Goal: Task Accomplishment & Management: Manage account settings

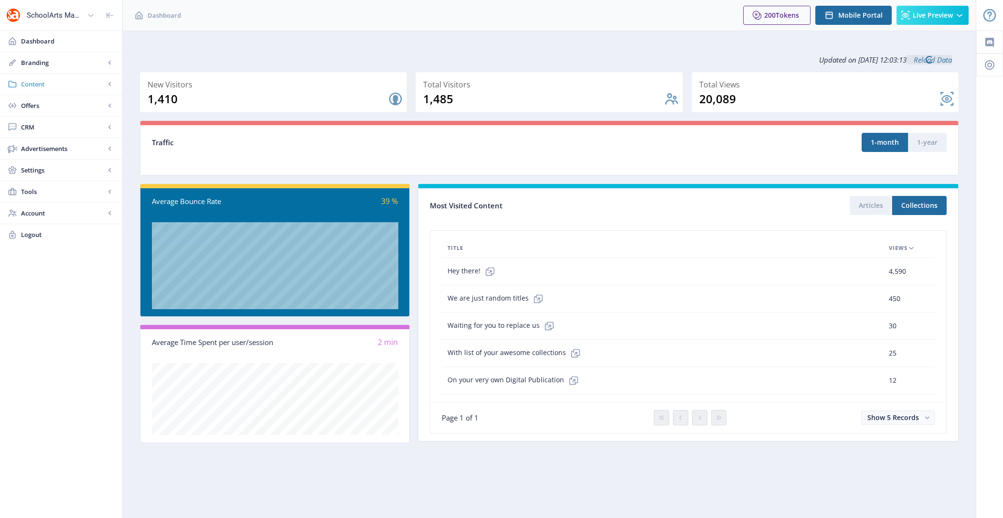
click at [69, 86] on span "Content" at bounding box center [63, 84] width 84 height 10
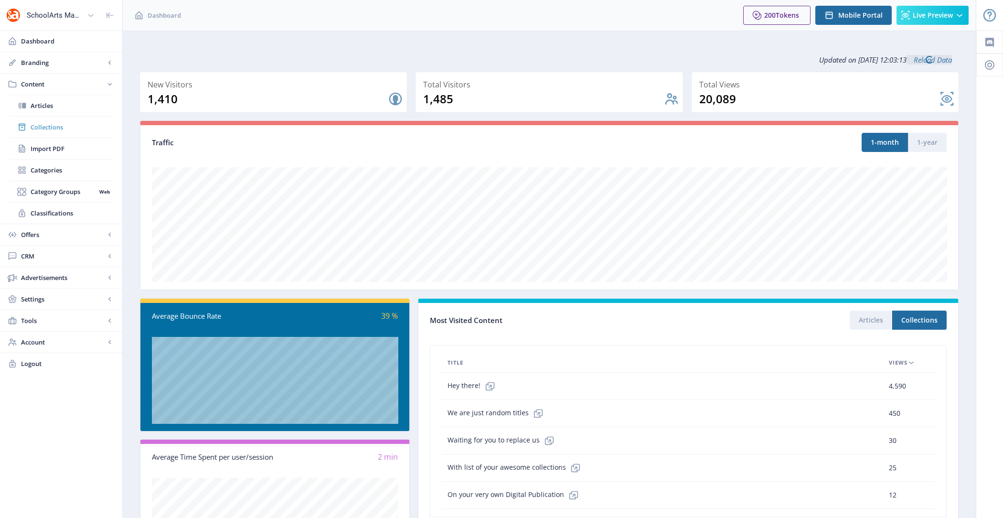
click at [82, 130] on span "Collections" at bounding box center [72, 127] width 82 height 10
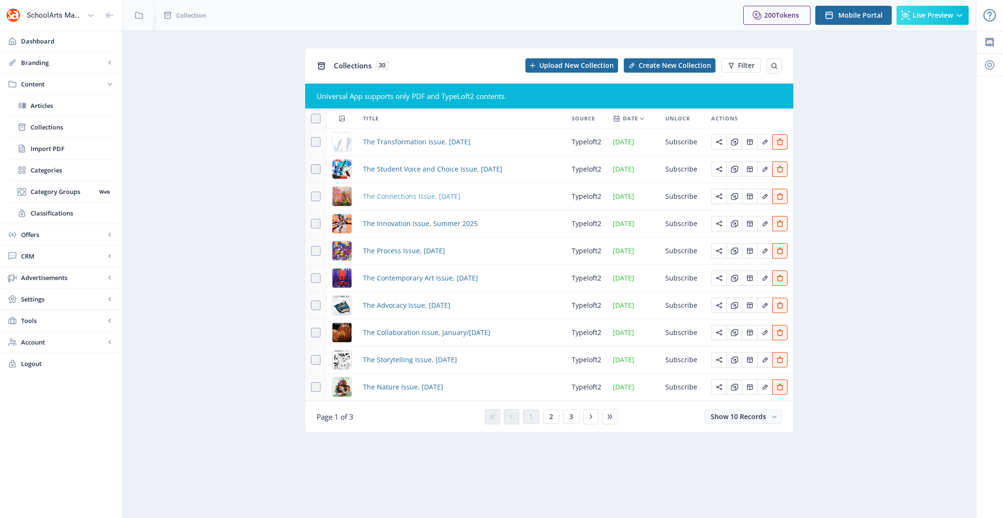
click at [399, 197] on span "The Connections Issue, [DATE]" at bounding box center [411, 196] width 97 height 11
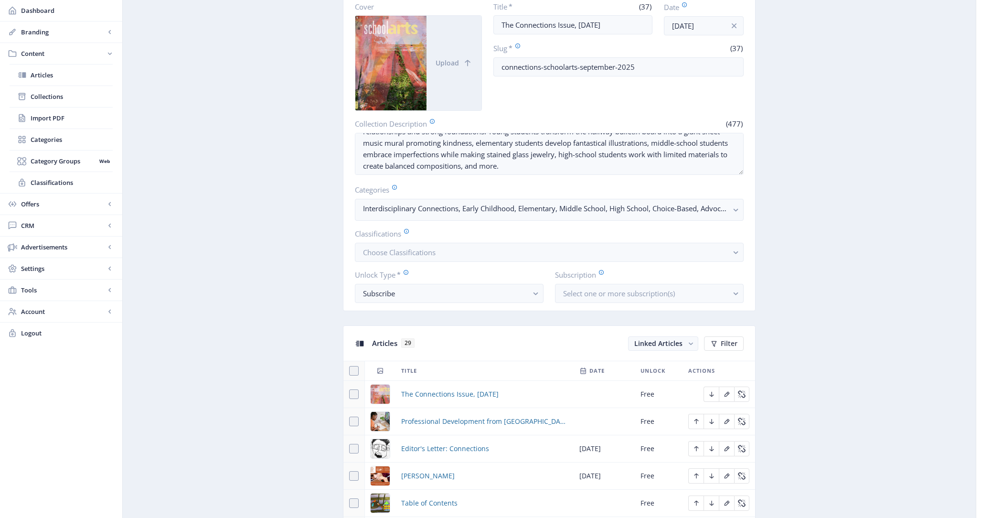
scroll to position [25, 0]
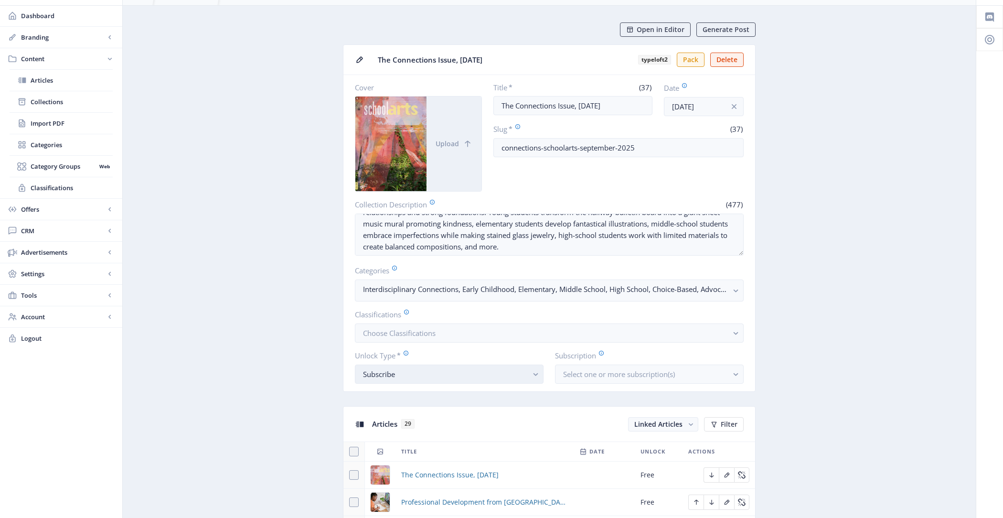
click at [424, 373] on div "Subscribe" at bounding box center [445, 373] width 165 height 11
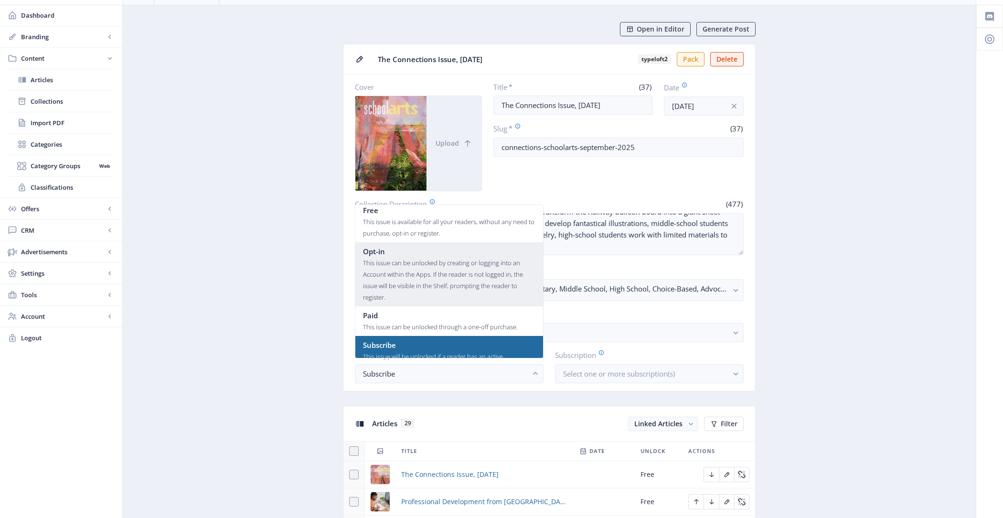
scroll to position [0, 0]
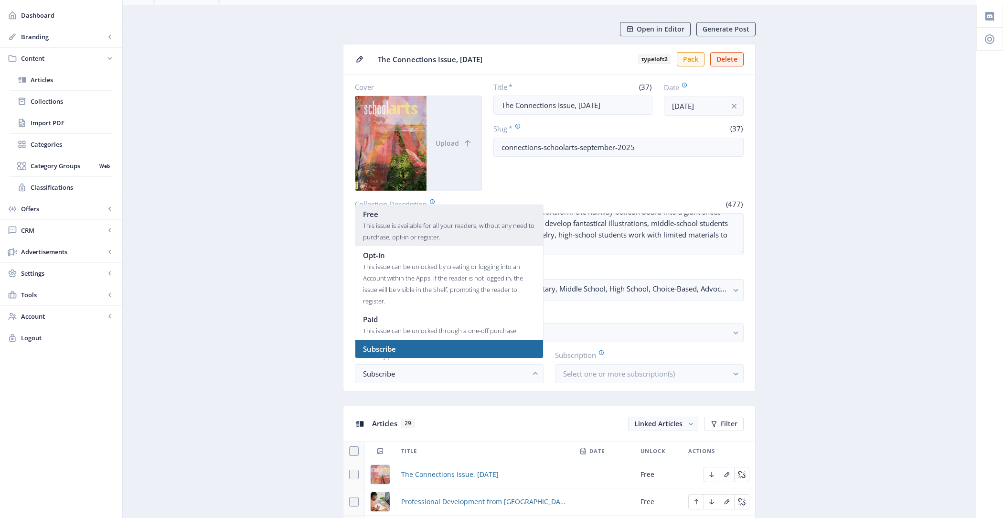
click at [404, 210] on div "Free" at bounding box center [449, 213] width 172 height 11
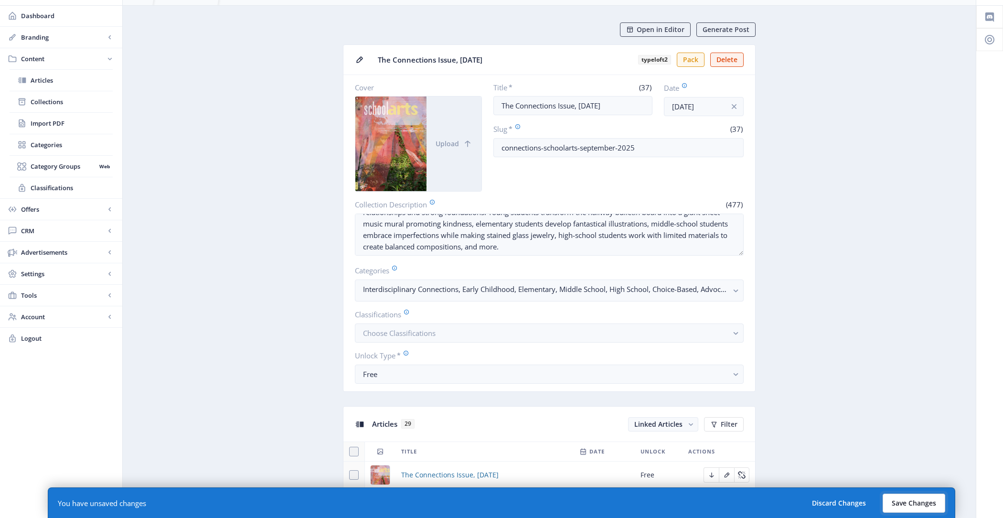
click at [916, 506] on button "Save Changes" at bounding box center [914, 503] width 63 height 19
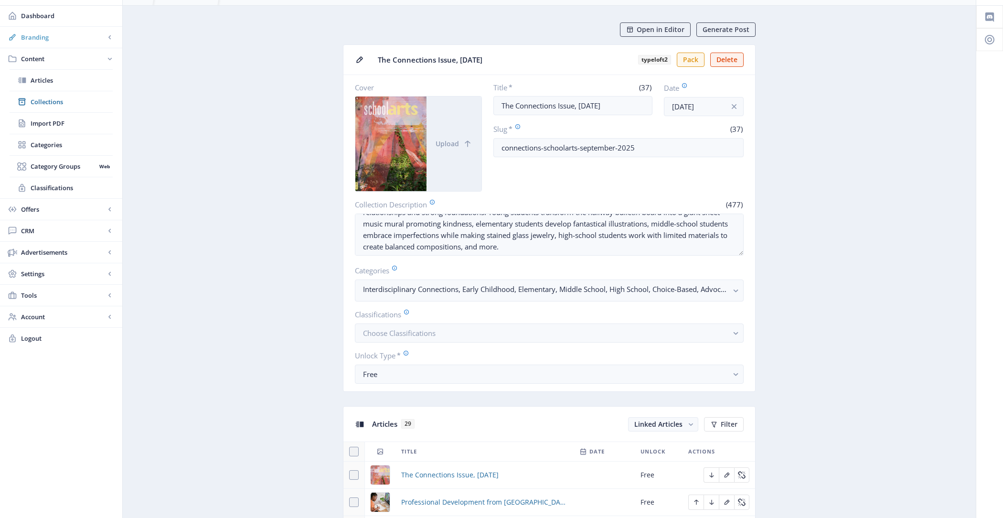
click at [65, 38] on span "Branding" at bounding box center [63, 37] width 84 height 10
click at [73, 140] on span "Custom Domain" at bounding box center [63, 145] width 65 height 10
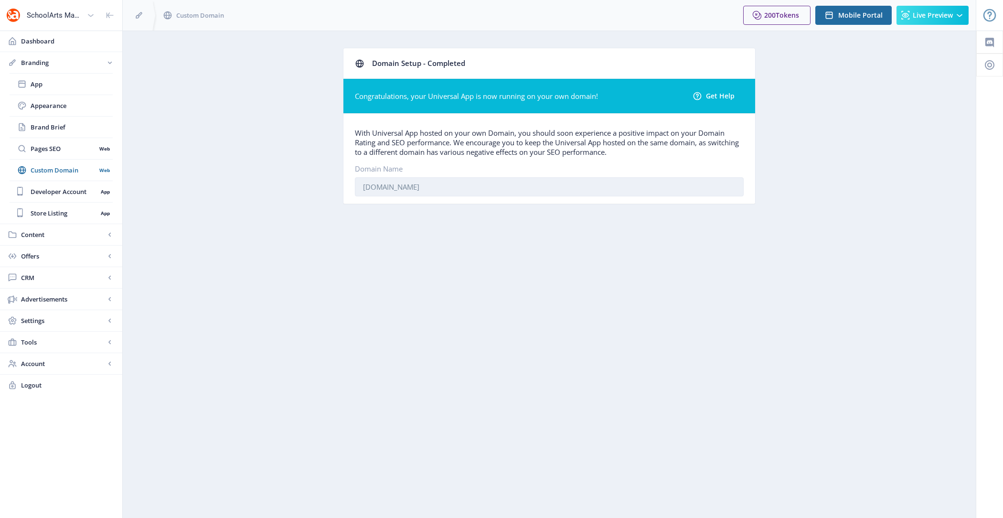
click at [434, 186] on input "magazine.davisart.com" at bounding box center [549, 186] width 389 height 19
click at [56, 233] on span "Content" at bounding box center [63, 235] width 84 height 10
click at [77, 125] on span "Collections" at bounding box center [72, 127] width 82 height 10
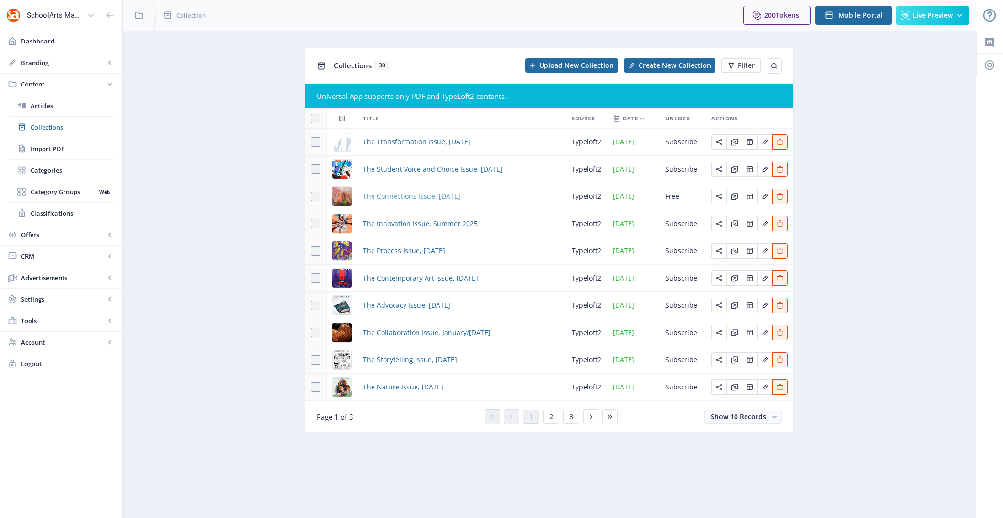
click at [417, 199] on span "The Connections Issue, [DATE]" at bounding box center [411, 196] width 97 height 11
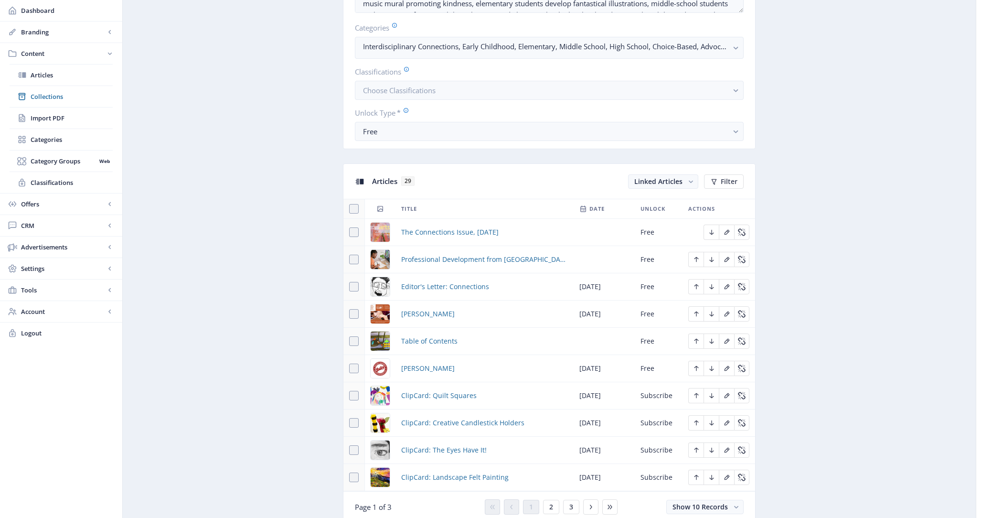
scroll to position [271, 0]
click at [454, 224] on span "The Connections Issue, [DATE]" at bounding box center [449, 229] width 97 height 11
click at [447, 253] on span "Professional Development from [GEOGRAPHIC_DATA]" at bounding box center [484, 256] width 167 height 11
click at [445, 280] on span "Editor's Letter: Connections" at bounding box center [445, 283] width 88 height 11
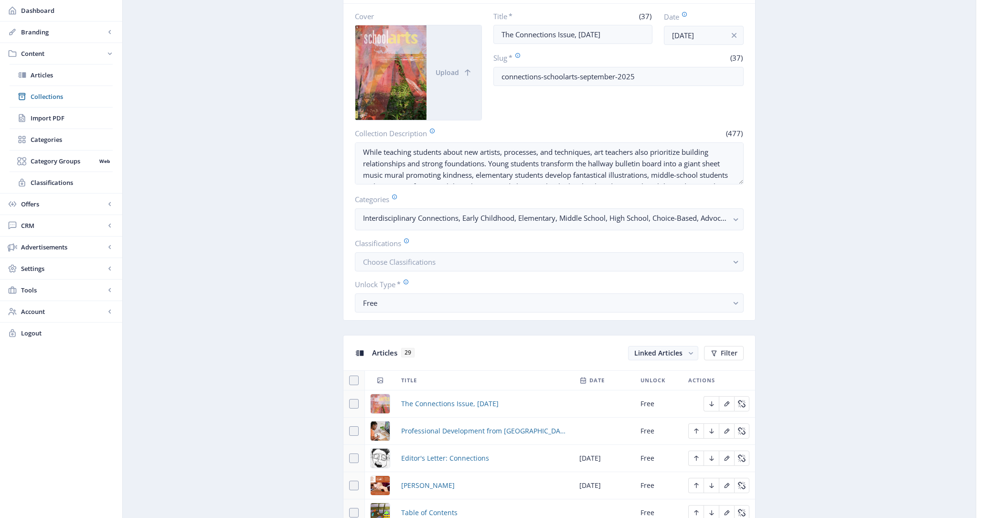
scroll to position [43, 0]
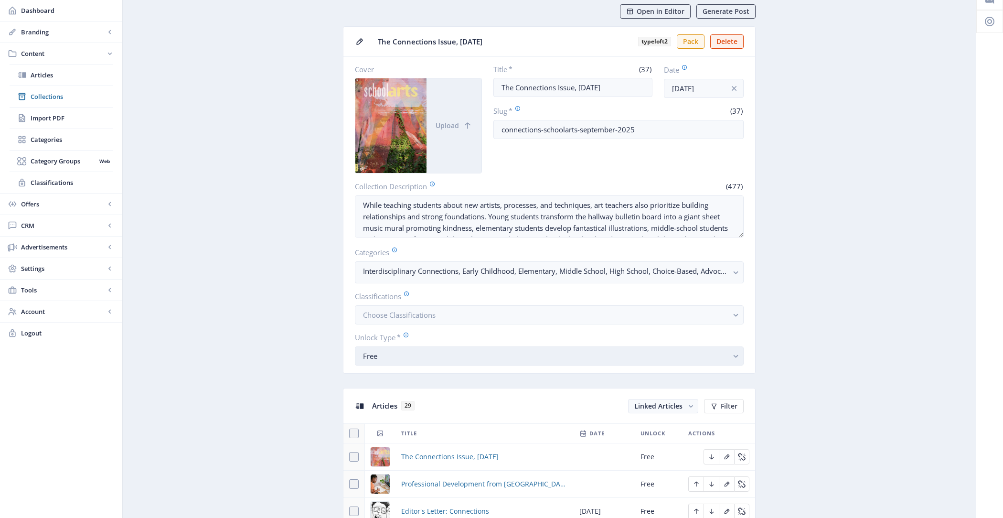
click at [412, 358] on div "Free" at bounding box center [545, 355] width 365 height 11
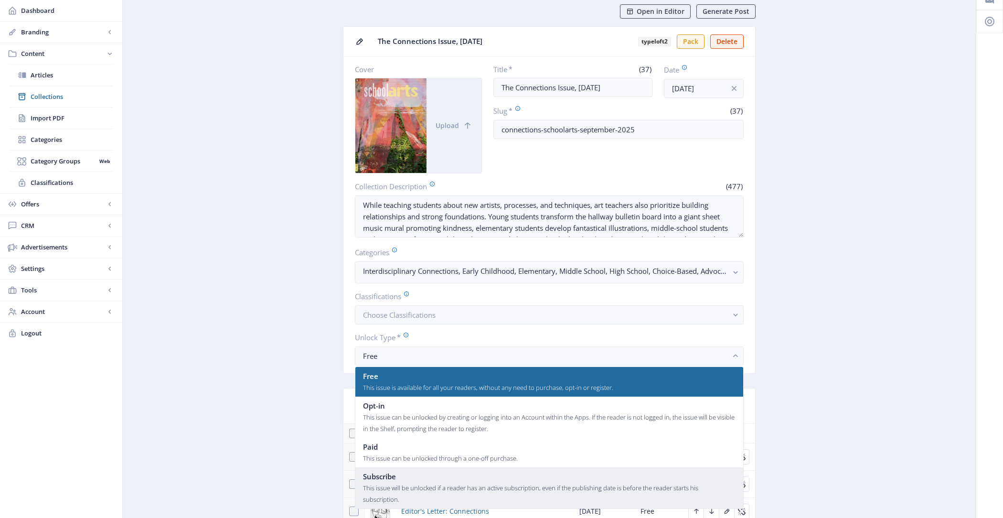
click at [423, 478] on div "Subscribe" at bounding box center [549, 476] width 373 height 11
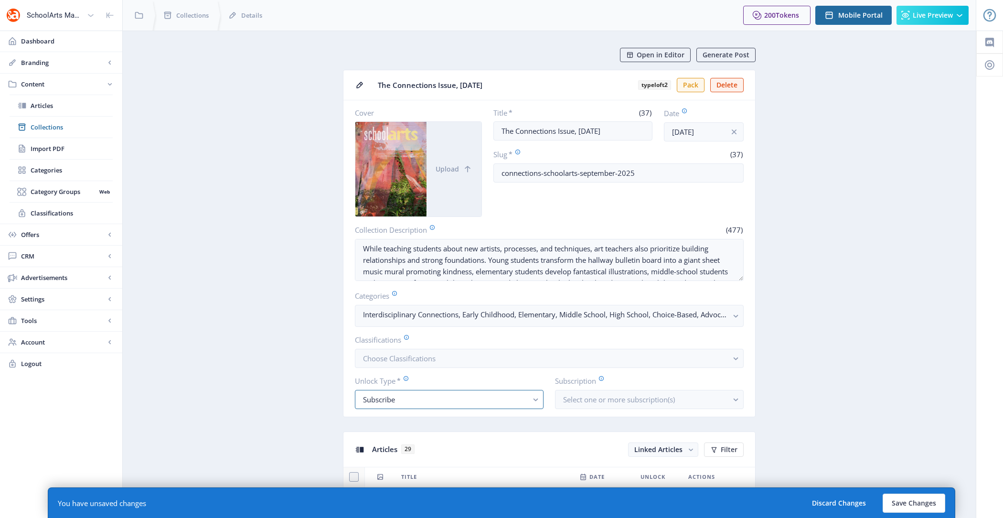
scroll to position [43, 0]
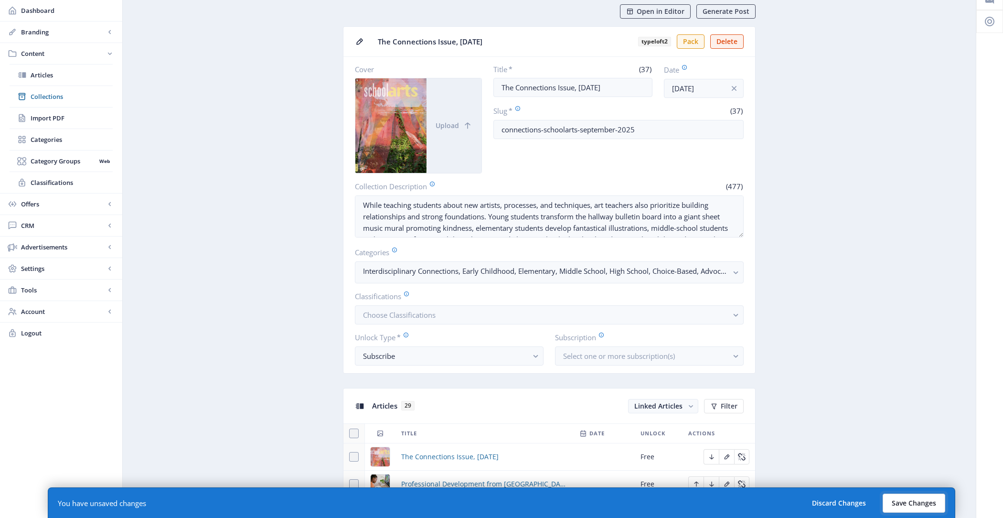
click at [898, 500] on button "Save Changes" at bounding box center [914, 503] width 63 height 19
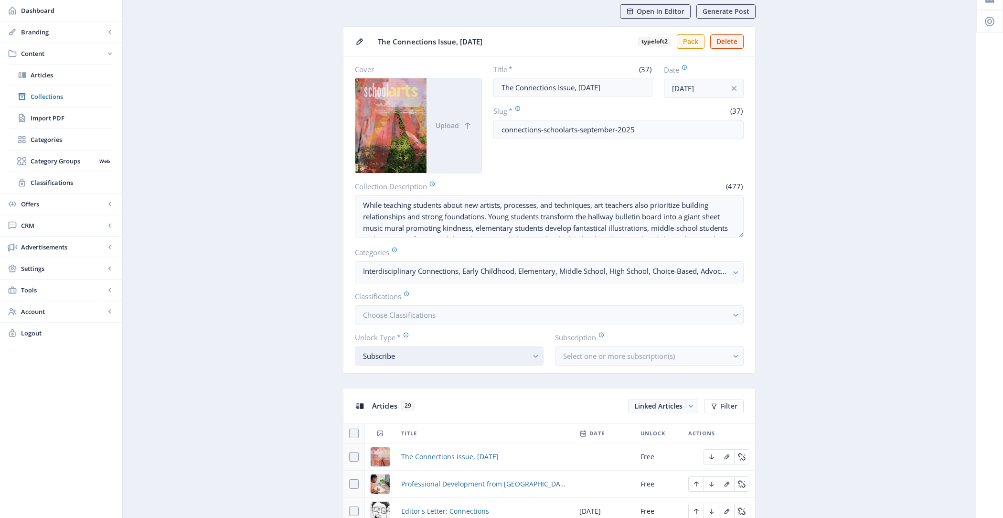
click at [474, 350] on div "Subscribe" at bounding box center [445, 355] width 165 height 11
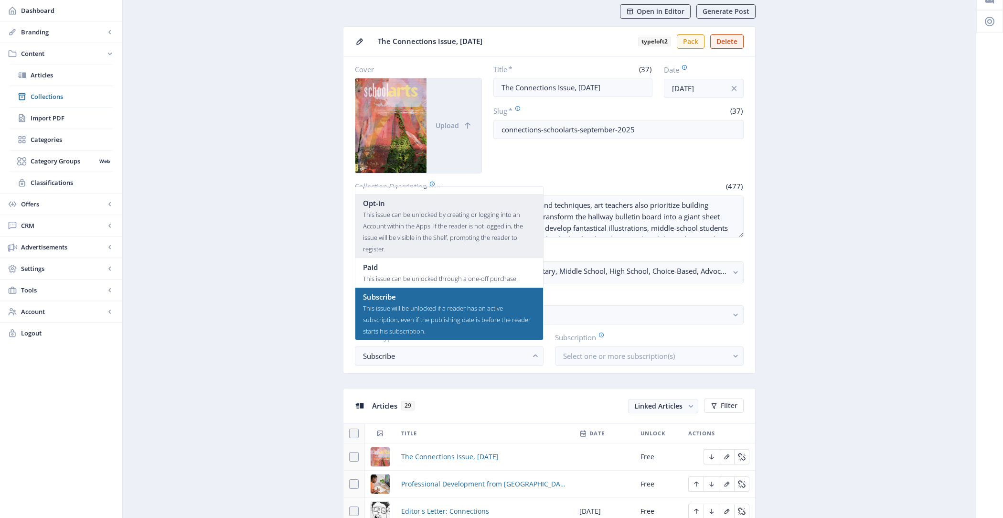
scroll to position [0, 0]
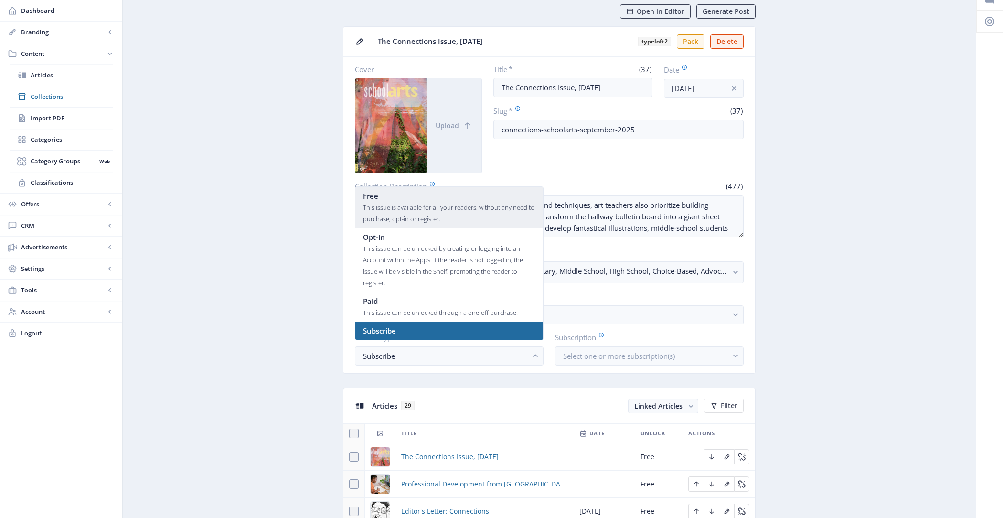
click at [441, 212] on div "This issue is available for all your readers, without any need to purchase, opt…" at bounding box center [449, 213] width 172 height 23
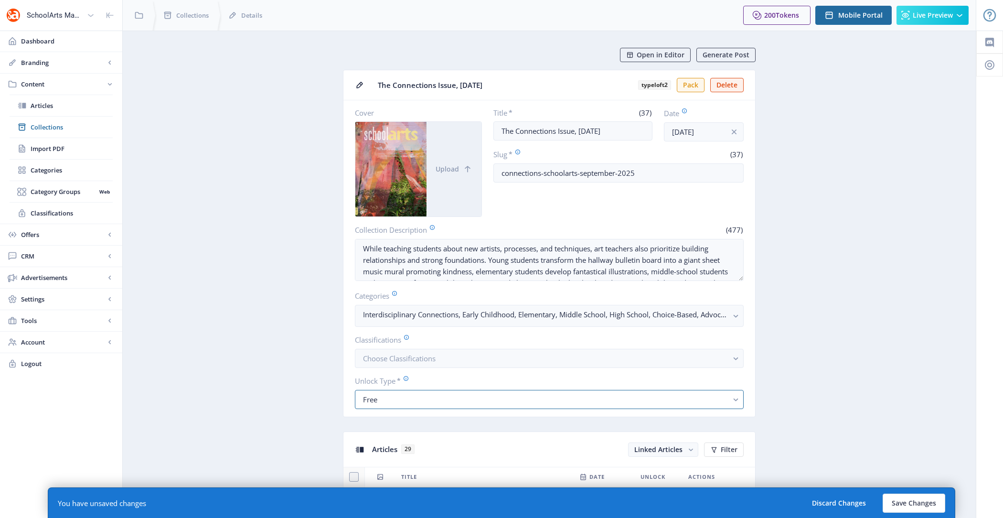
scroll to position [43, 0]
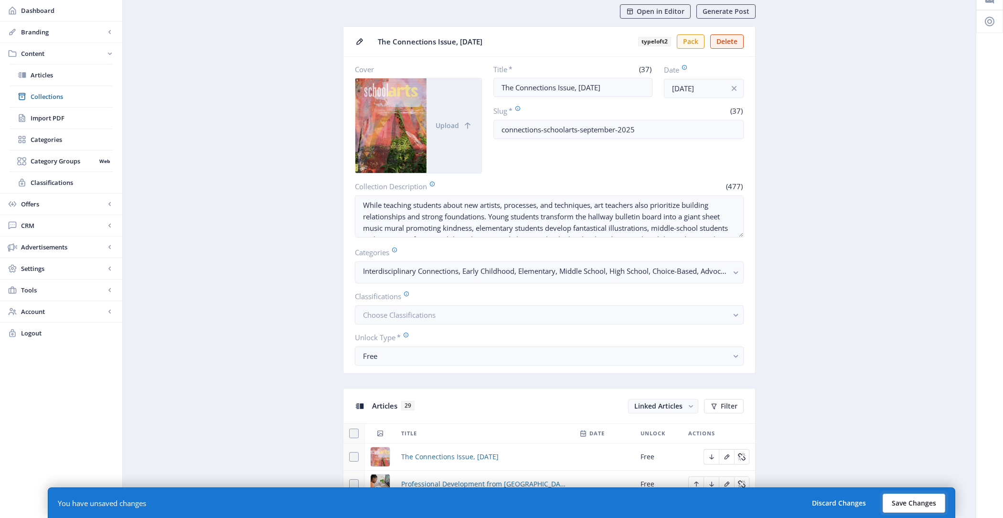
click at [908, 499] on button "Save Changes" at bounding box center [914, 503] width 63 height 19
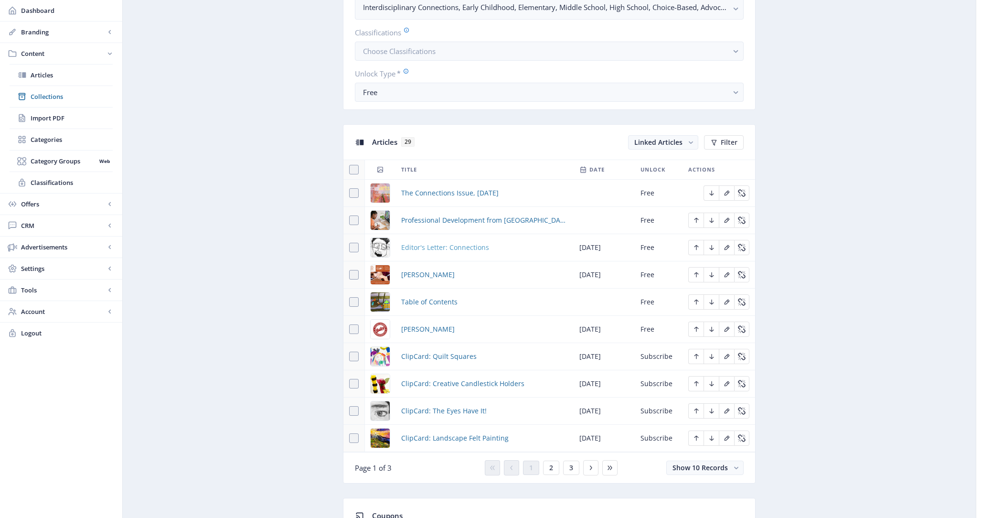
scroll to position [325, 0]
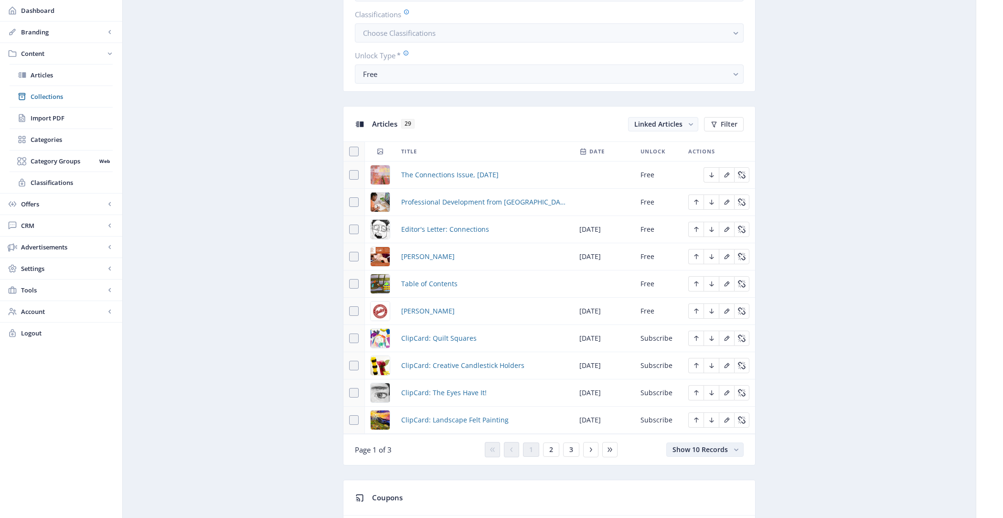
click at [684, 445] on span "Show 10 Records" at bounding box center [700, 449] width 55 height 9
click at [709, 419] on nb-option "Show 100 Records" at bounding box center [705, 424] width 75 height 17
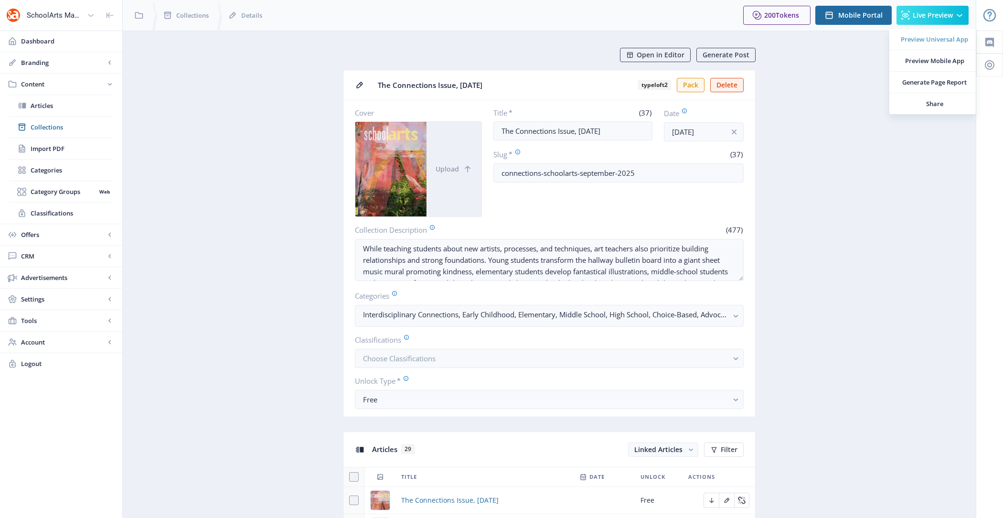
click at [926, 36] on span "Preview Universal App" at bounding box center [934, 39] width 67 height 10
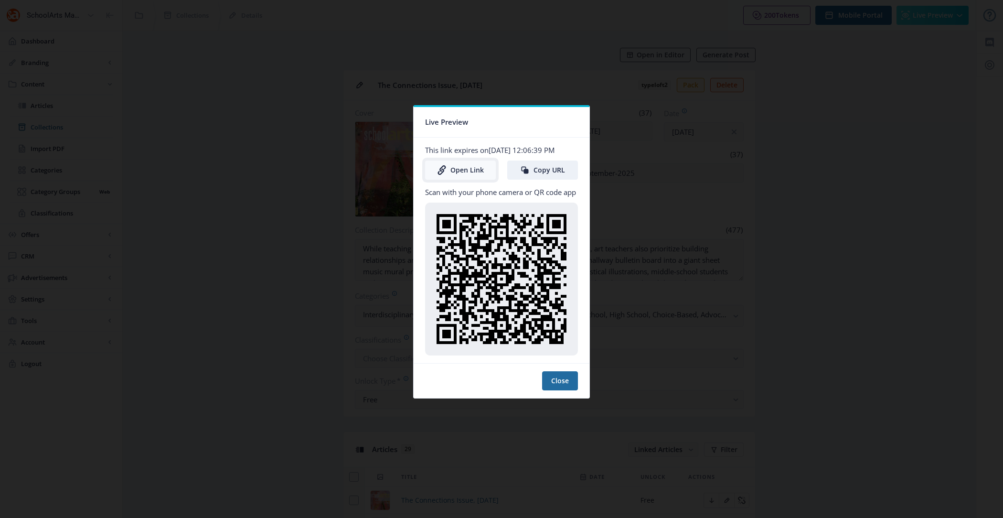
click at [466, 174] on link "Open Link" at bounding box center [460, 170] width 71 height 19
click at [569, 373] on button "Close" at bounding box center [560, 380] width 36 height 19
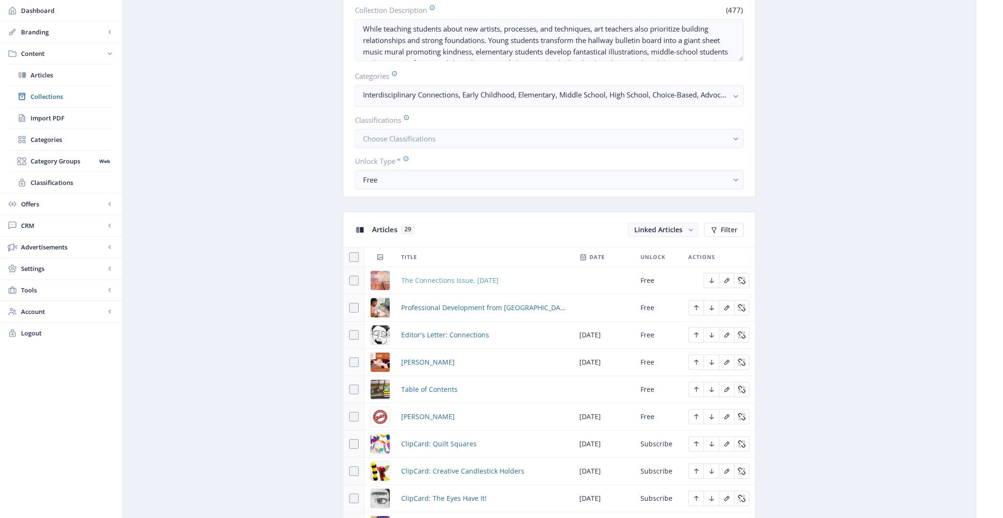
scroll to position [404, 0]
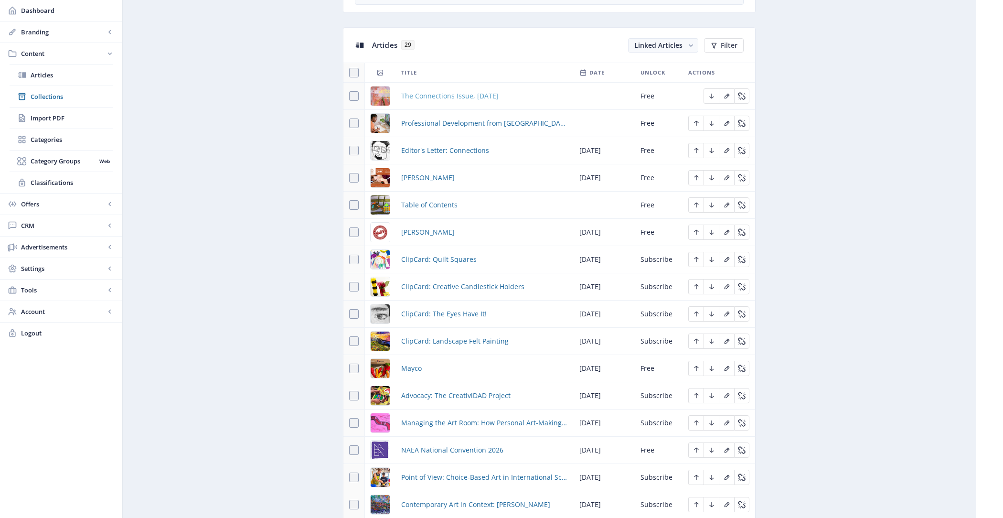
click at [459, 95] on span "The Connections Issue, September 2025" at bounding box center [449, 95] width 97 height 11
click at [459, 118] on span "Professional Development from [GEOGRAPHIC_DATA]" at bounding box center [484, 123] width 167 height 11
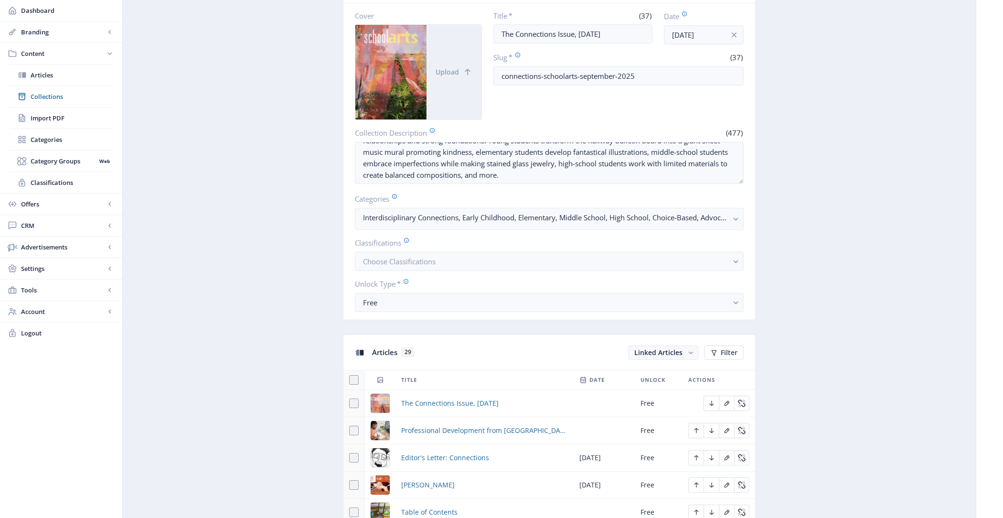
scroll to position [227, 0]
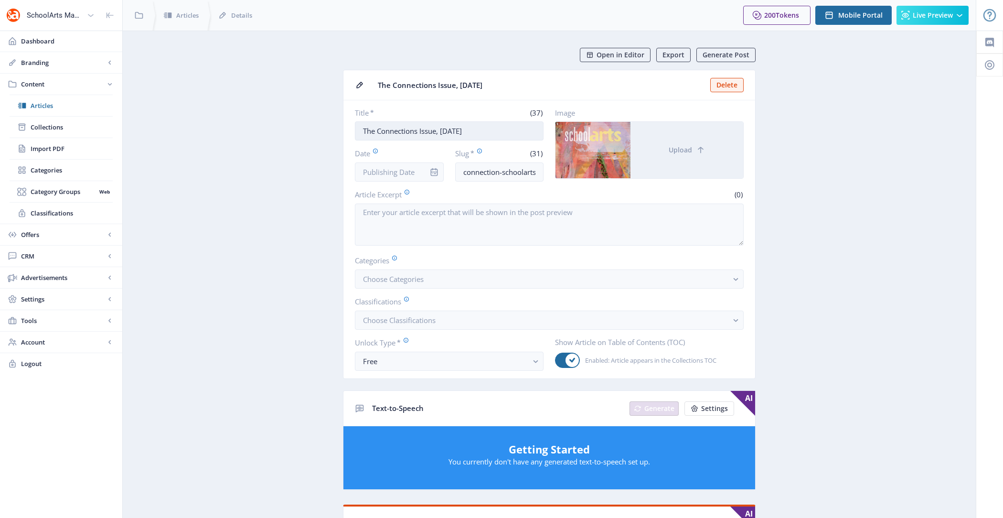
click at [479, 123] on input "The Connections Issue, [DATE]" at bounding box center [449, 130] width 189 height 19
click at [492, 168] on input "connection-schoolarts-cover-925" at bounding box center [499, 171] width 89 height 19
click at [320, 238] on app-content-article "Open in Editor Export Generate Post The Connections Issue, September 2025 Delet…" at bounding box center [550, 501] width 820 height 906
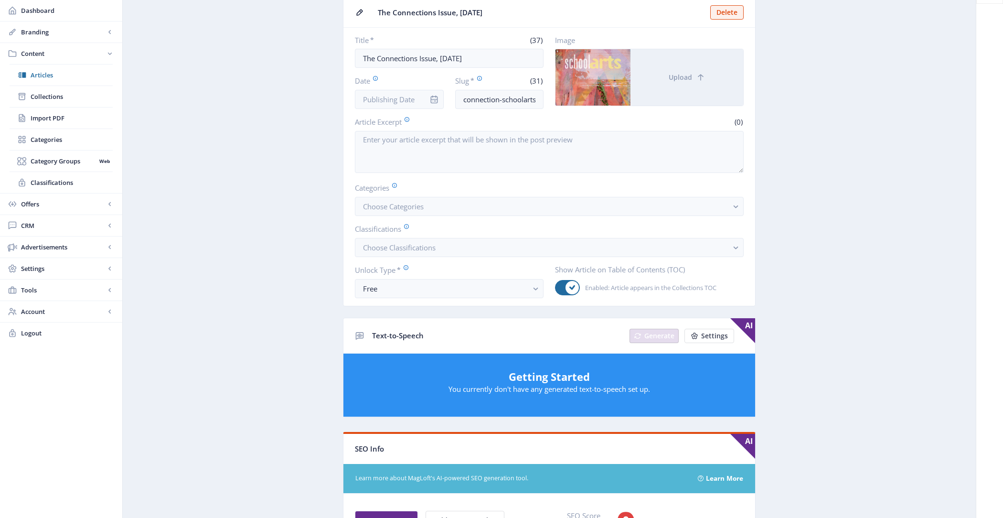
scroll to position [37, 0]
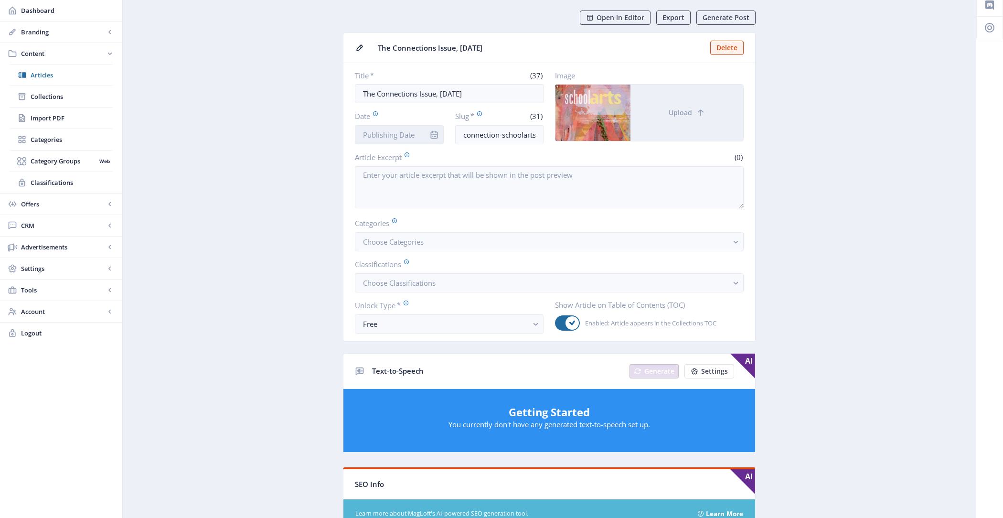
click at [405, 136] on input "Date" at bounding box center [399, 134] width 89 height 19
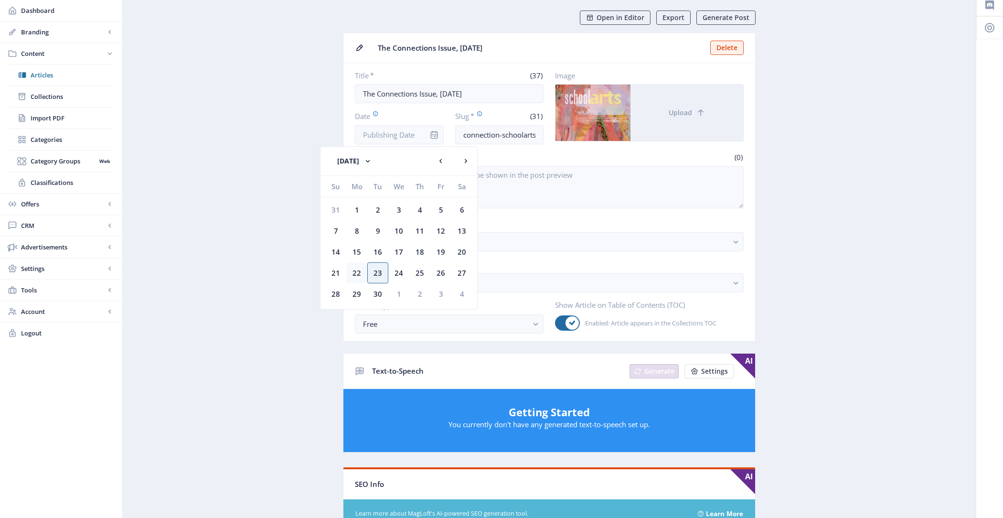
click at [361, 274] on div "22" at bounding box center [356, 272] width 21 height 21
type input "Sep 22, 2025"
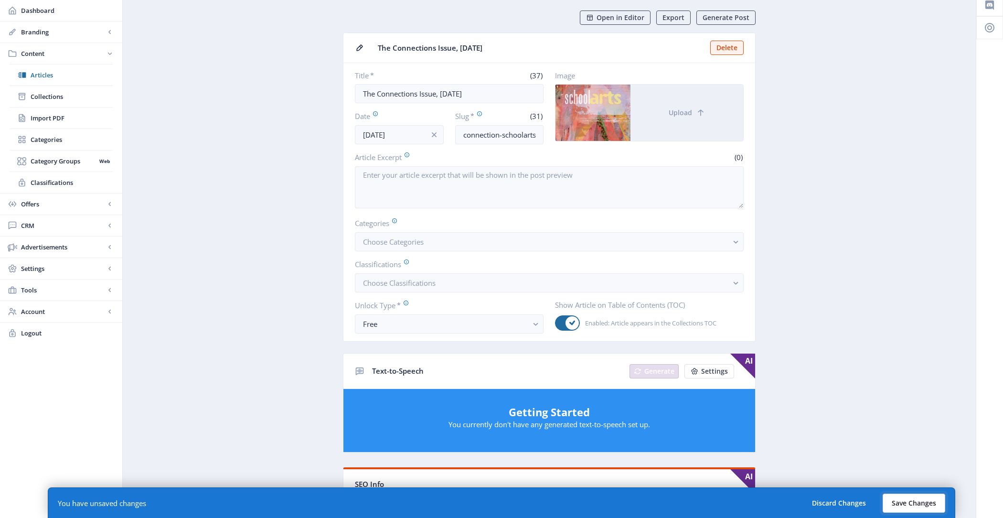
click at [933, 503] on button "Save Changes" at bounding box center [914, 503] width 63 height 19
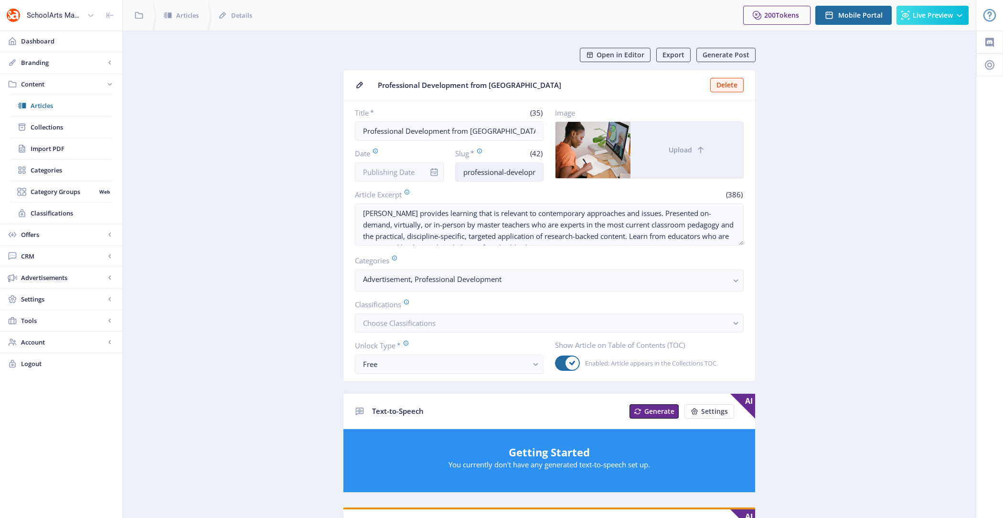
click at [485, 167] on input "professional-development-art-educators-925" at bounding box center [499, 171] width 89 height 19
click at [285, 218] on app-content-article "Open in Editor Export Generate Post Professional Development from Davis Delete …" at bounding box center [550, 488] width 820 height 881
click at [411, 171] on input "Date" at bounding box center [399, 171] width 89 height 19
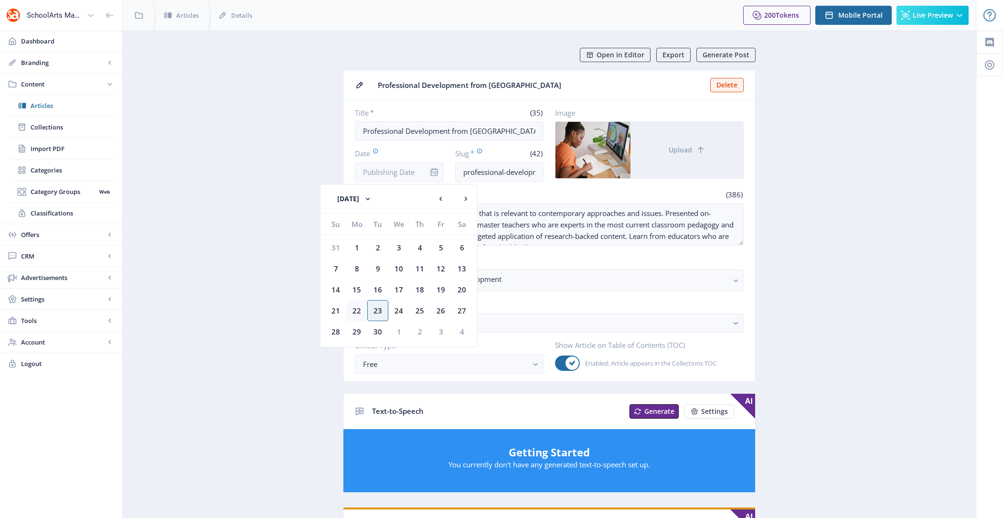
click at [364, 307] on div "22" at bounding box center [356, 310] width 21 height 21
type input "[DATE]"
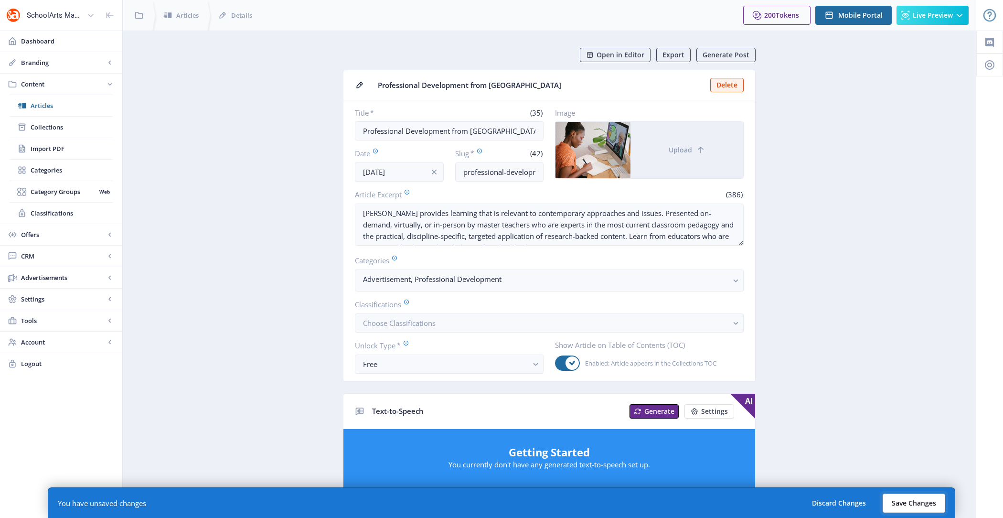
click at [904, 508] on button "Save Changes" at bounding box center [914, 503] width 63 height 19
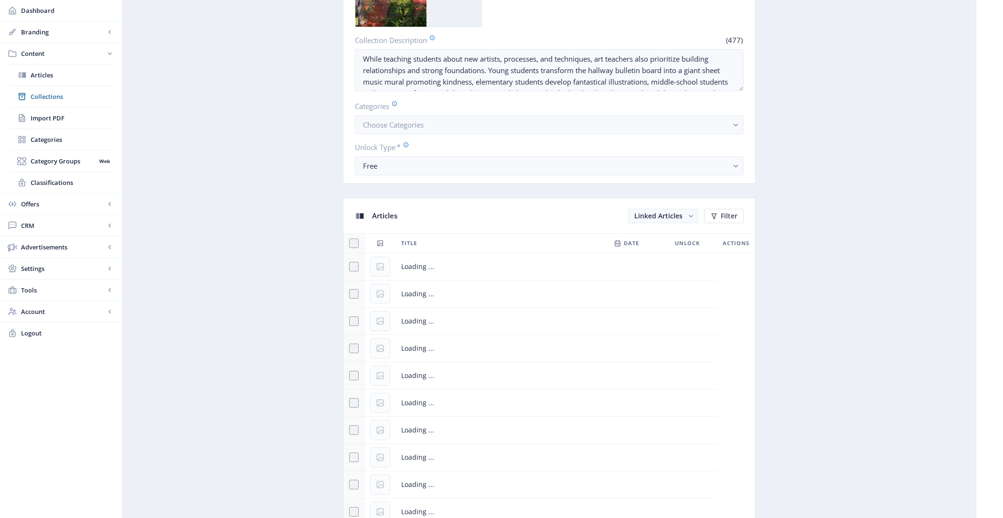
scroll to position [256, 0]
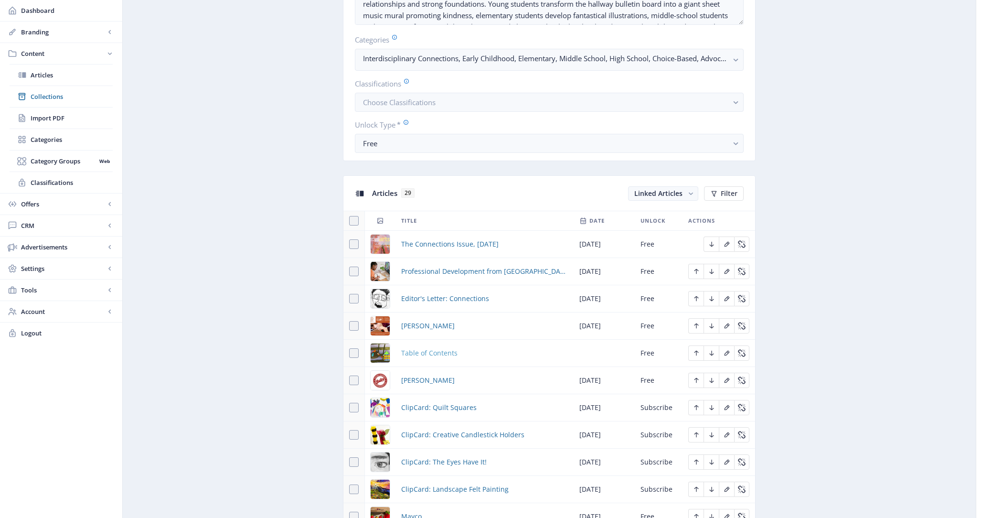
click at [417, 354] on span "Table of Contents" at bounding box center [429, 352] width 56 height 11
click at [431, 293] on span "Editor's Letter: Connections" at bounding box center [445, 298] width 88 height 11
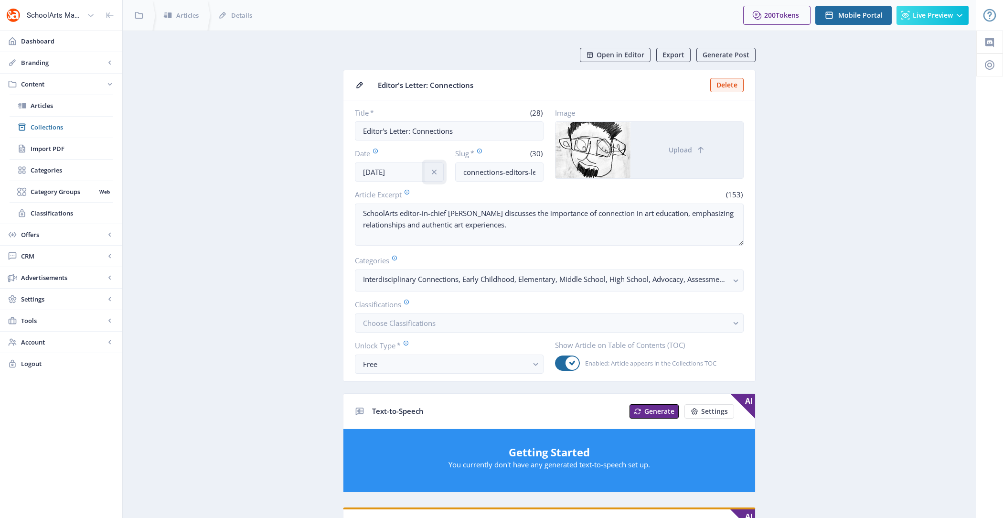
click at [436, 168] on icon "info" at bounding box center [435, 172] width 10 height 10
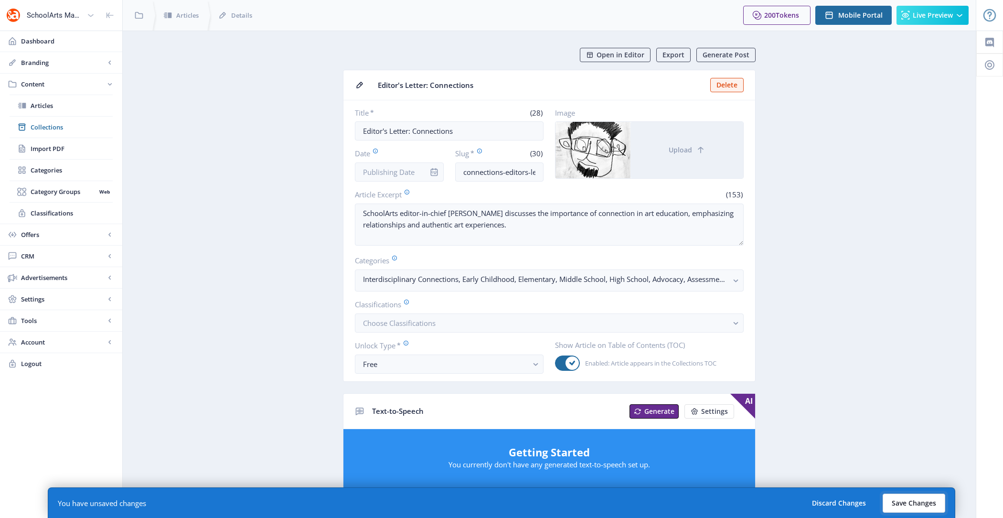
click at [917, 495] on button "Save Changes" at bounding box center [914, 503] width 63 height 19
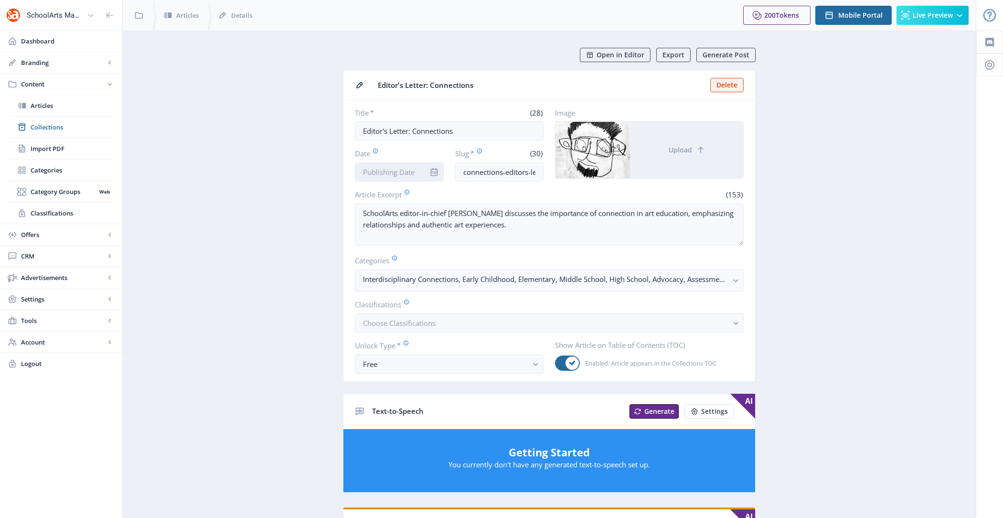
click at [387, 170] on input "Date" at bounding box center [399, 171] width 89 height 19
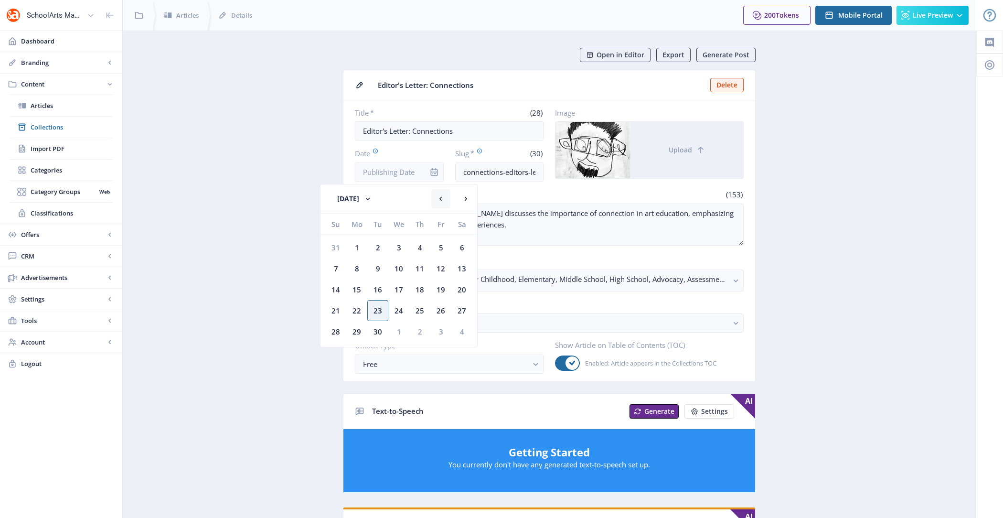
click at [437, 197] on rect at bounding box center [441, 199] width 10 height 10
click at [462, 251] on div "2" at bounding box center [462, 247] width 21 height 21
type input "[DATE]"
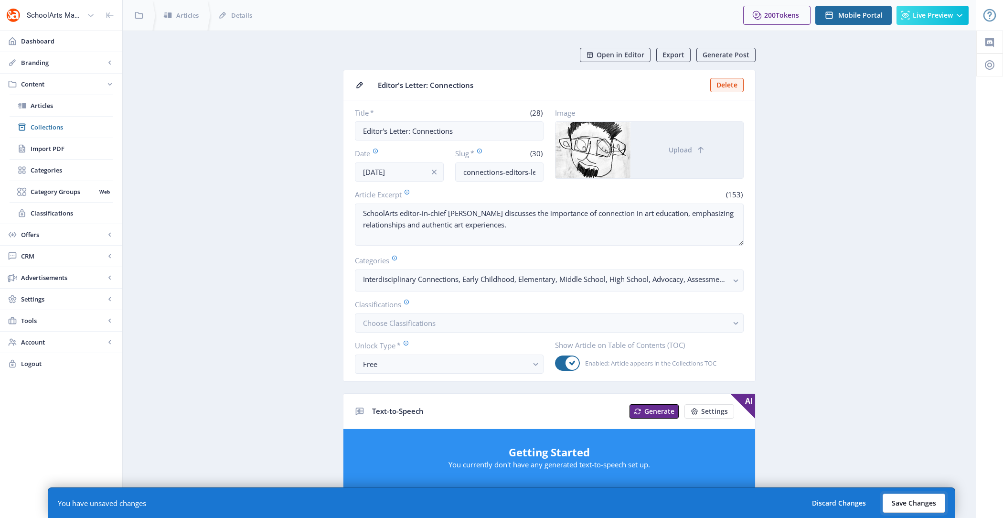
click at [900, 505] on button "Save Changes" at bounding box center [914, 503] width 63 height 19
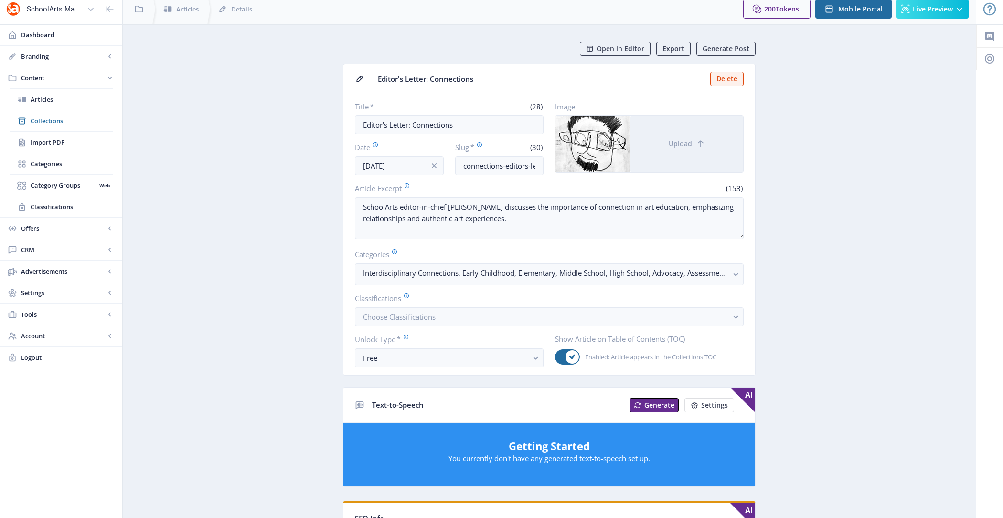
scroll to position [9, 0]
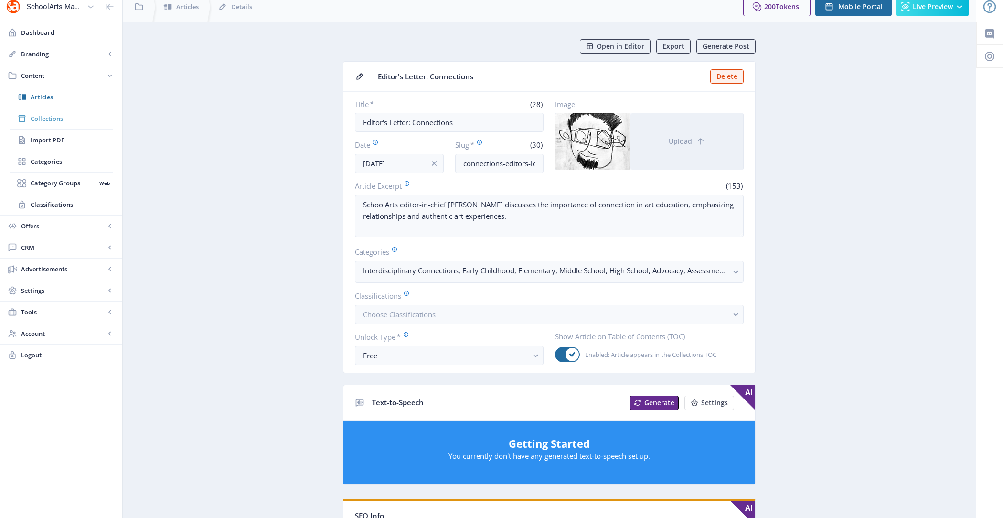
click at [69, 118] on span "Collections" at bounding box center [72, 119] width 82 height 10
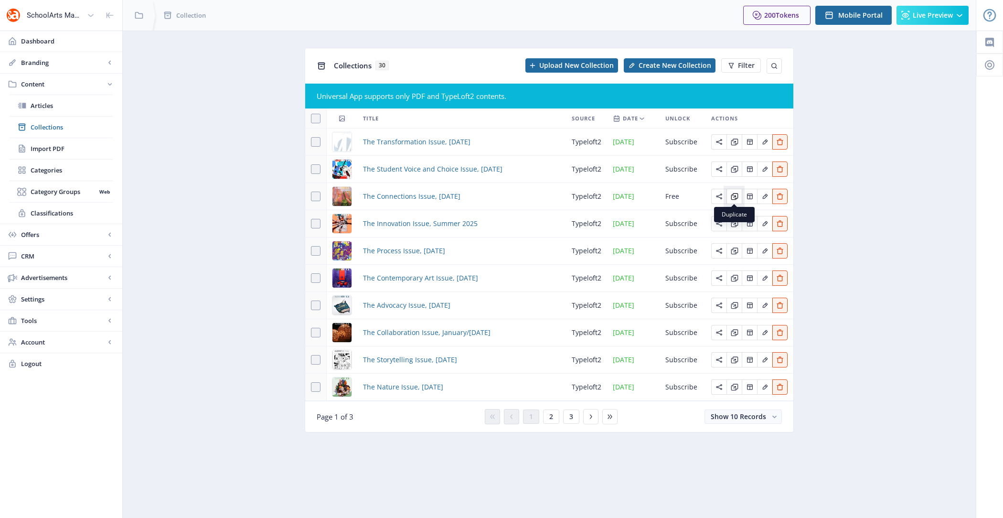
click at [736, 196] on icon "Edit page" at bounding box center [735, 197] width 8 height 8
click at [550, 419] on button "2" at bounding box center [551, 416] width 16 height 14
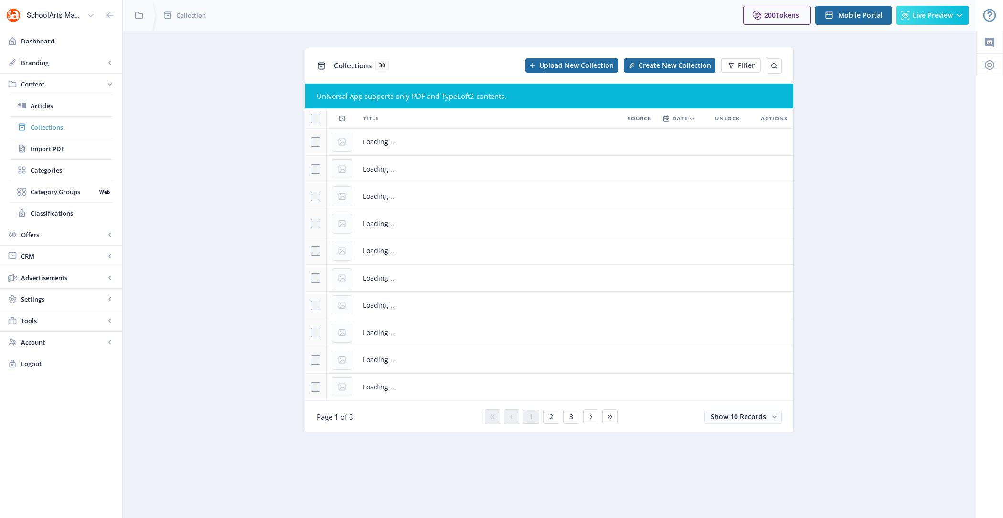
click at [51, 131] on span "Collections" at bounding box center [72, 127] width 82 height 10
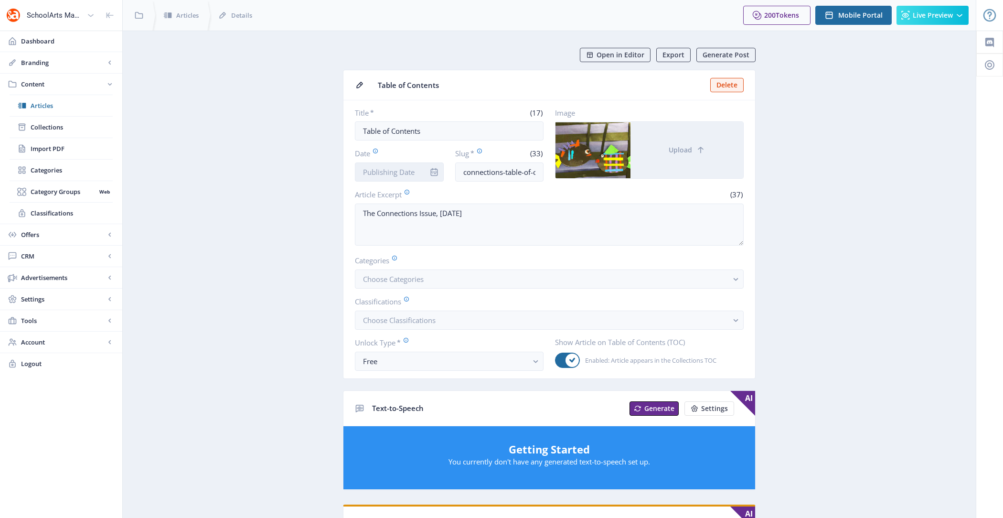
click at [415, 171] on input "Date" at bounding box center [399, 171] width 89 height 19
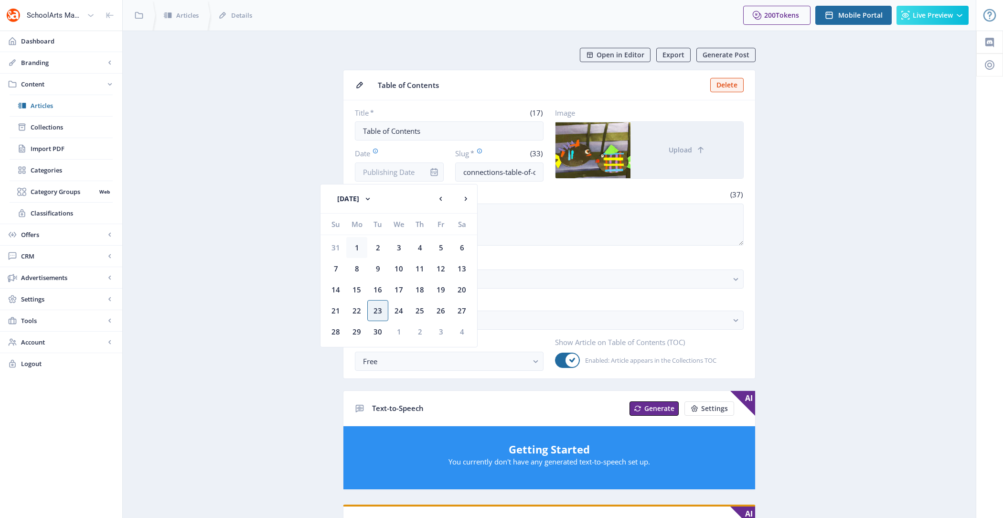
click at [357, 250] on div "1" at bounding box center [356, 247] width 21 height 21
type input "[DATE]"
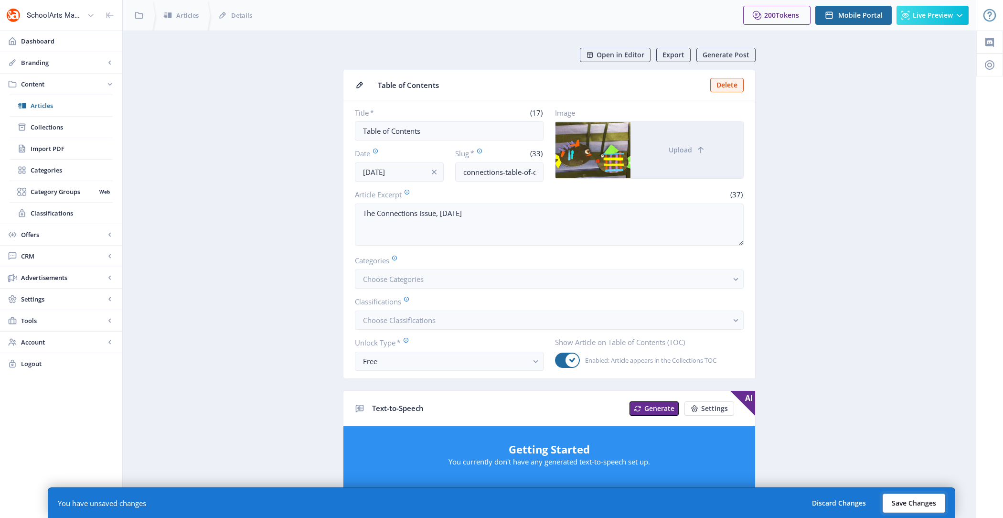
click at [900, 495] on button "Save Changes" at bounding box center [914, 503] width 63 height 19
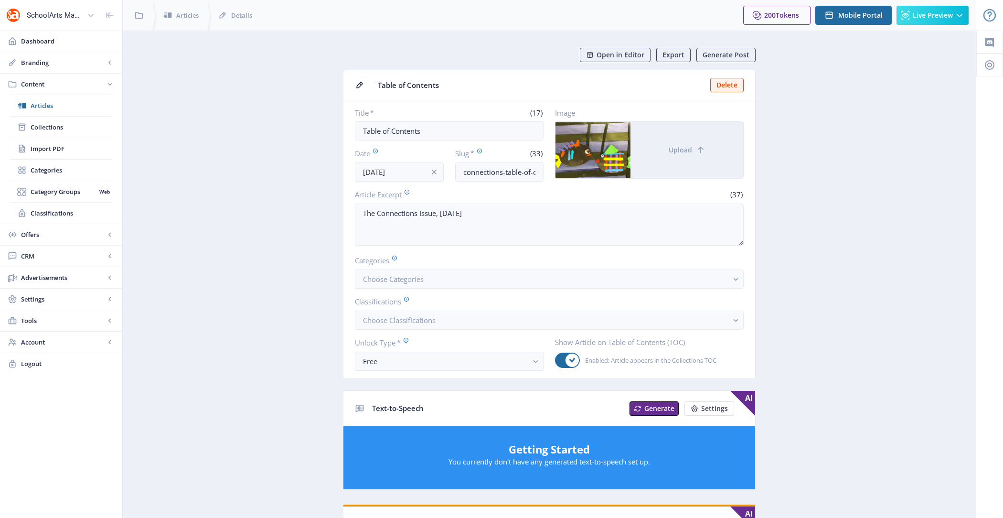
click at [239, 123] on app-content-article "Open in Editor Export Generate Post Table of Contents Delete Title * (17) Table…" at bounding box center [550, 478] width 820 height 860
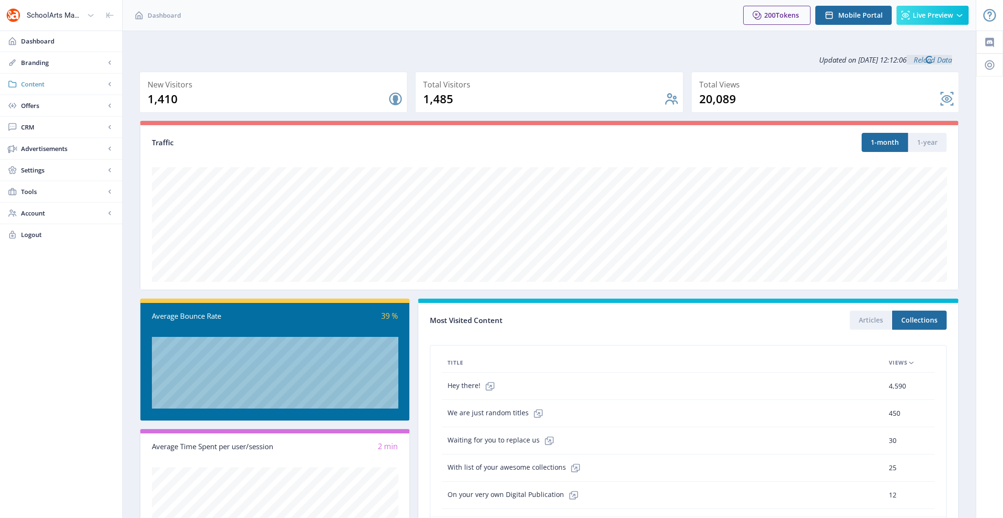
click at [43, 85] on span "Content" at bounding box center [63, 84] width 84 height 10
click at [61, 130] on span "Collections" at bounding box center [72, 127] width 82 height 10
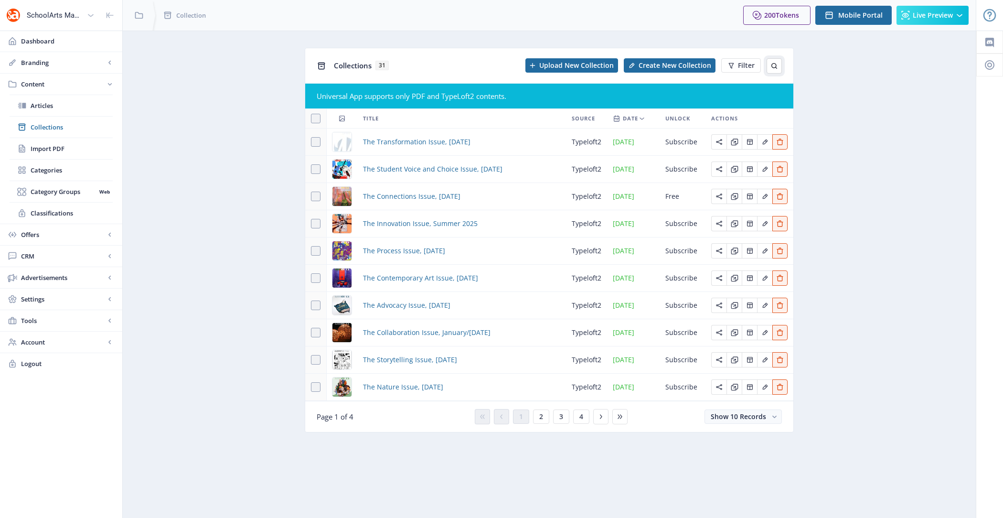
click at [776, 64] on icon at bounding box center [775, 66] width 6 height 6
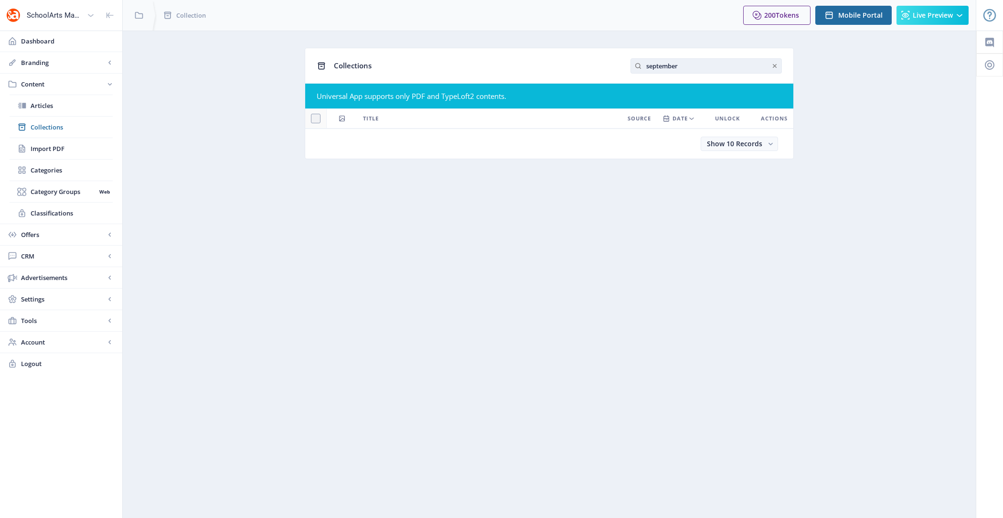
type input "september"
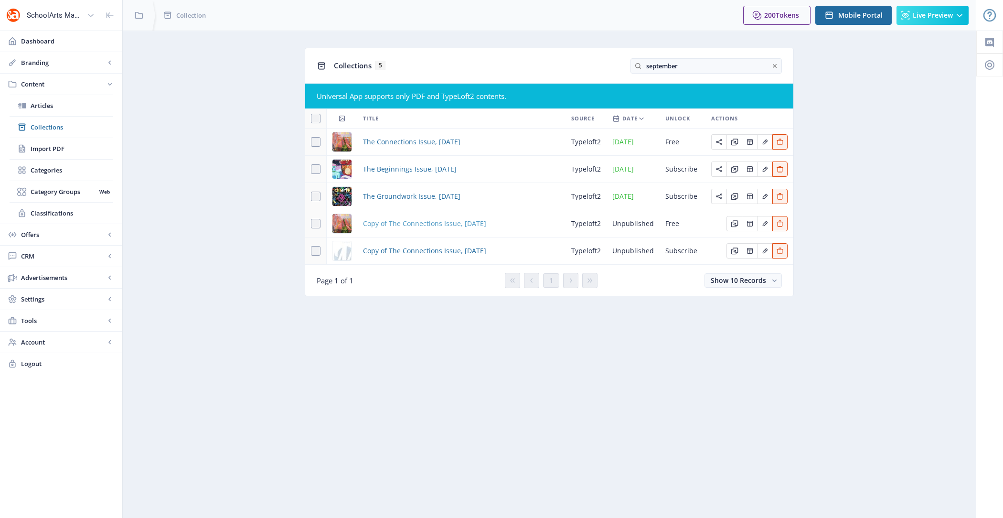
click at [411, 223] on span "Copy of The Connections Issue, [DATE]" at bounding box center [424, 223] width 123 height 11
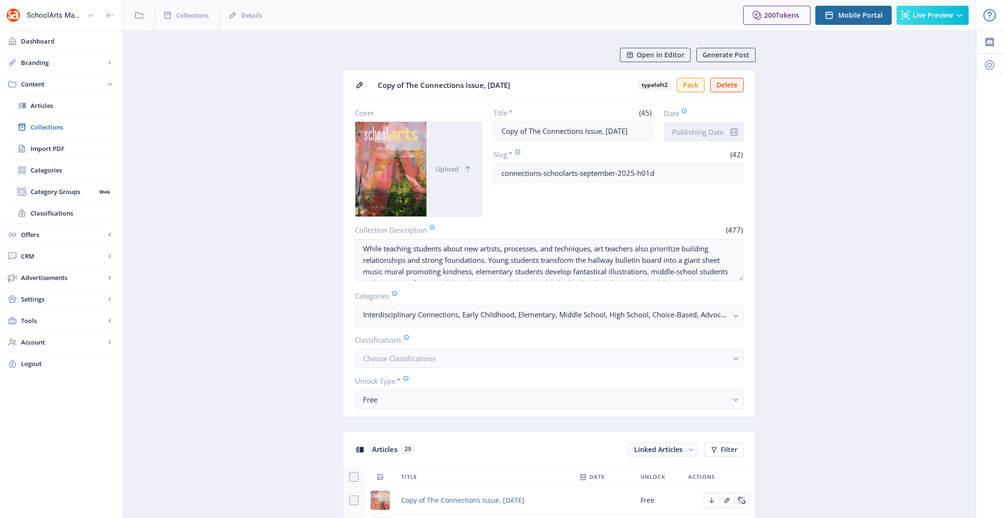
click at [719, 133] on input "Date" at bounding box center [704, 131] width 80 height 19
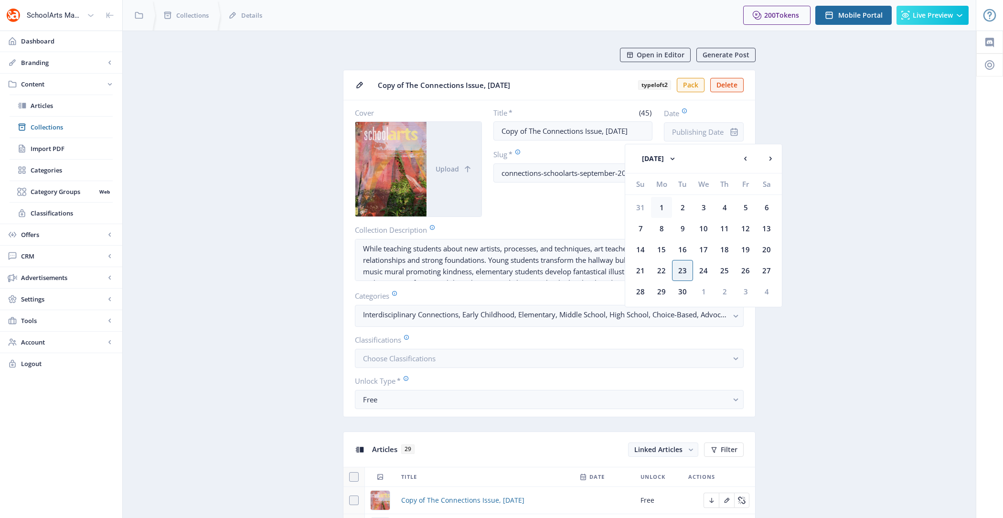
click at [665, 207] on div "1" at bounding box center [661, 207] width 21 height 21
type input "[DATE]"
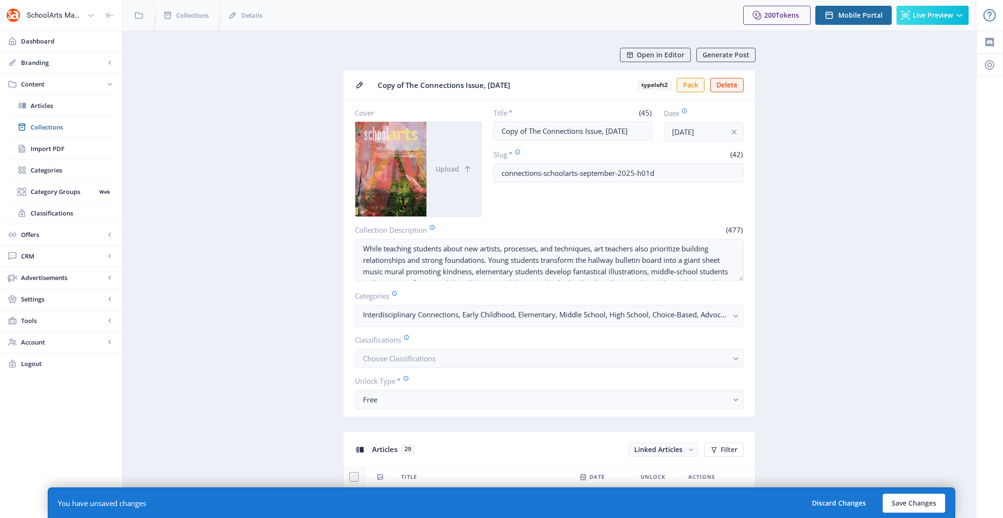
click at [919, 509] on button "Save Changes" at bounding box center [914, 503] width 63 height 19
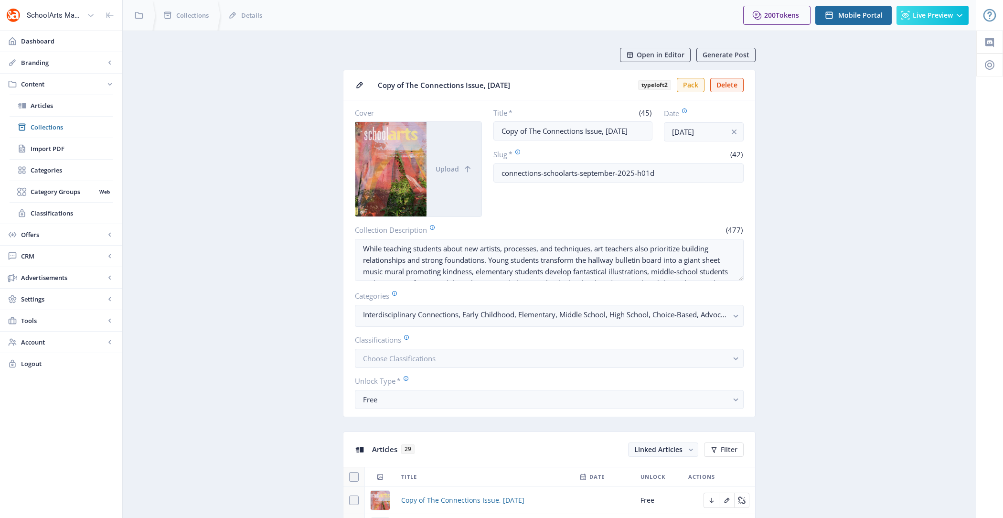
click at [62, 129] on span "Collections" at bounding box center [72, 127] width 82 height 10
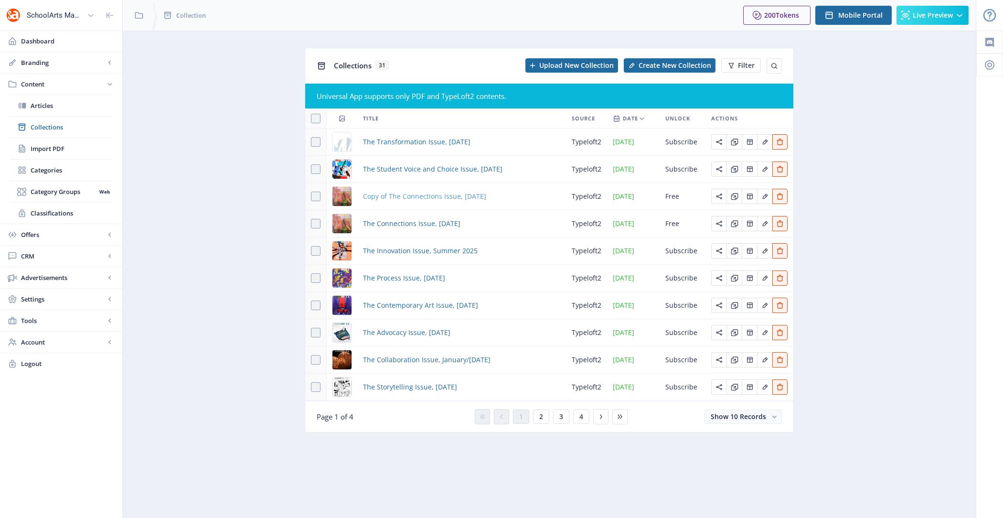
click at [443, 199] on span "Copy of The Connections Issue, September 2025" at bounding box center [424, 196] width 123 height 11
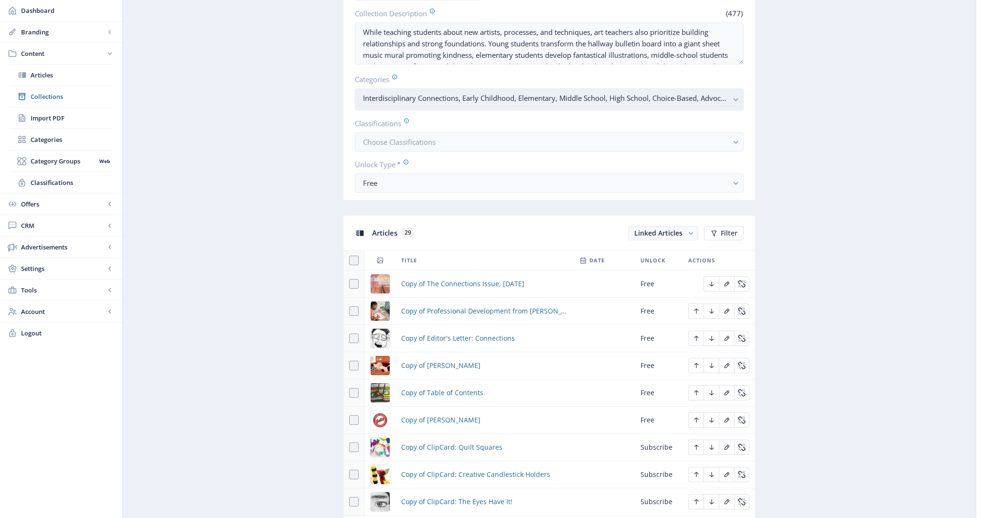
scroll to position [212, 0]
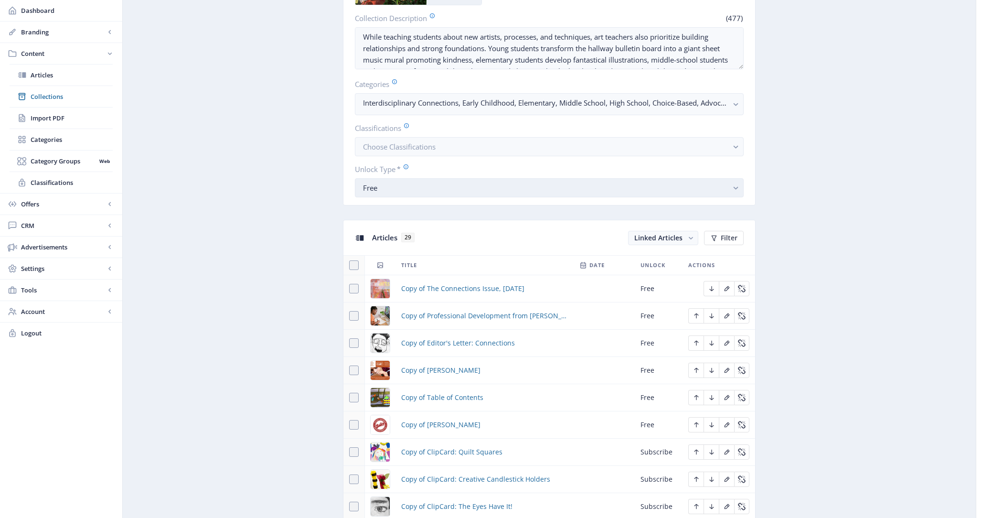
click at [441, 194] on button "Free" at bounding box center [549, 187] width 389 height 19
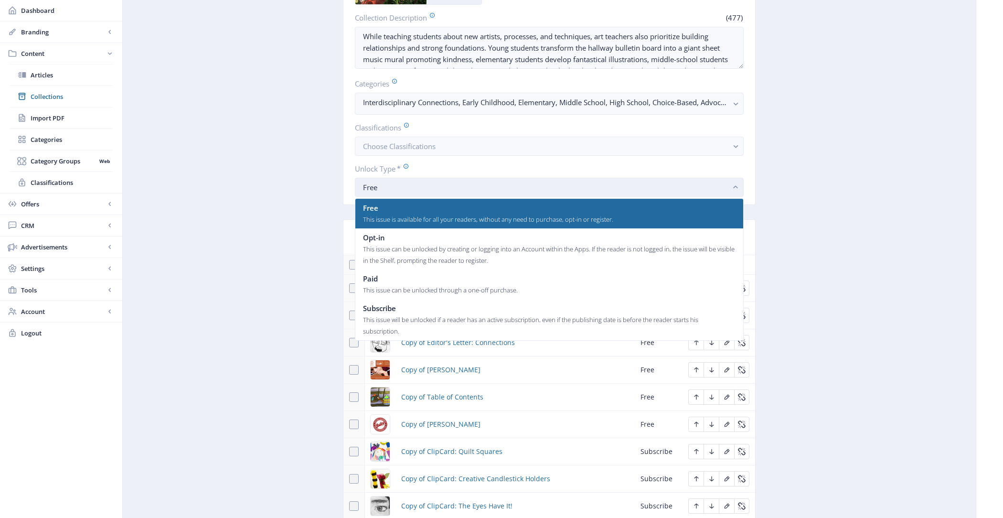
scroll to position [0, 0]
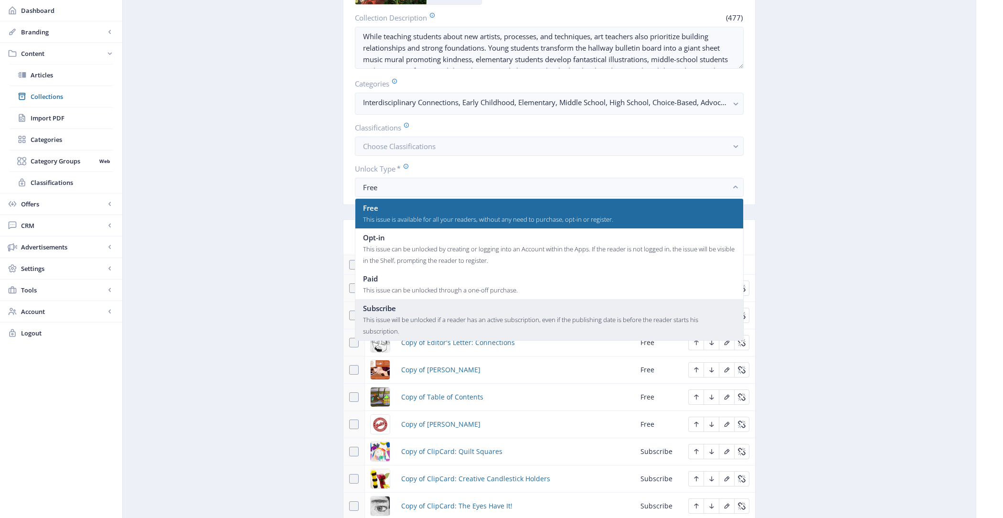
click at [421, 319] on div "This issue will be unlocked if a reader has an active subscription, even if the…" at bounding box center [549, 325] width 373 height 23
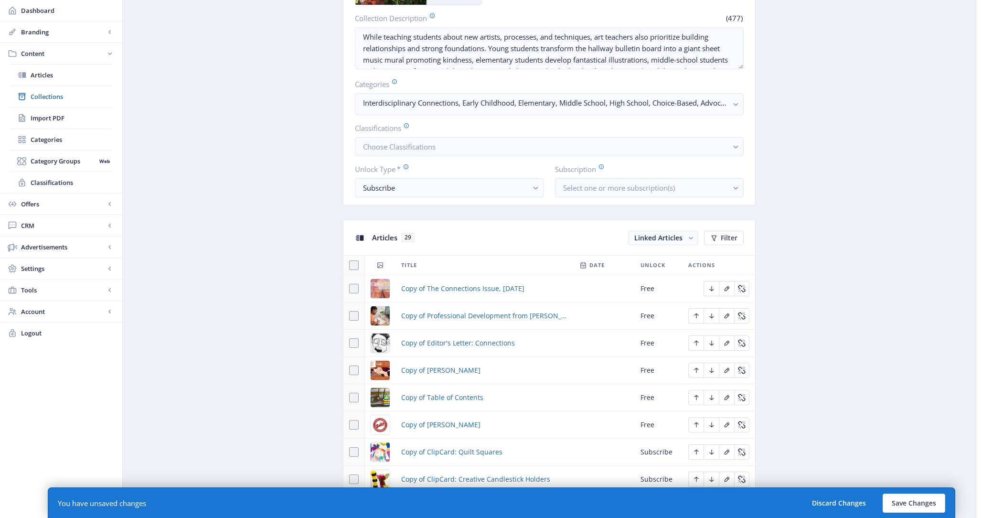
click at [907, 495] on button "Save Changes" at bounding box center [914, 503] width 63 height 19
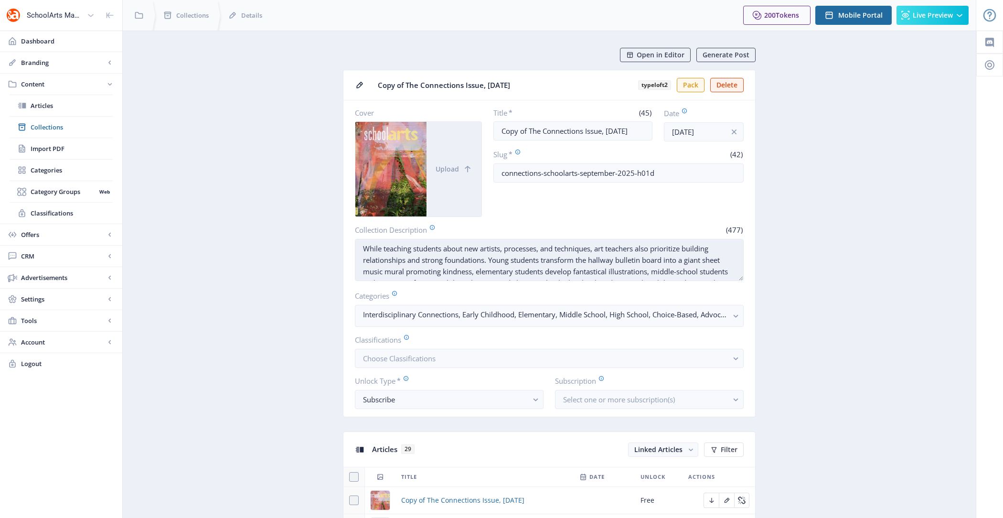
scroll to position [5, 0]
click at [455, 395] on div "Subscribe" at bounding box center [445, 399] width 165 height 11
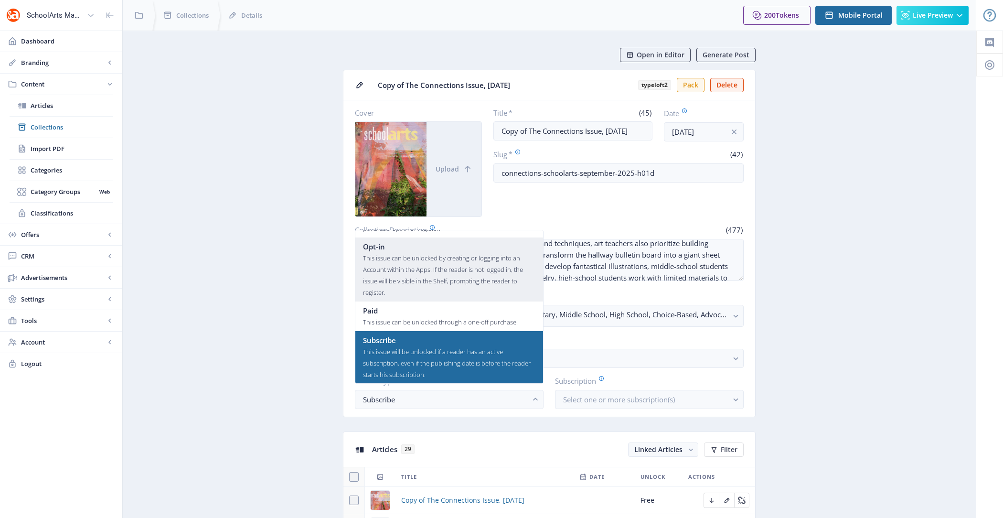
scroll to position [0, 0]
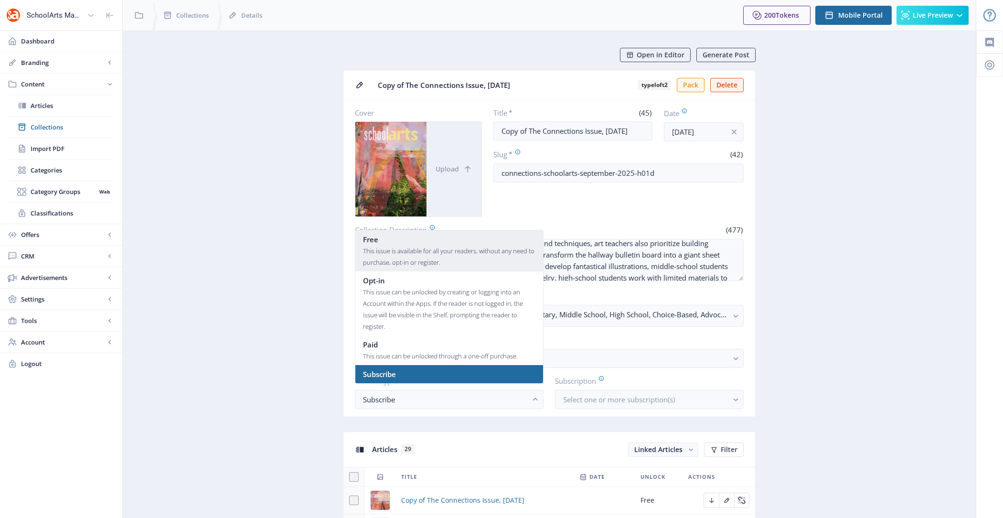
click at [436, 248] on div "This issue is available for all your readers, without any need to purchase, opt…" at bounding box center [449, 256] width 172 height 23
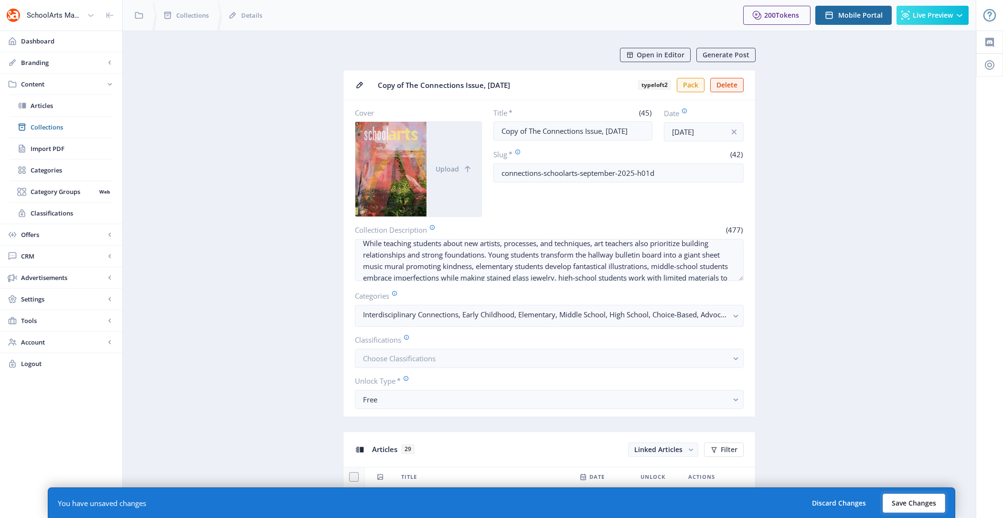
click at [919, 500] on button "Save Changes" at bounding box center [914, 503] width 63 height 19
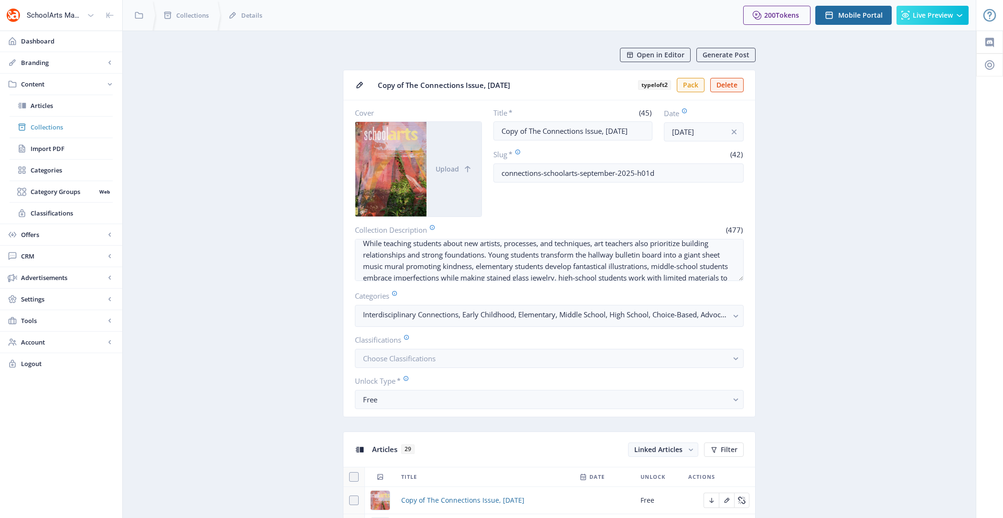
click at [90, 118] on link "Collections" at bounding box center [61, 127] width 103 height 21
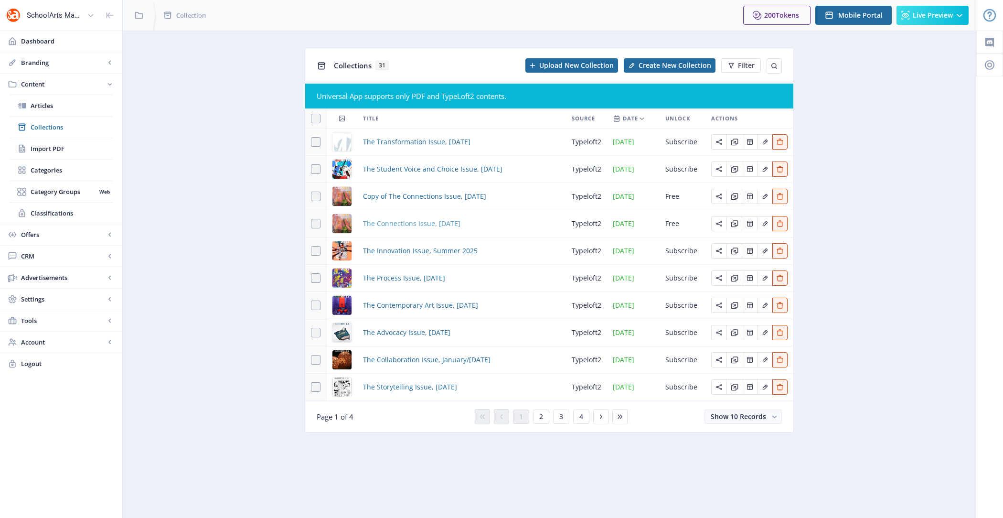
click at [400, 219] on span "The Connections Issue, September 2025" at bounding box center [411, 223] width 97 height 11
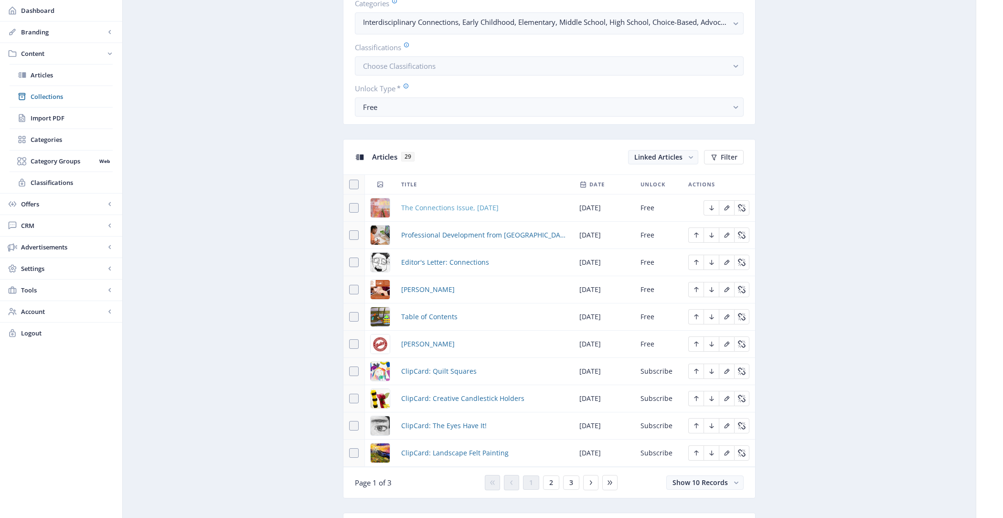
scroll to position [292, 0]
click at [443, 203] on span "The Connections Issue, September 2025" at bounding box center [449, 208] width 97 height 11
click at [445, 230] on span "Professional Development from Davis" at bounding box center [484, 235] width 167 height 11
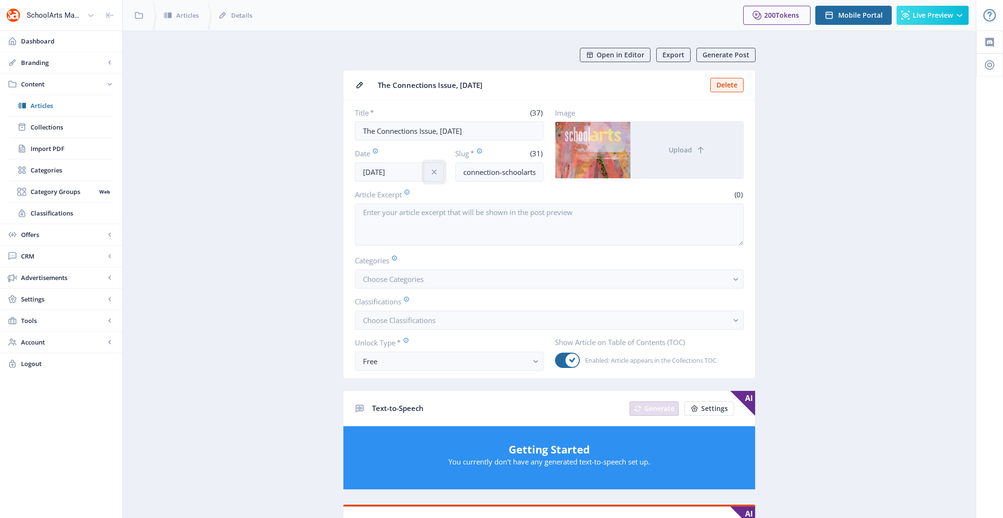
click at [431, 167] on icon "info" at bounding box center [435, 172] width 10 height 10
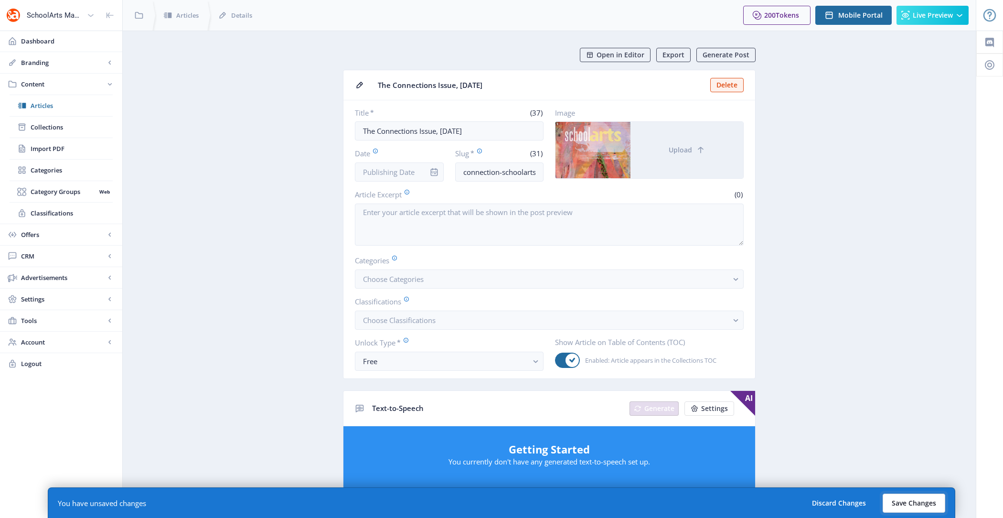
click at [892, 496] on button "Save Changes" at bounding box center [914, 503] width 63 height 19
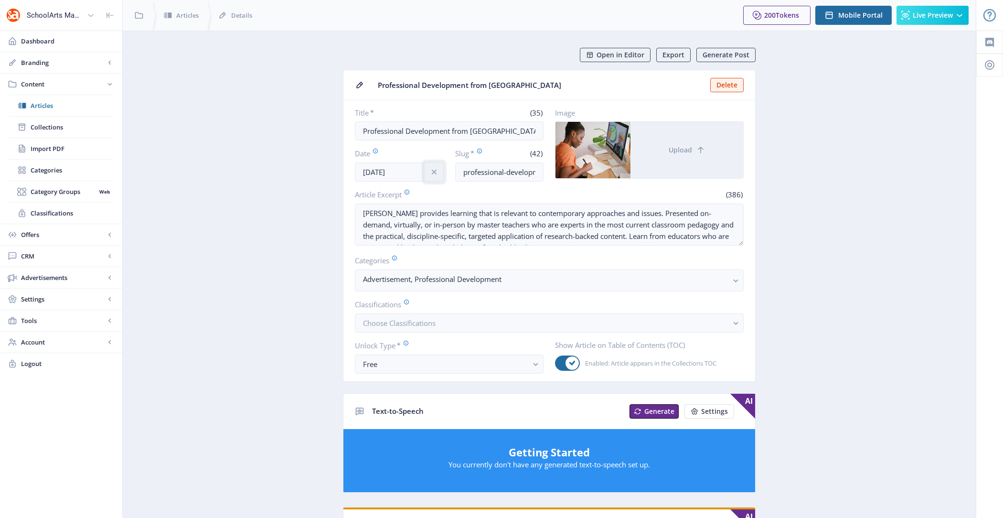
click at [433, 167] on icon "info" at bounding box center [435, 172] width 10 height 10
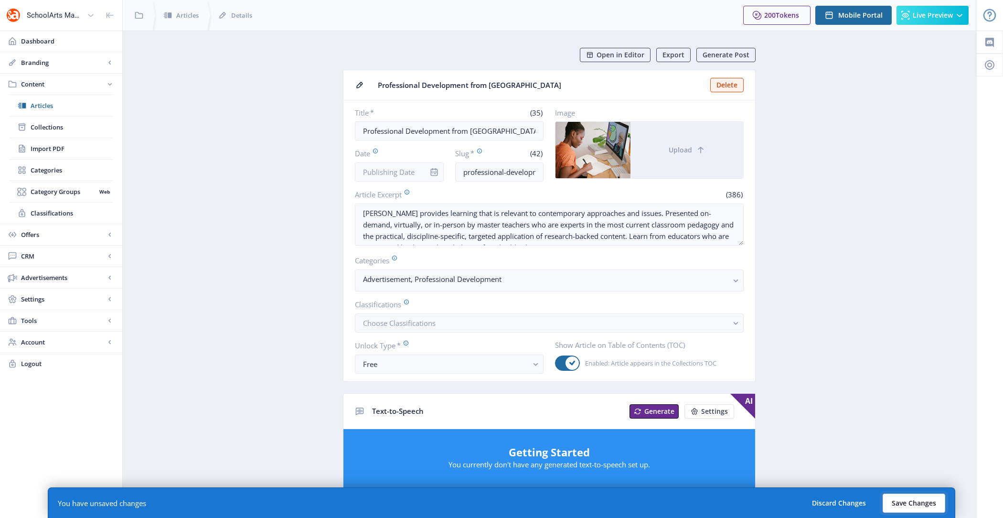
click at [924, 512] on button "Save Changes" at bounding box center [914, 503] width 63 height 19
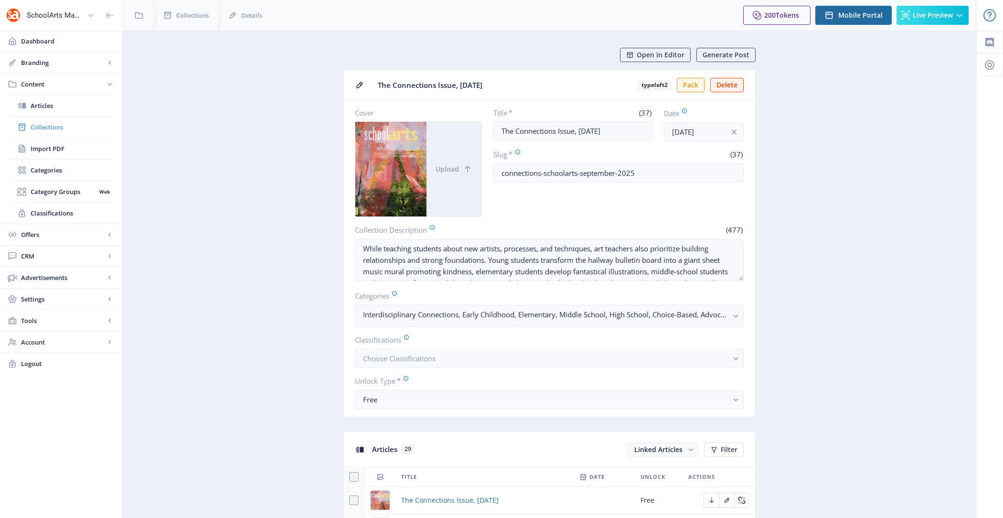
click at [76, 128] on span "Collections" at bounding box center [72, 127] width 82 height 10
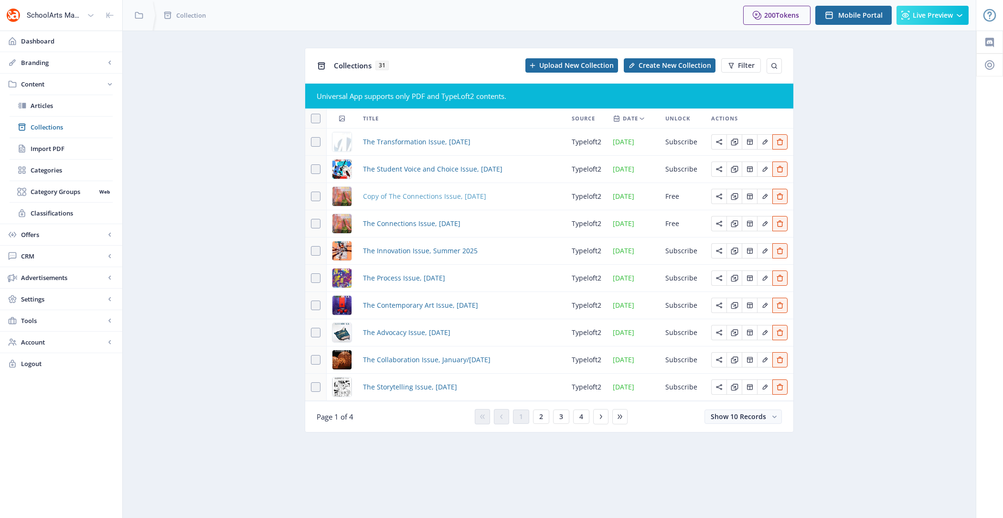
click at [430, 195] on span "Copy of The Connections Issue, [DATE]" at bounding box center [424, 196] width 123 height 11
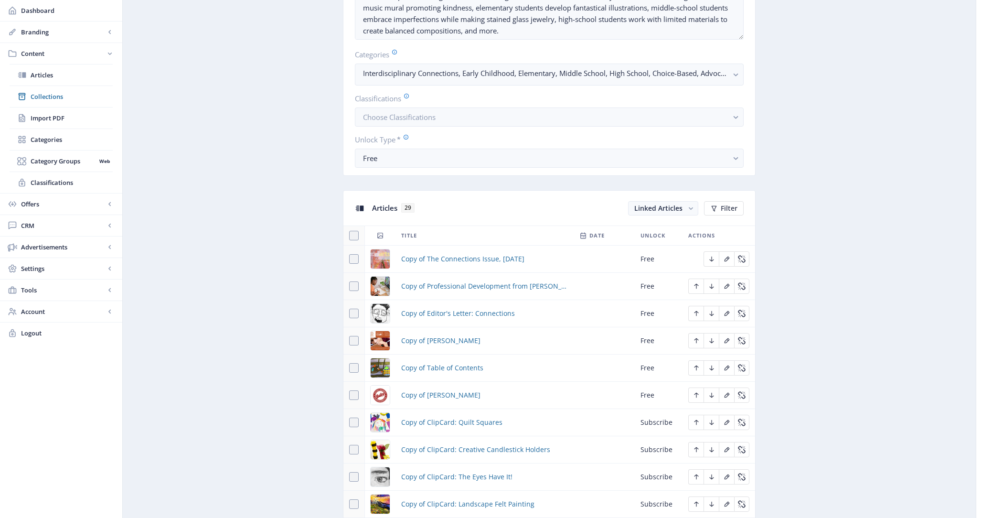
scroll to position [380, 0]
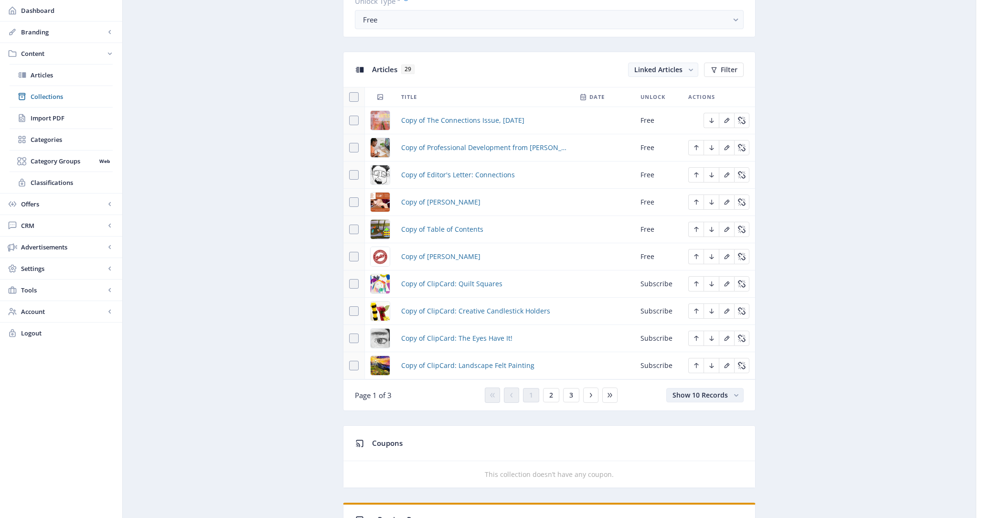
click at [731, 390] on button "Show 10 Records" at bounding box center [705, 395] width 77 height 14
click at [722, 444] on nb-option "Show 50 Records" at bounding box center [705, 443] width 75 height 17
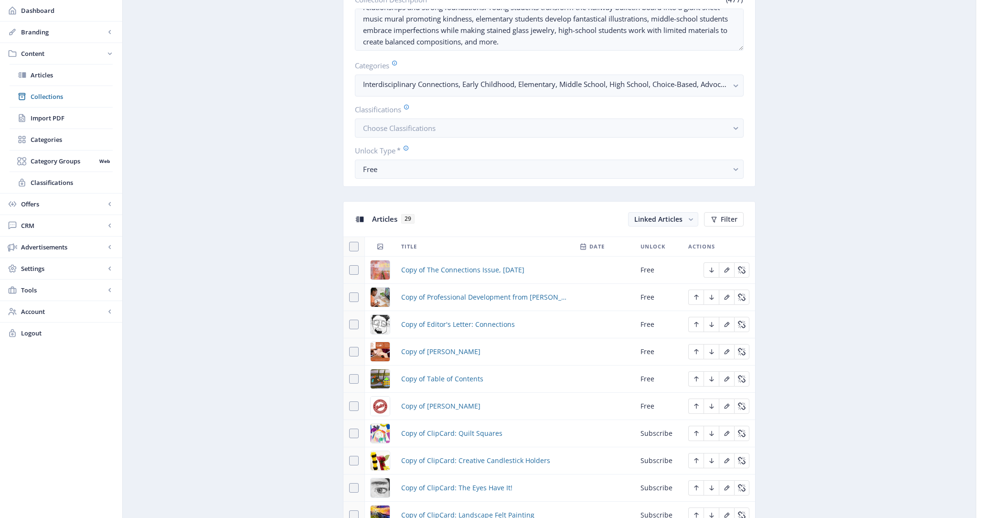
scroll to position [192, 0]
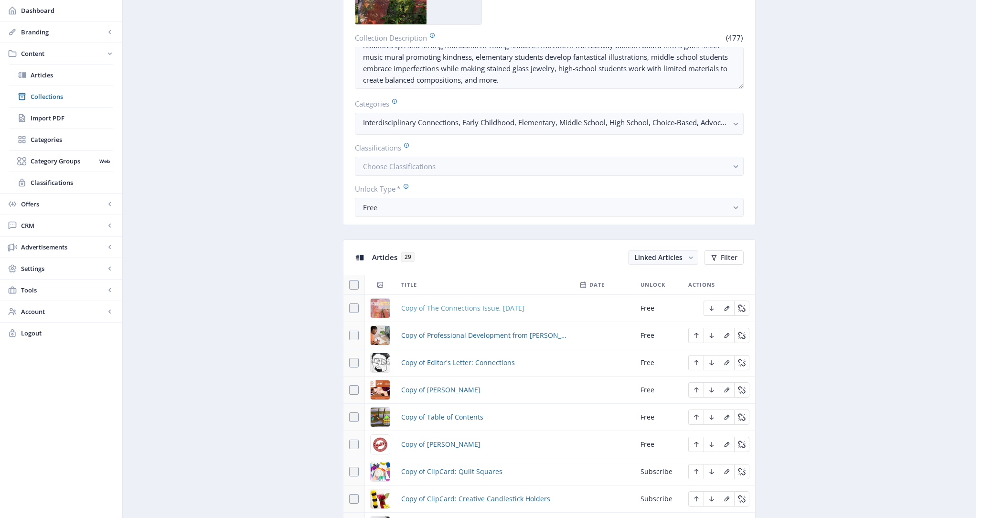
click at [449, 302] on span "Copy of The Connections Issue, [DATE]" at bounding box center [462, 307] width 123 height 11
click at [451, 331] on span "Copy of Professional Development from Davis" at bounding box center [484, 335] width 167 height 11
click at [452, 359] on span "Copy of Editor's Letter: Connections" at bounding box center [458, 362] width 114 height 11
click at [434, 385] on span "Copy of Skutt" at bounding box center [440, 389] width 79 height 11
click at [441, 418] on span "Copy of Table of Contents" at bounding box center [442, 416] width 82 height 11
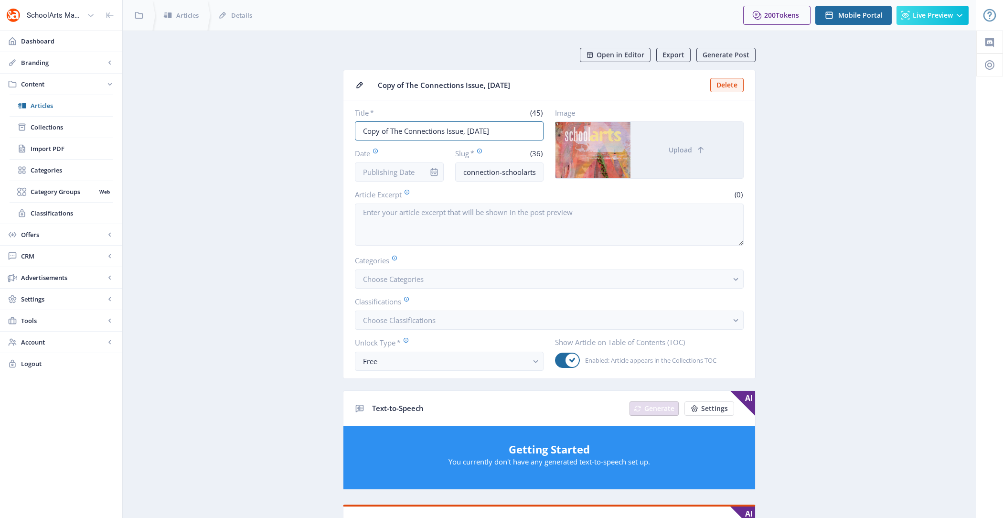
drag, startPoint x: 390, startPoint y: 129, endPoint x: 327, endPoint y: 129, distance: 63.5
click at [327, 129] on app-content-article "Open in Editor Export Generate Post Copy of The Connections Issue, [DATE] Delet…" at bounding box center [550, 501] width 820 height 906
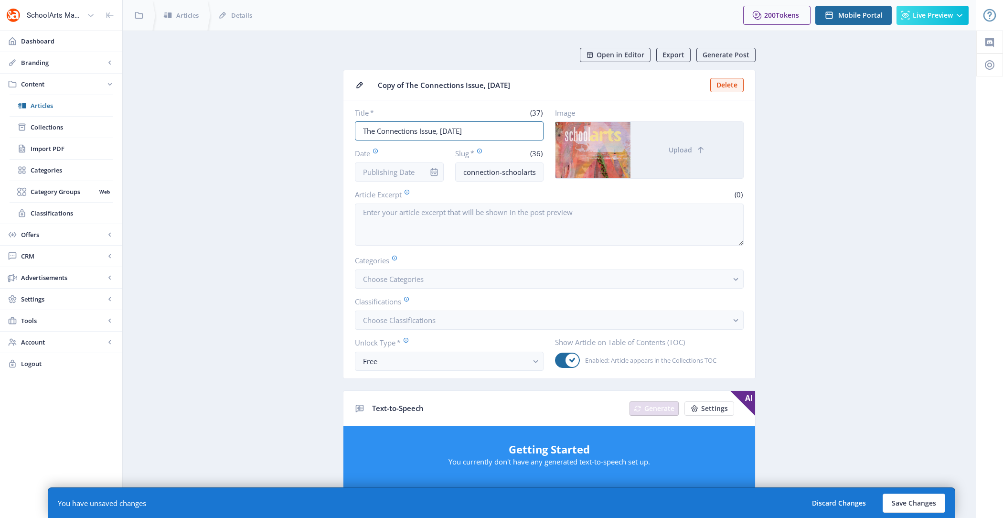
type input "The Connections Issue, [DATE]"
click at [280, 142] on app-content-article "Open in Editor Export Generate Post Copy of The Connections Issue, [DATE] Delet…" at bounding box center [550, 501] width 820 height 906
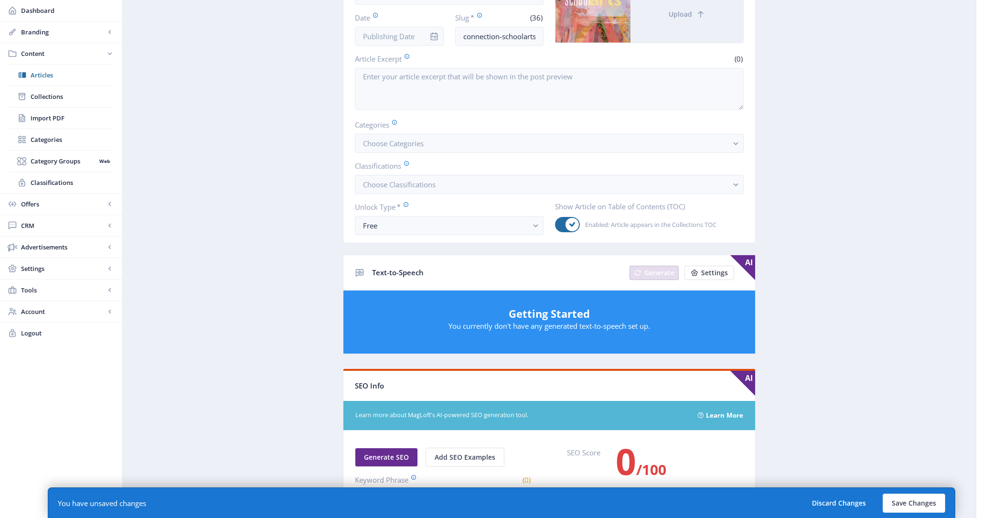
scroll to position [79, 0]
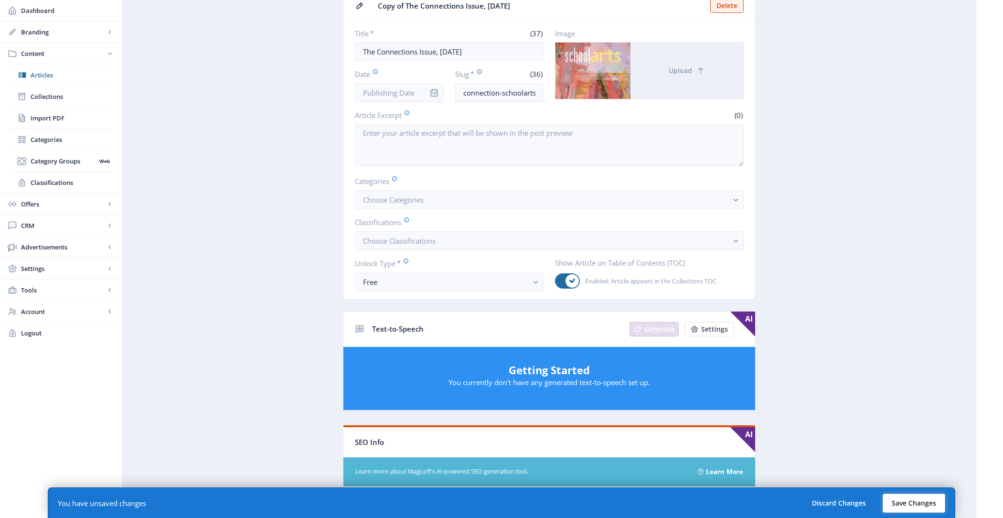
click at [905, 501] on button "Save Changes" at bounding box center [914, 503] width 63 height 19
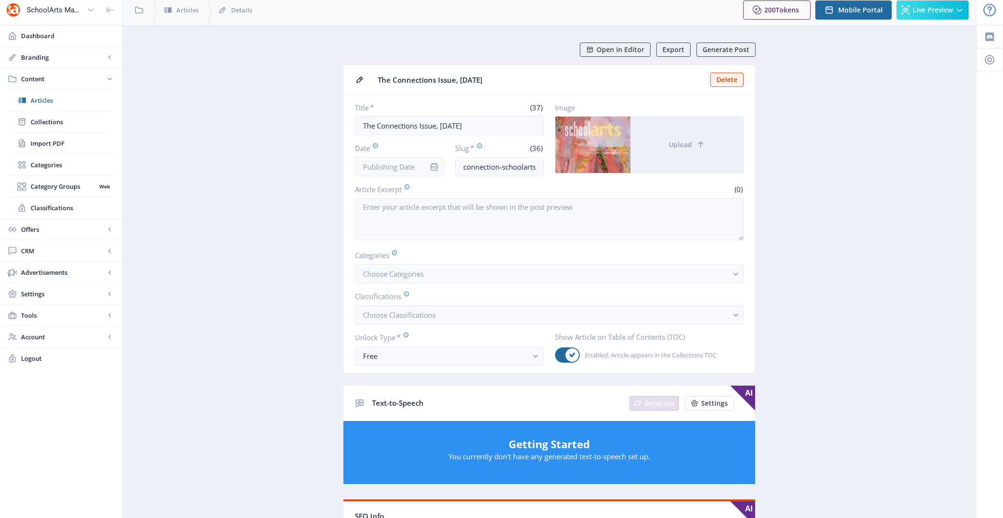
scroll to position [0, 0]
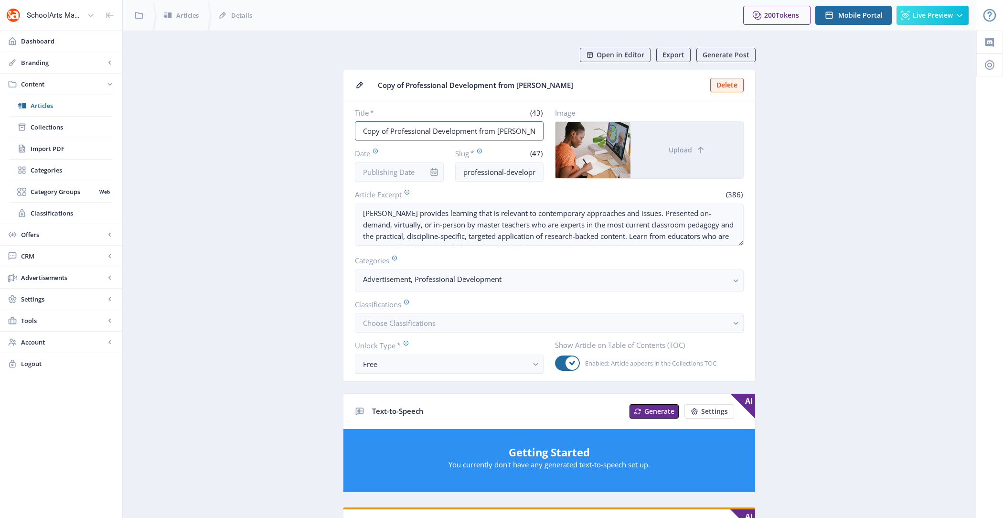
drag, startPoint x: 391, startPoint y: 126, endPoint x: 350, endPoint y: 126, distance: 41.1
click at [350, 126] on nb-card-body "Title * (43) Copy of Professional Development from [PERSON_NAME] * (47) profess…" at bounding box center [550, 240] width 412 height 281
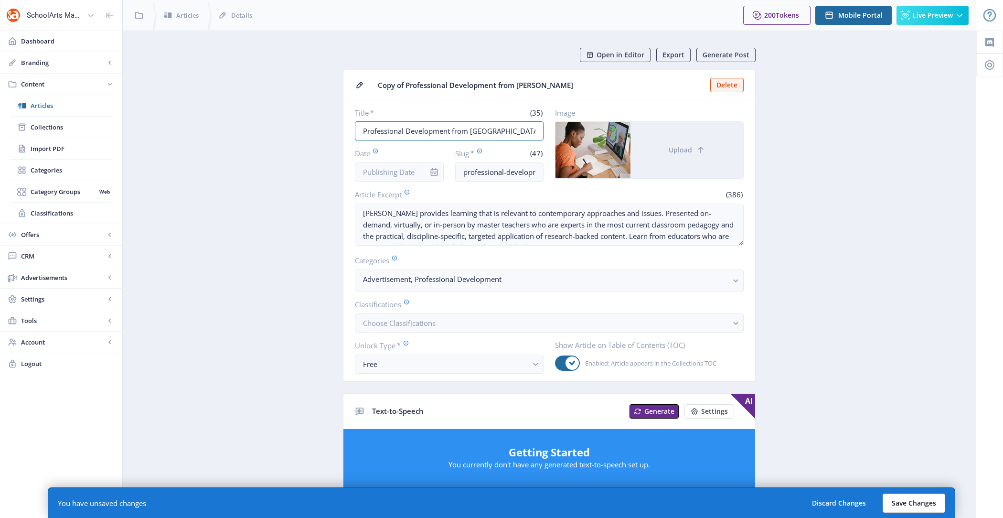
type input "Professional Development from [GEOGRAPHIC_DATA]"
click at [899, 496] on button "Save Changes" at bounding box center [914, 503] width 63 height 19
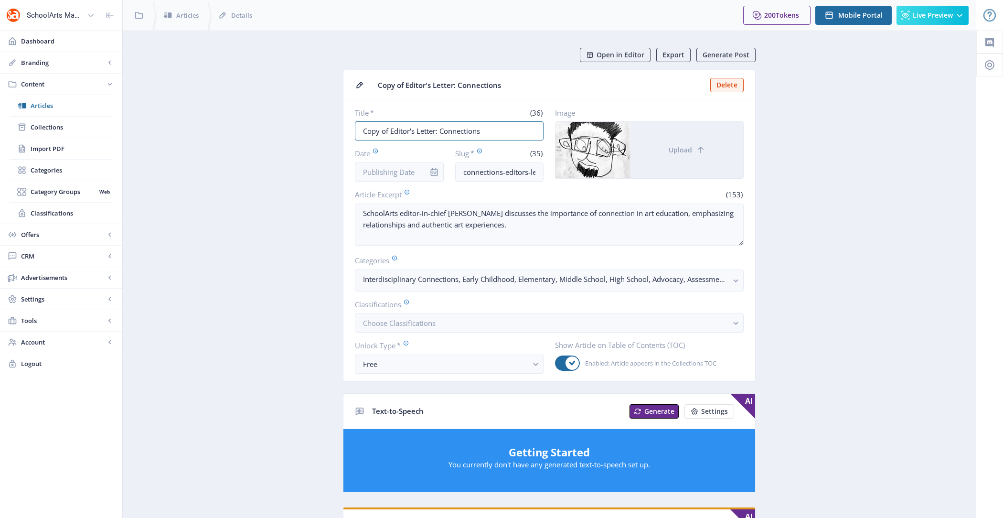
drag, startPoint x: 389, startPoint y: 129, endPoint x: 304, endPoint y: 129, distance: 85.5
click at [304, 129] on app-content-article "Open in Editor Export Generate Post Copy of Editor's Letter: Connections Delete…" at bounding box center [550, 484] width 820 height 872
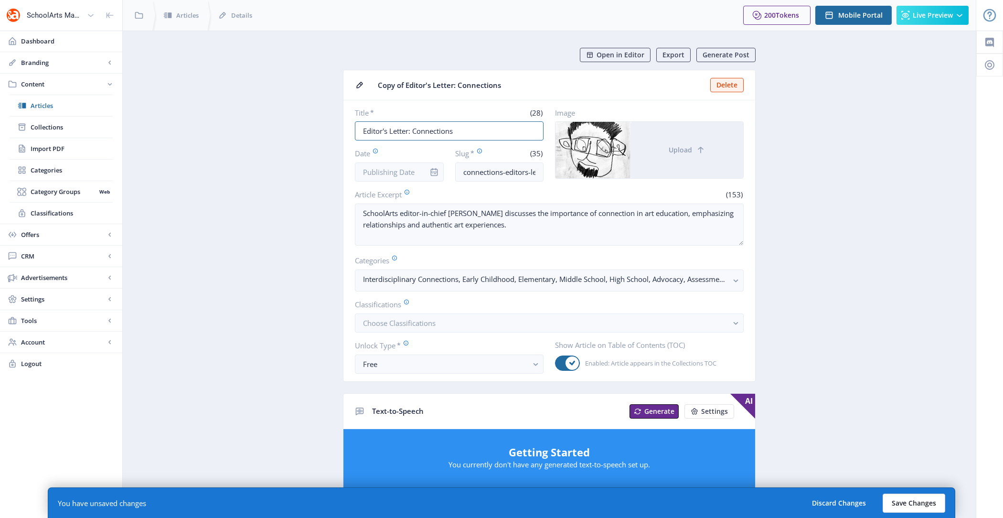
type input "Editor's Letter: Connections"
click at [904, 501] on button "Save Changes" at bounding box center [914, 503] width 63 height 19
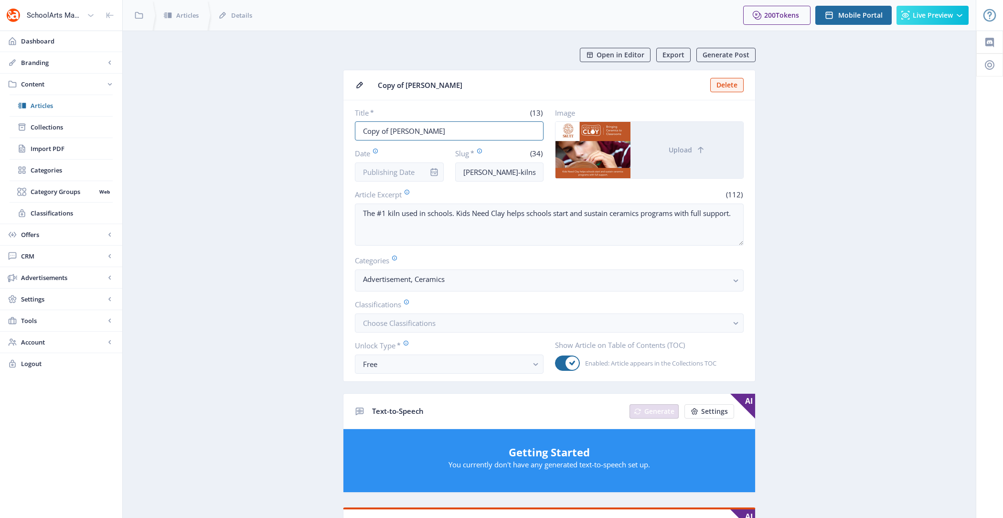
drag, startPoint x: 390, startPoint y: 128, endPoint x: 340, endPoint y: 128, distance: 49.7
click at [340, 128] on app-content-article "Open in Editor Export Generate Post Copy of [PERSON_NAME] Delete Title * (13) C…" at bounding box center [550, 488] width 820 height 881
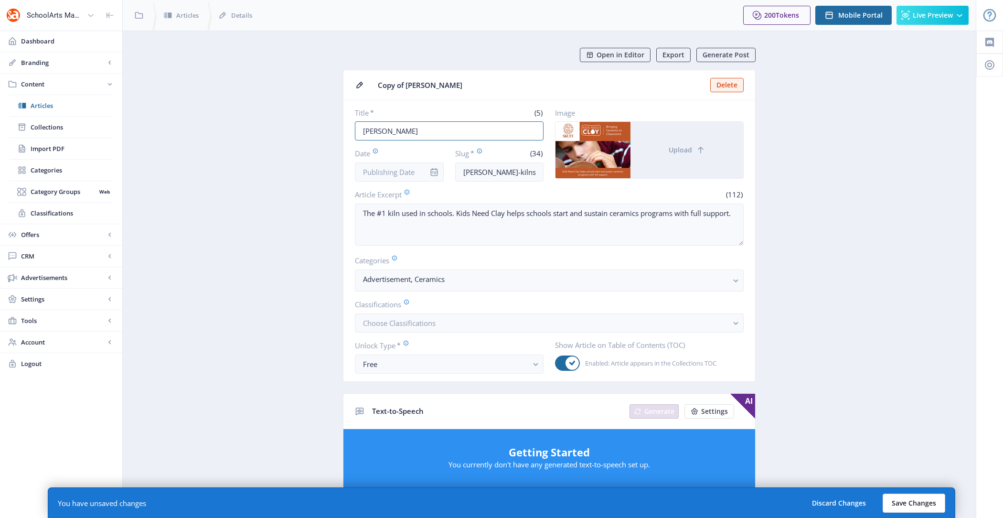
type input "[PERSON_NAME]"
click at [936, 505] on button "Save Changes" at bounding box center [914, 503] width 63 height 19
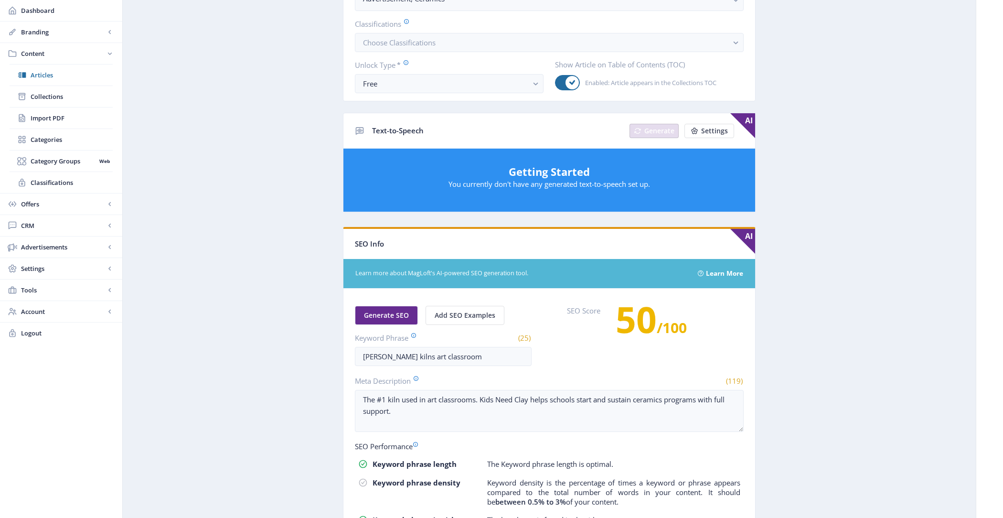
scroll to position [249, 0]
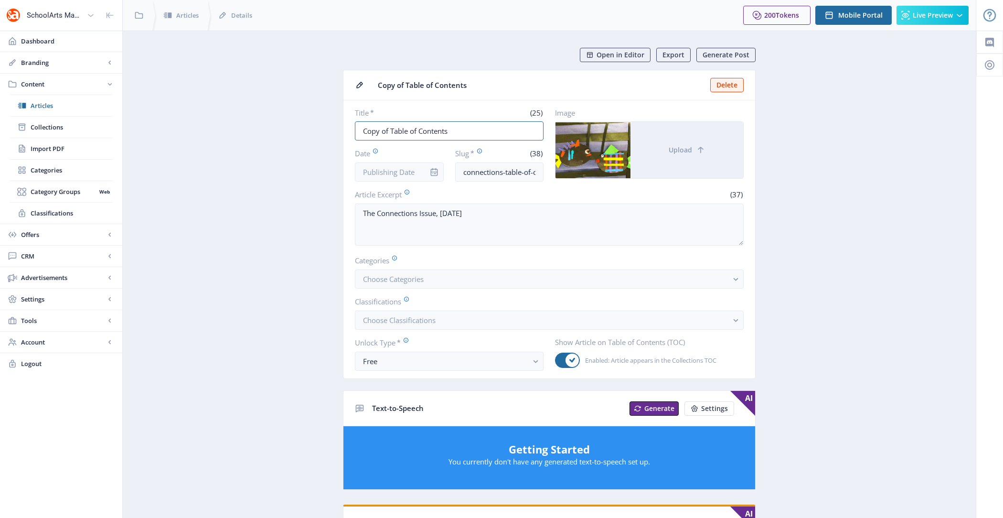
drag, startPoint x: 391, startPoint y: 131, endPoint x: 324, endPoint y: 131, distance: 66.9
click at [324, 131] on app-content-article "Open in Editor Export Generate Post Copy of Table of Contents Delete Title * (2…" at bounding box center [550, 487] width 820 height 878
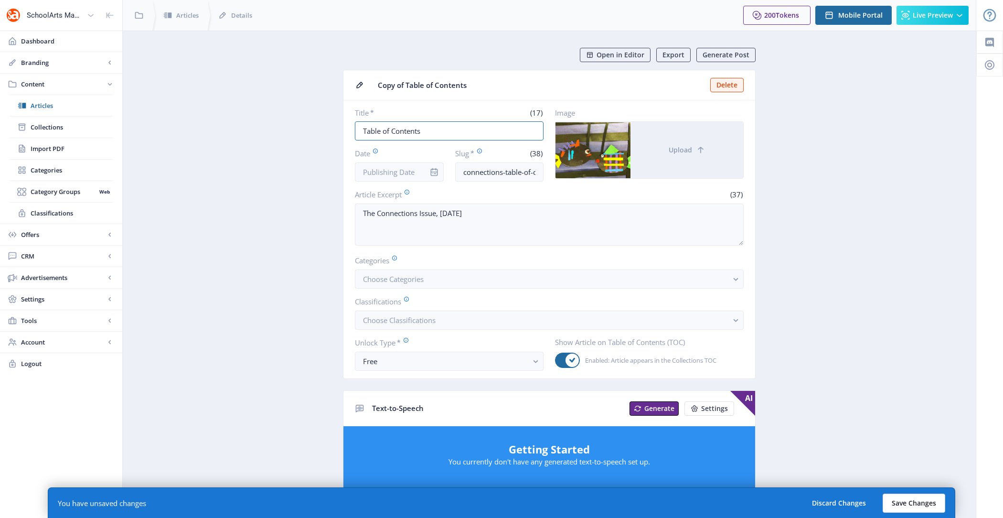
type input "Table of Contents"
click at [926, 502] on button "Save Changes" at bounding box center [914, 503] width 63 height 19
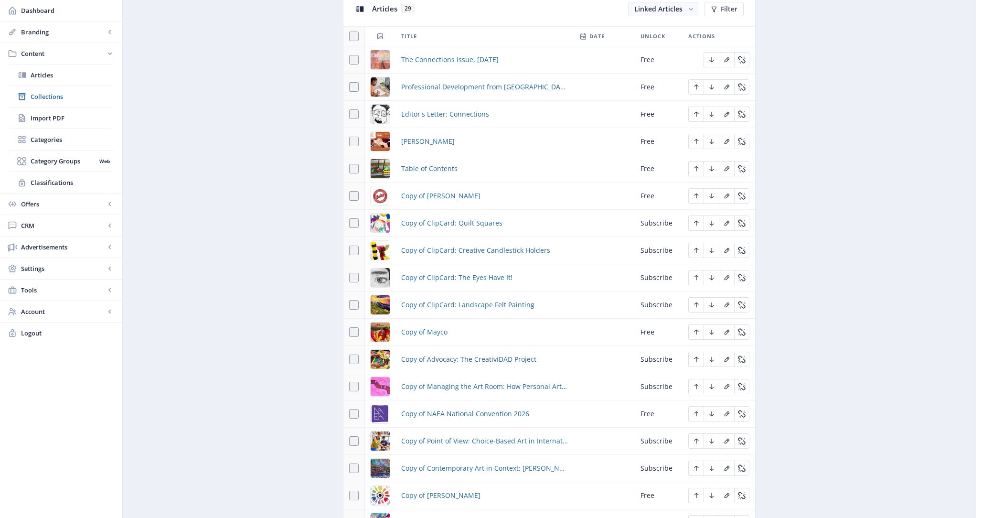
scroll to position [445, 0]
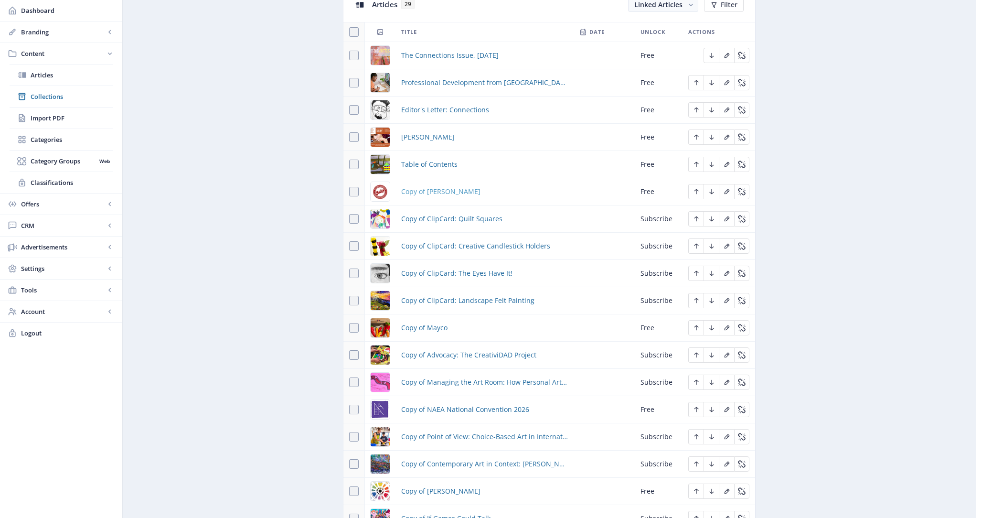
click at [434, 186] on span "Copy of [PERSON_NAME]" at bounding box center [440, 191] width 79 height 11
click at [441, 215] on span "Copy of ClipCard: Quilt Squares" at bounding box center [451, 218] width 101 height 11
click at [441, 241] on span "Copy of ClipCard: Creative Candlestick Holders" at bounding box center [475, 245] width 149 height 11
click at [446, 269] on span "Copy of ClipCard: The Eyes Have It!" at bounding box center [456, 273] width 111 height 11
click at [443, 298] on span "Copy of ClipCard: Landscape Felt Painting" at bounding box center [467, 300] width 133 height 11
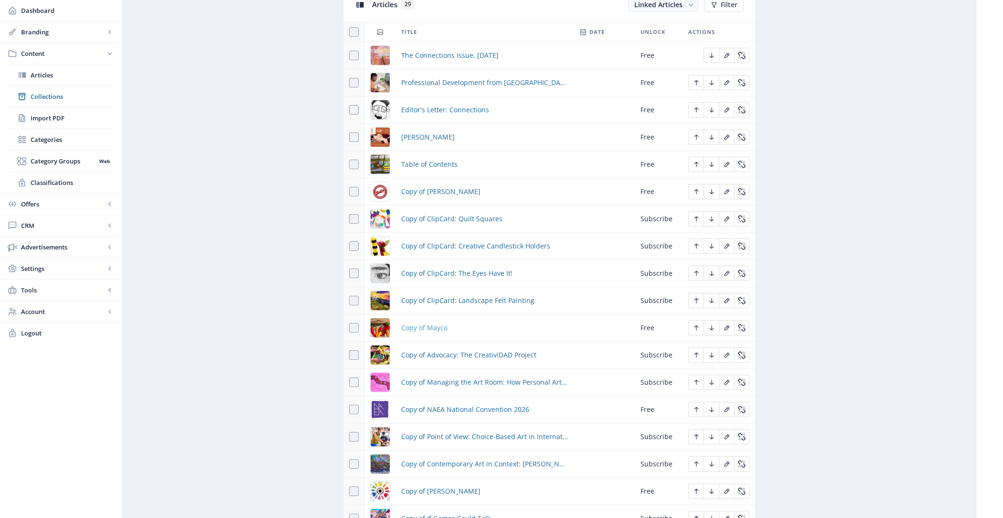
click at [433, 323] on span "Copy of Mayco" at bounding box center [424, 327] width 46 height 11
click at [437, 352] on span "Copy of Advocacy: The CreativiDAD Project" at bounding box center [468, 354] width 135 height 11
click at [439, 377] on span "Copy of Managing the Art Room: How Personal Art-Making Transforms Teaching" at bounding box center [484, 382] width 167 height 11
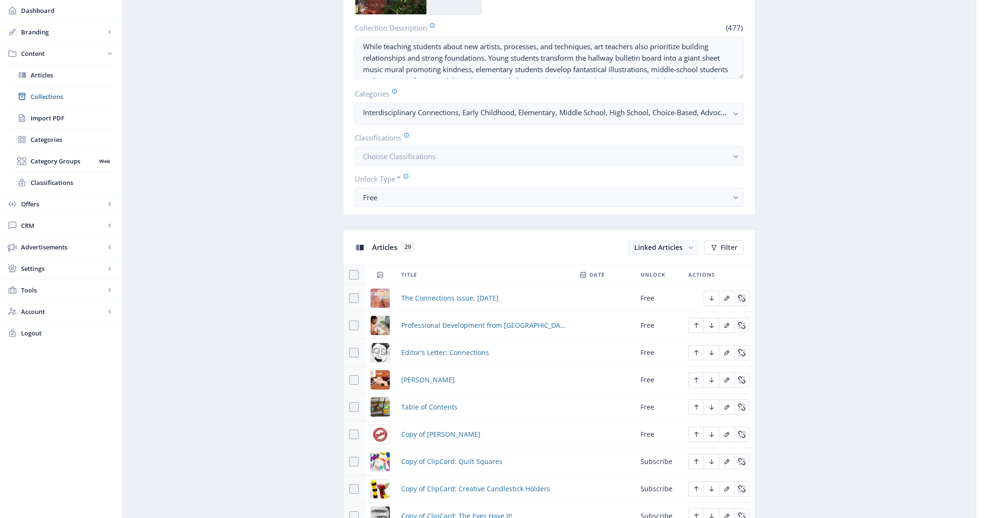
scroll to position [406, 0]
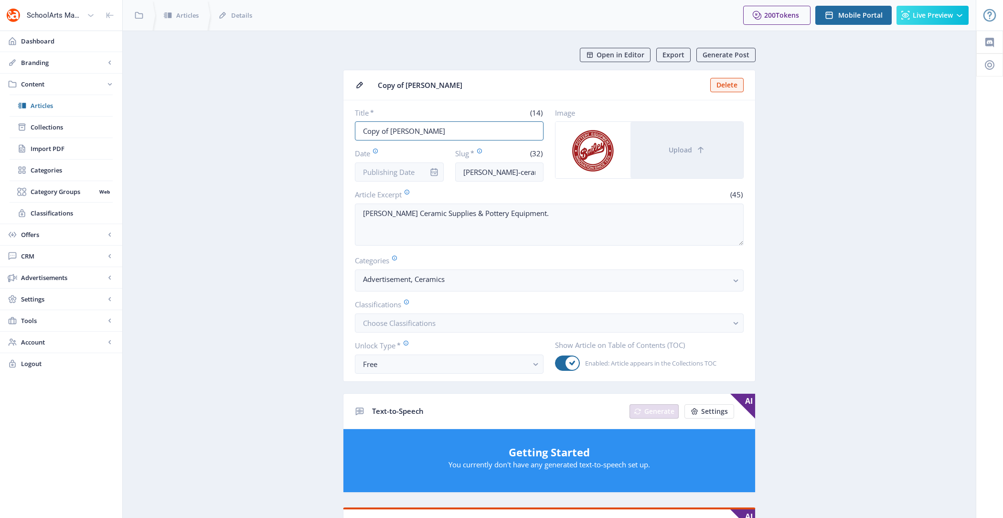
drag, startPoint x: 391, startPoint y: 131, endPoint x: 310, endPoint y: 131, distance: 81.2
click at [310, 131] on app-content-article "Open in Editor Export Generate Post Copy of [PERSON_NAME] Title * (14) Copy of …" at bounding box center [550, 493] width 820 height 890
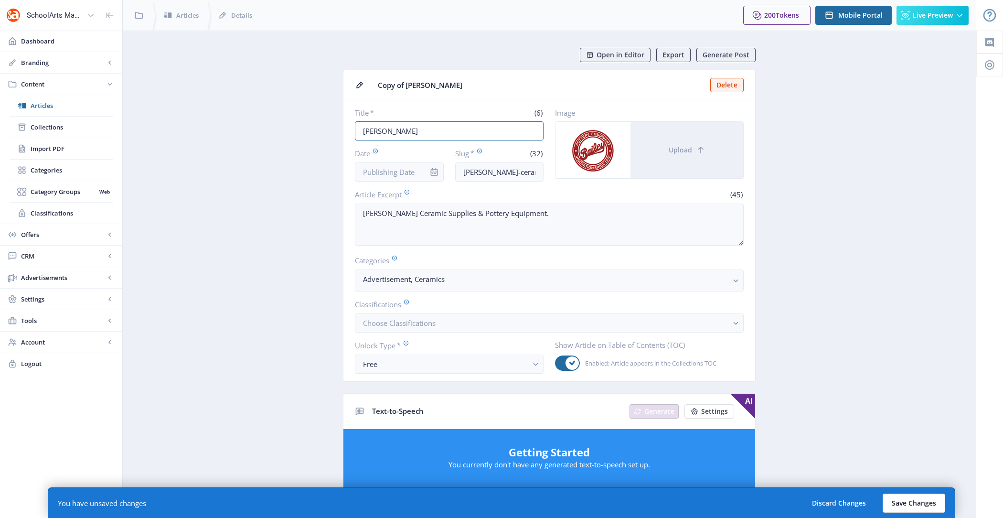
type input "[PERSON_NAME]"
click at [920, 498] on button "Save Changes" at bounding box center [914, 503] width 63 height 19
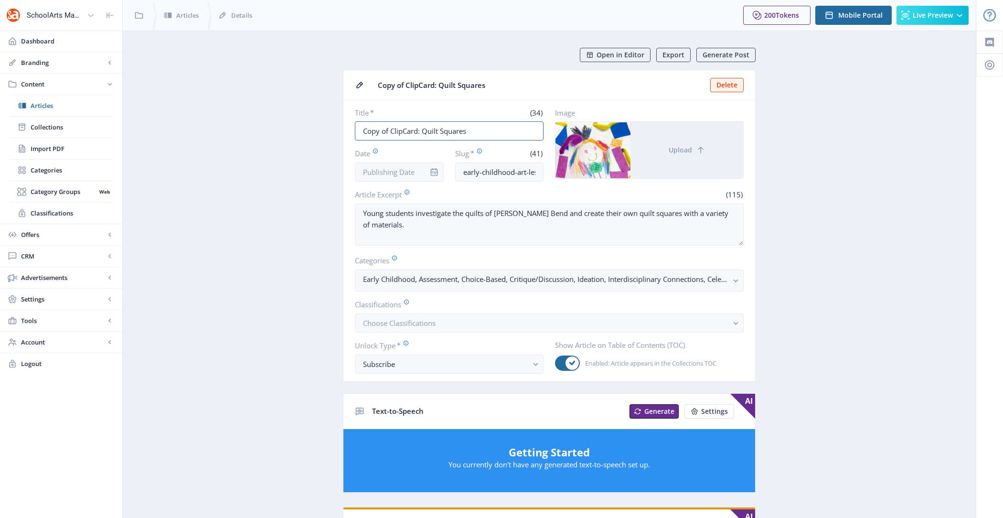
drag, startPoint x: 390, startPoint y: 129, endPoint x: 299, endPoint y: 129, distance: 91.3
click at [299, 129] on app-content-article "Open in Editor Export Generate Post Copy of ClipCard: Quilt Squares Delete Titl…" at bounding box center [550, 488] width 820 height 881
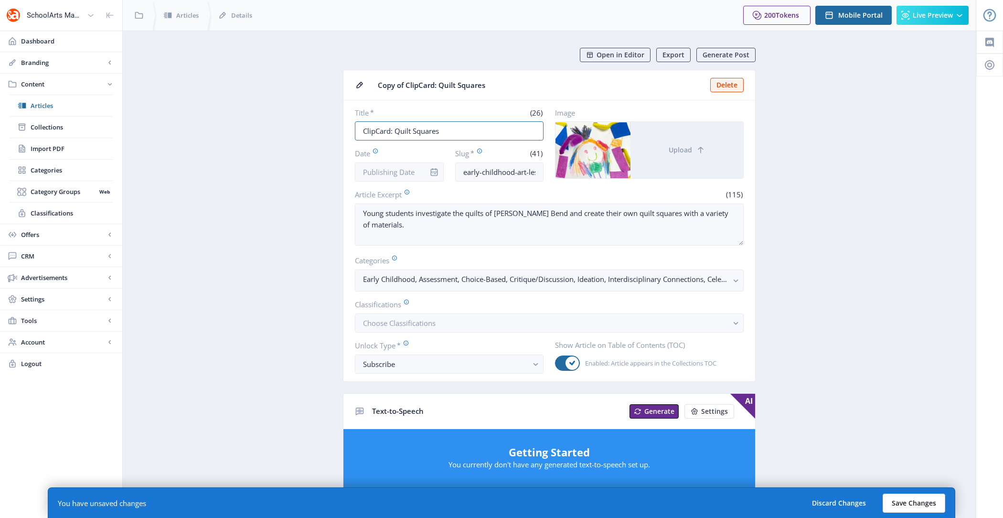
type input "ClipCard: Quilt Squares"
click at [911, 499] on button "Save Changes" at bounding box center [914, 503] width 63 height 19
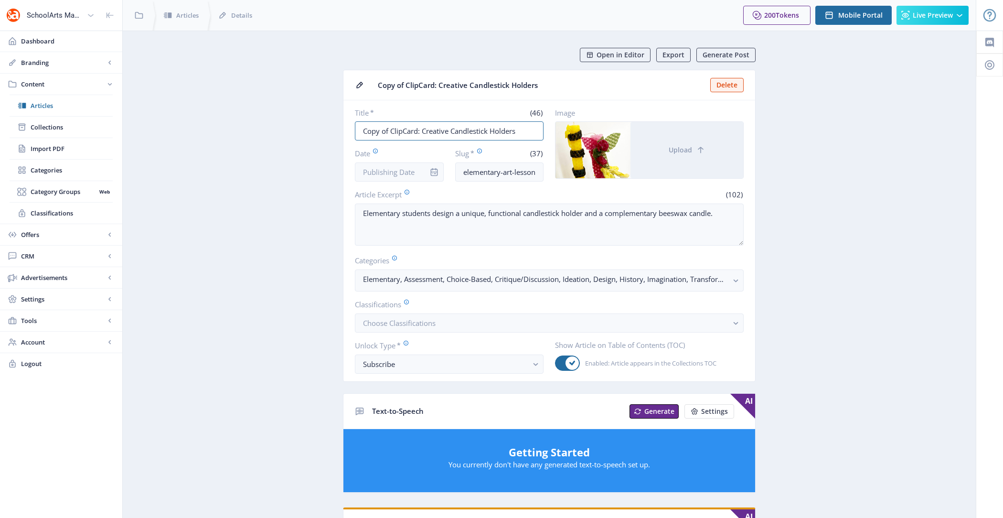
drag, startPoint x: 389, startPoint y: 129, endPoint x: 324, endPoint y: 129, distance: 64.5
click at [324, 129] on app-content-article "Open in Editor Export Generate Post Copy of ClipCard: Creative Candlestick Hold…" at bounding box center [550, 488] width 820 height 881
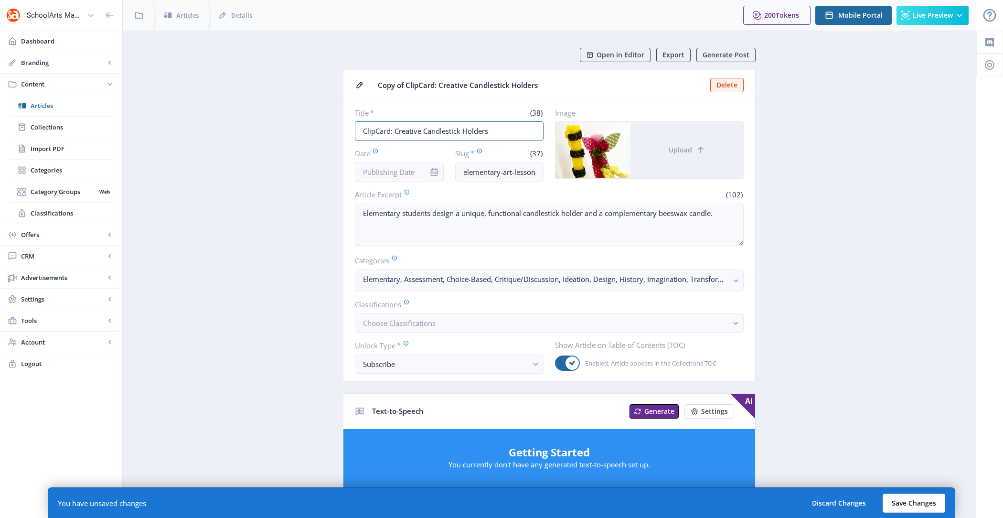
type input "ClipCard: Creative Candlestick Holders"
click at [906, 495] on button "Save Changes" at bounding box center [914, 503] width 63 height 19
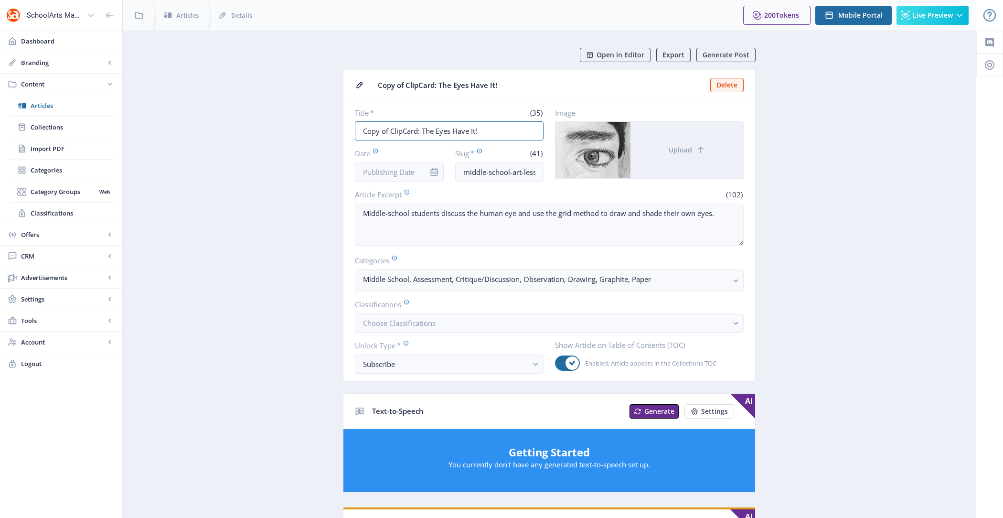
drag, startPoint x: 390, startPoint y: 130, endPoint x: 301, endPoint y: 130, distance: 88.4
click at [301, 130] on app-content-article "Open in Editor Export Generate Post Copy of ClipCard: The Eyes Have It! Delete …" at bounding box center [550, 488] width 820 height 881
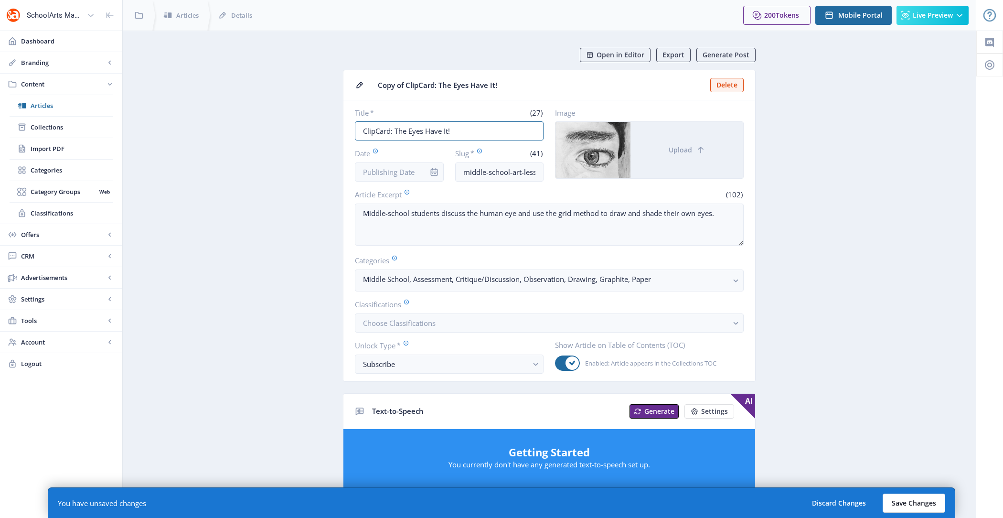
type input "ClipCard: The Eyes Have It!"
click at [917, 500] on button "Save Changes" at bounding box center [914, 503] width 63 height 19
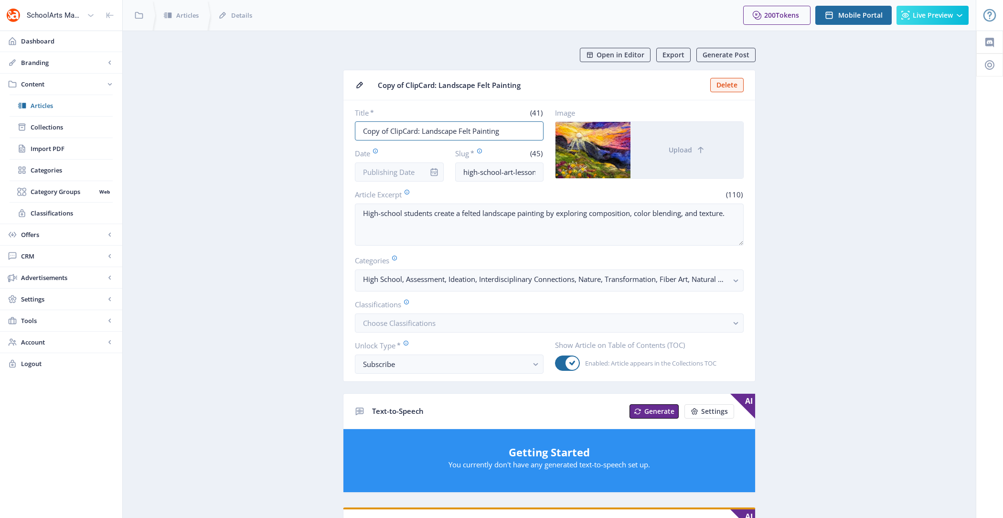
drag, startPoint x: 390, startPoint y: 130, endPoint x: 259, endPoint y: 130, distance: 131.4
click at [259, 130] on app-content-article "Open in Editor Export Generate Post Copy of ClipCard: Landscape Felt Painting D…" at bounding box center [550, 488] width 820 height 881
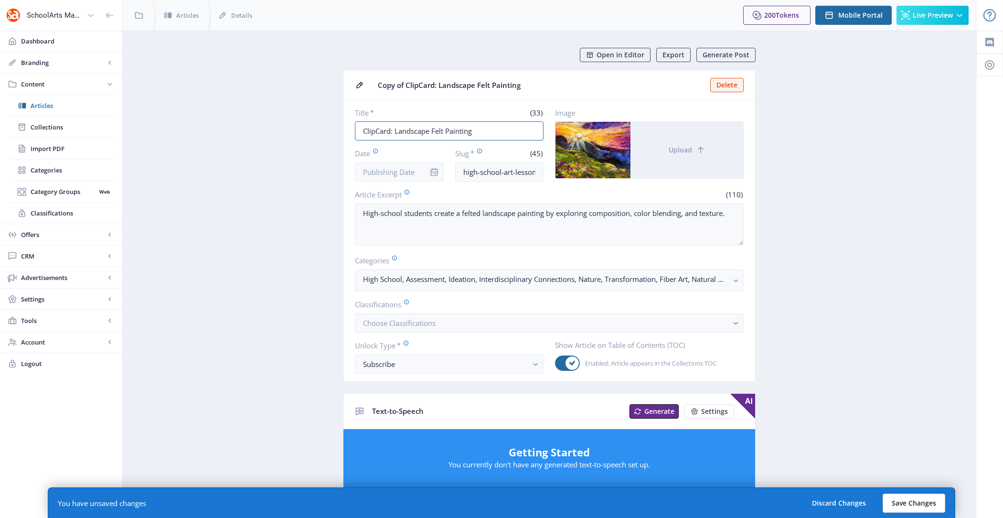
type input "ClipCard: Landscape Felt Painting"
click at [921, 503] on button "Save Changes" at bounding box center [914, 503] width 63 height 19
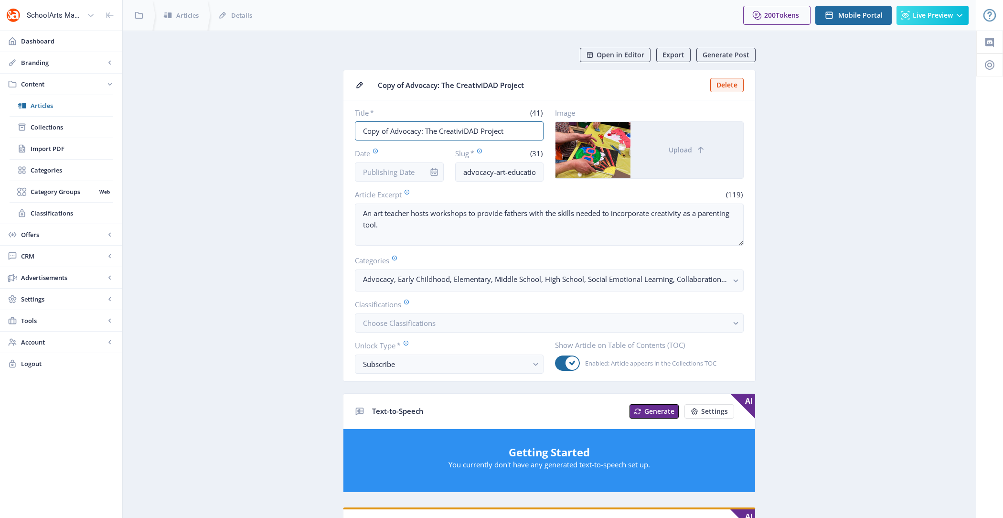
drag, startPoint x: 391, startPoint y: 129, endPoint x: 334, endPoint y: 129, distance: 57.3
click at [334, 129] on app-content-article "Open in Editor Export Generate Post Copy of Advocacy: The CreativiDAD Project D…" at bounding box center [550, 493] width 820 height 890
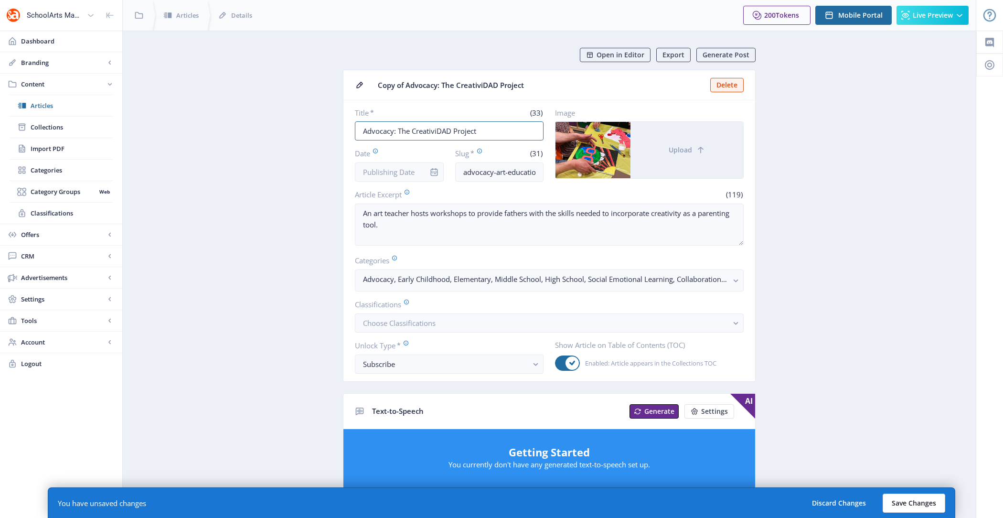
type input "Advocacy: The CreativiDAD Project"
click at [918, 503] on button "Save Changes" at bounding box center [914, 503] width 63 height 19
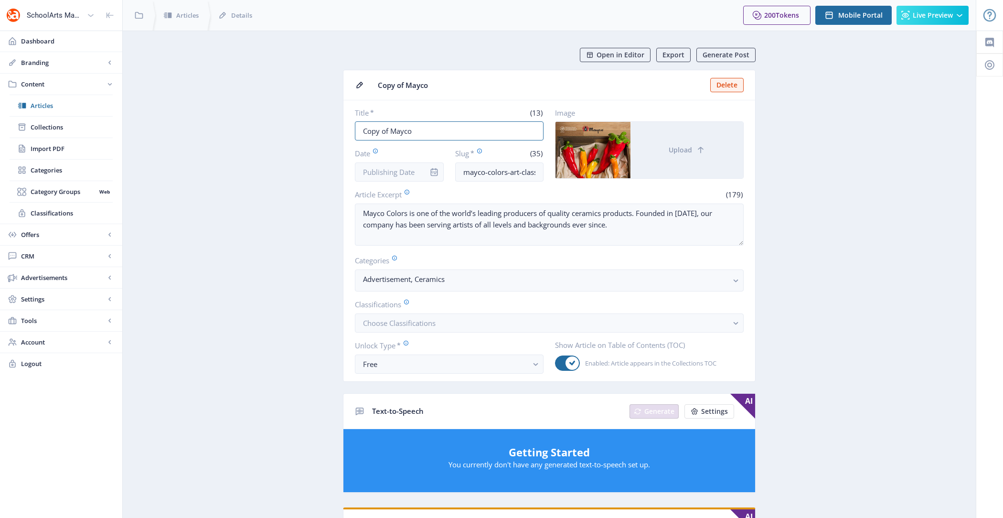
drag, startPoint x: 386, startPoint y: 129, endPoint x: 314, endPoint y: 129, distance: 71.2
click at [314, 129] on app-content-article "Open in Editor Export Generate Post Copy of Mayco Delete Title * (13) Copy of M…" at bounding box center [550, 488] width 820 height 881
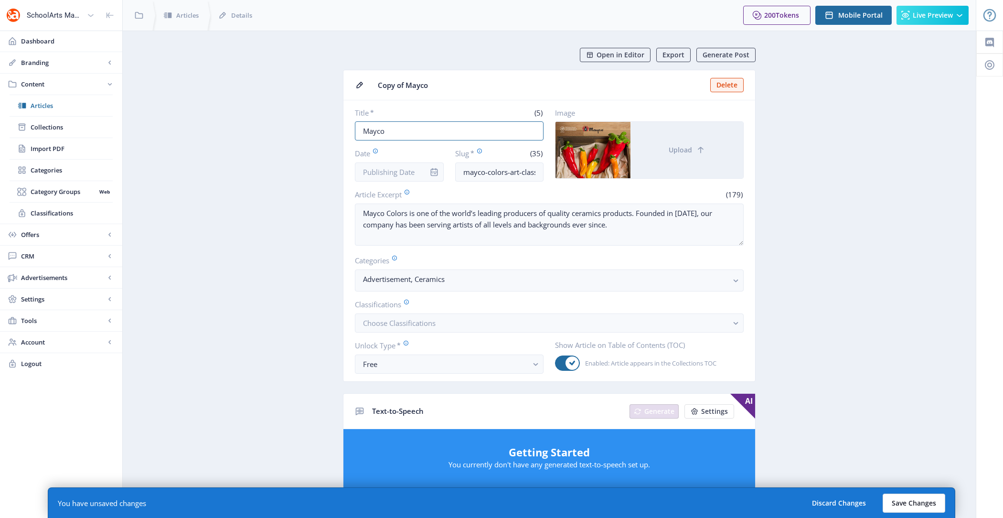
type input "Mayco"
click at [929, 502] on button "Save Changes" at bounding box center [914, 503] width 63 height 19
click at [918, 502] on button "Save Changes" at bounding box center [914, 503] width 63 height 19
click at [917, 502] on button "Save Changes" at bounding box center [914, 503] width 63 height 19
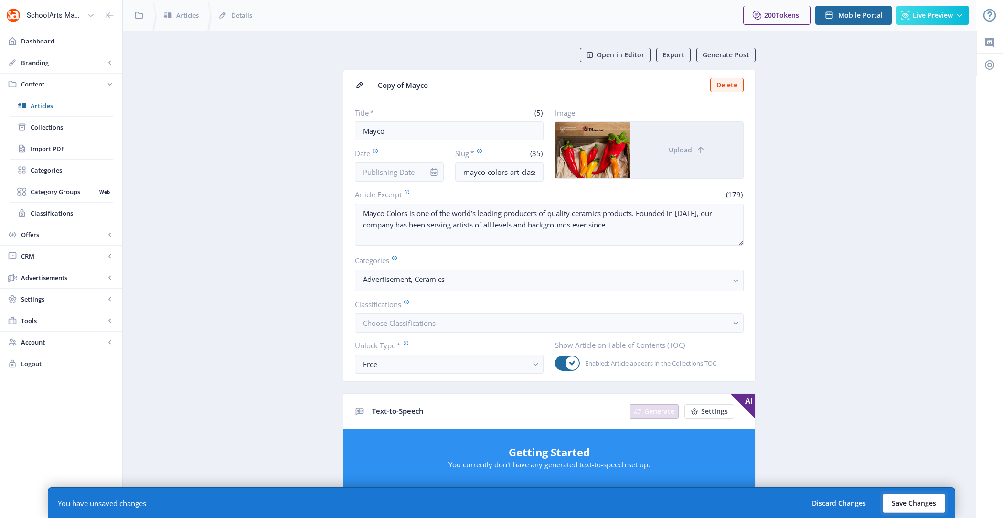
click at [917, 502] on button "Save Changes" at bounding box center [914, 503] width 63 height 19
click at [913, 497] on button "Save Changes" at bounding box center [914, 503] width 63 height 19
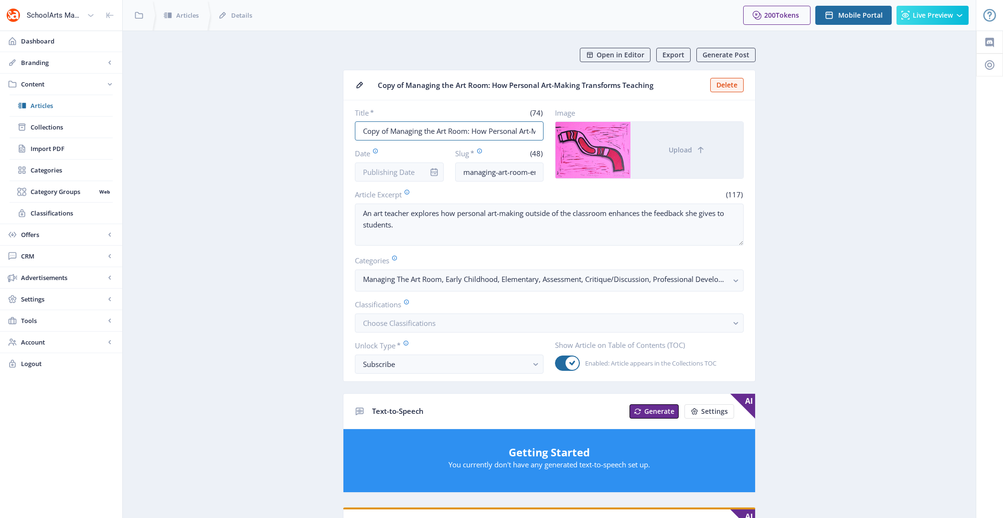
drag, startPoint x: 390, startPoint y: 129, endPoint x: 302, endPoint y: 129, distance: 87.4
click at [302, 129] on app-content-article "Open in Editor Export Generate Post Copy of Managing the Art Room: How Personal…" at bounding box center [550, 488] width 820 height 881
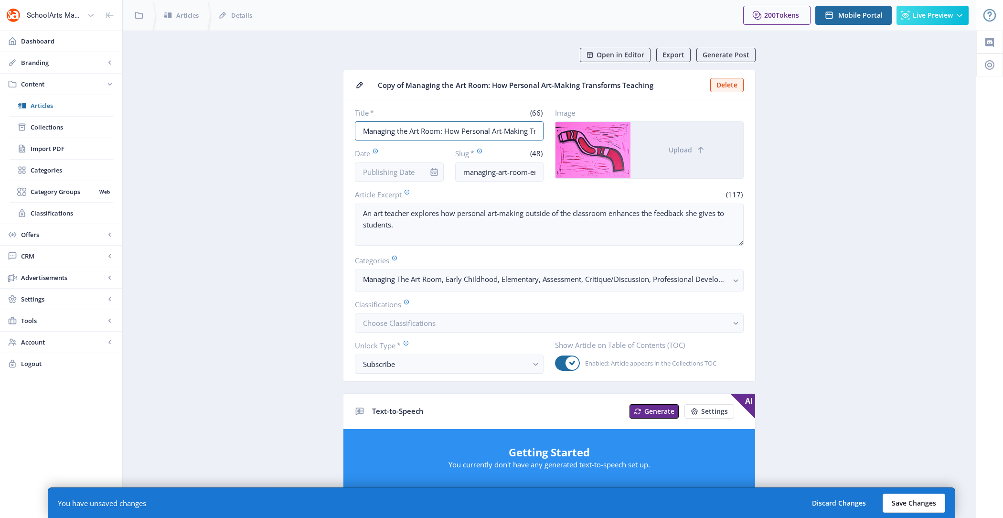
type input "Managing the Art Room: How Personal Art-Making Transforms Teaching"
click at [931, 509] on button "Save Changes" at bounding box center [914, 503] width 63 height 19
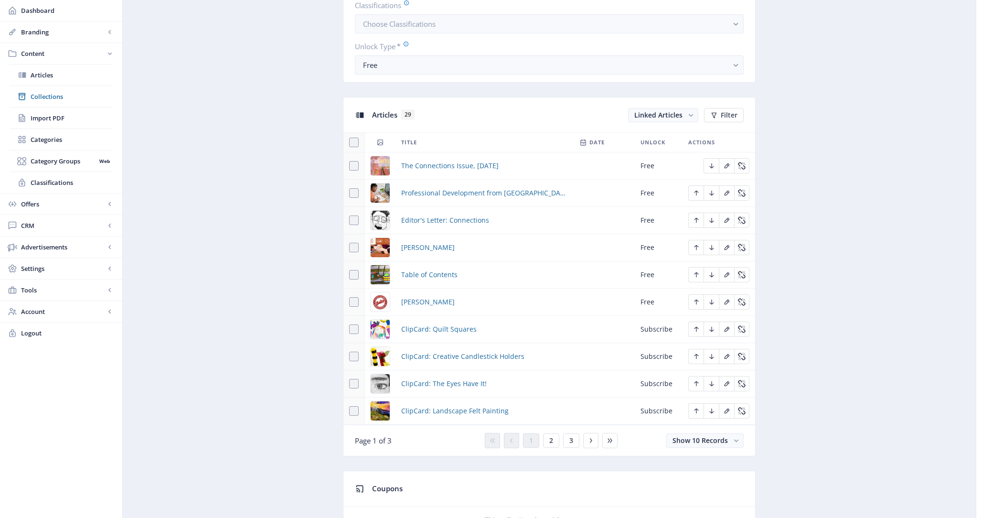
scroll to position [355, 0]
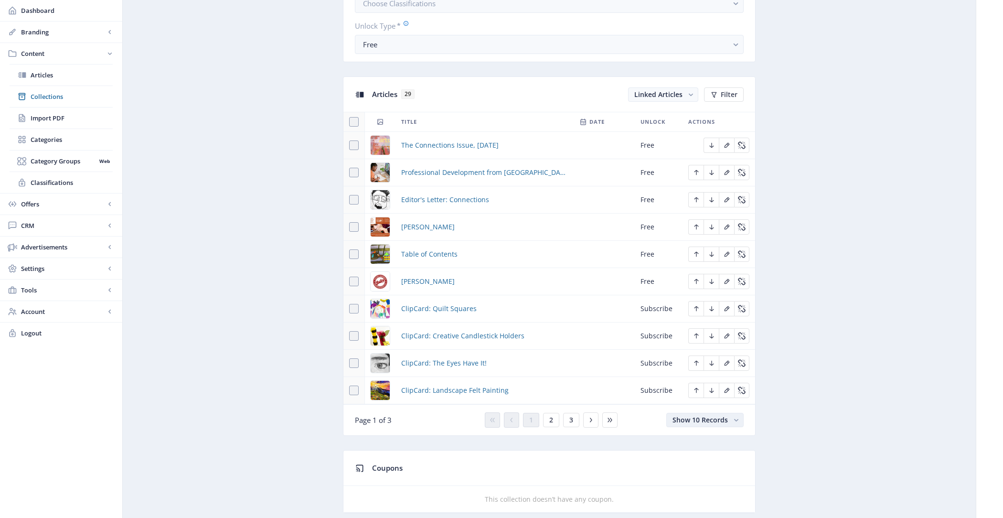
click at [704, 417] on span "Show 10 Records" at bounding box center [700, 419] width 55 height 9
click at [716, 486] on nb-option "Show 100 Records" at bounding box center [705, 485] width 75 height 17
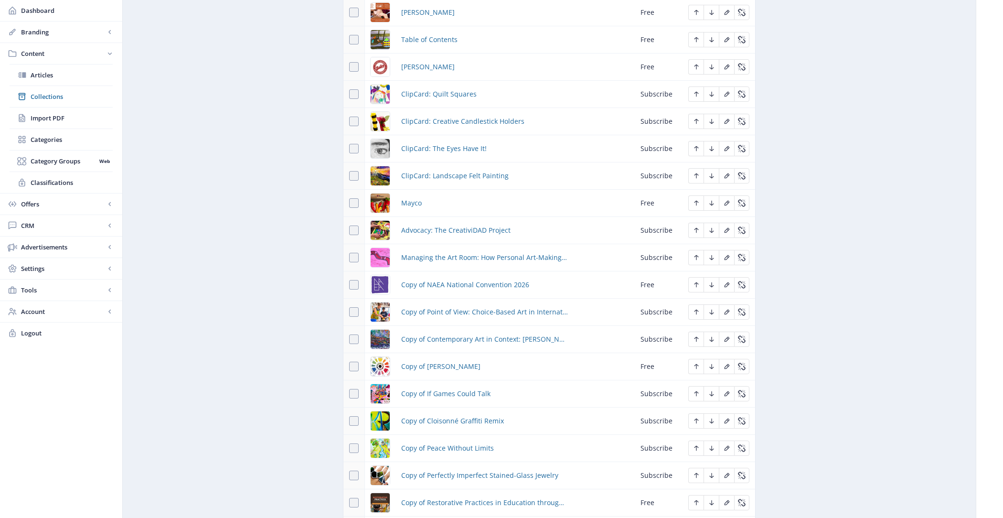
scroll to position [574, 0]
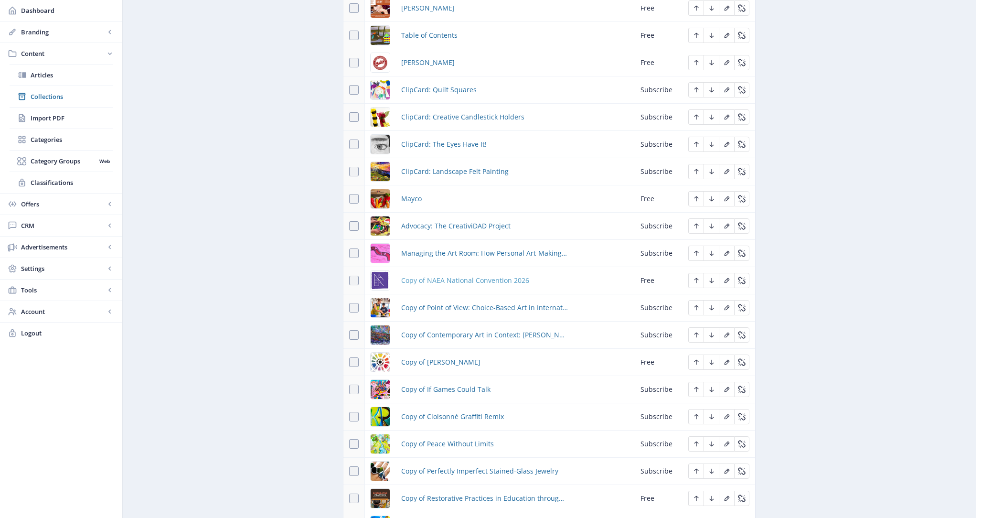
click at [454, 275] on span "Copy of NAEA National Convention 2026" at bounding box center [465, 280] width 128 height 11
click at [454, 303] on span "Copy of Point of View: Choice-Based Art in International Schools" at bounding box center [484, 307] width 167 height 11
click at [457, 334] on span "Copy of Contemporary Art in Context: Katherine Duclos" at bounding box center [484, 334] width 167 height 11
click at [450, 358] on span "Copy of [PERSON_NAME]" at bounding box center [440, 361] width 79 height 11
click at [453, 384] on span "Copy of If Games Could Talk" at bounding box center [445, 389] width 89 height 11
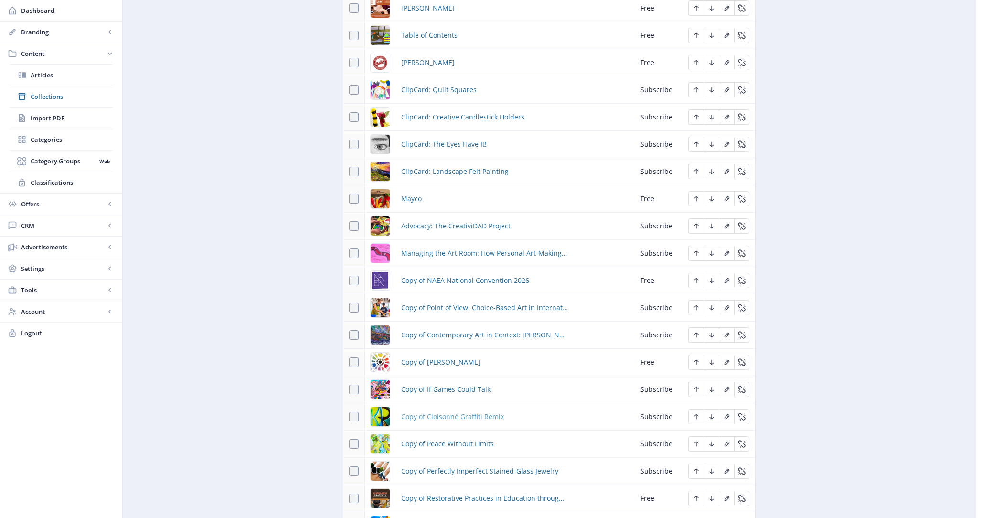
click at [453, 411] on span "Copy of Cloisonné Graffiti Remix" at bounding box center [452, 416] width 103 height 11
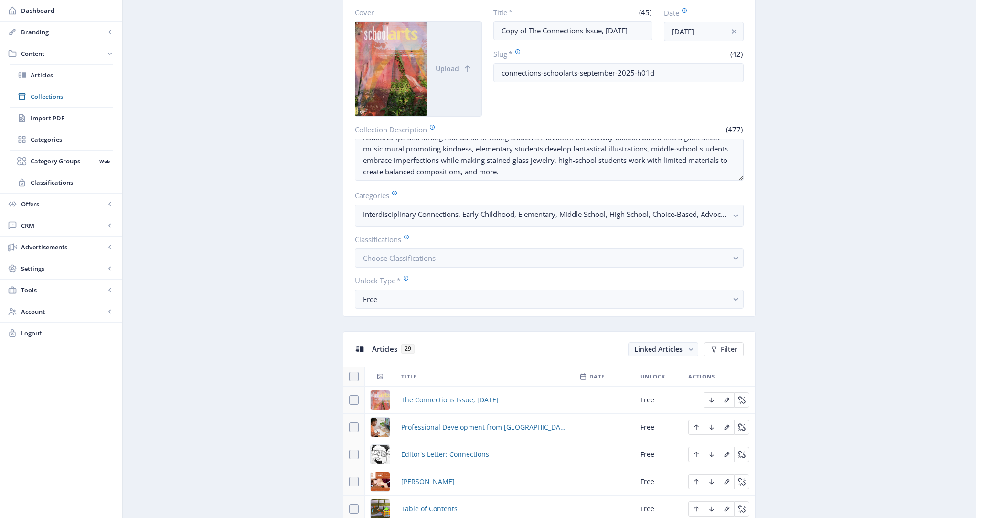
scroll to position [0, 0]
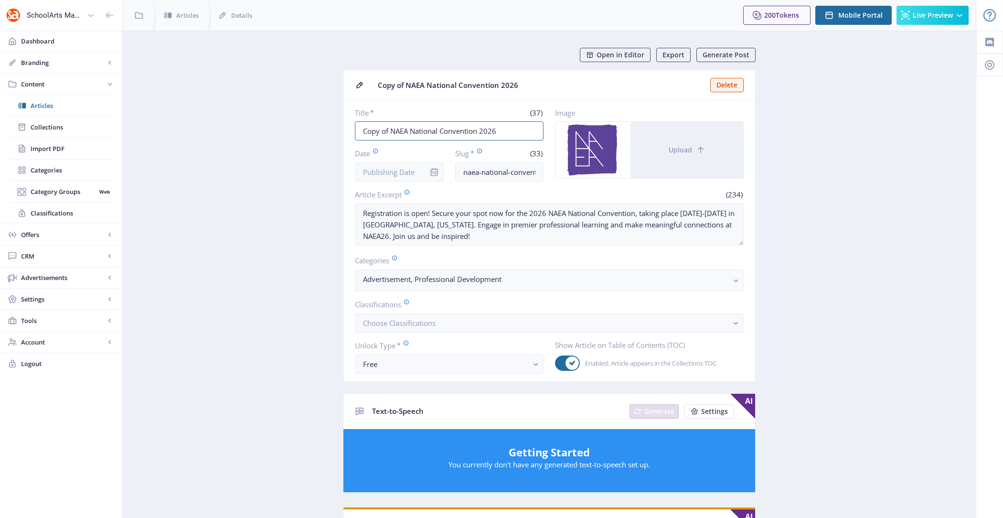
drag, startPoint x: 391, startPoint y: 129, endPoint x: 311, endPoint y: 129, distance: 80.7
click at [311, 129] on app-content-article "Open in Editor Export Generate Post Copy of NAEA National Convention 2026 Delet…" at bounding box center [550, 484] width 820 height 872
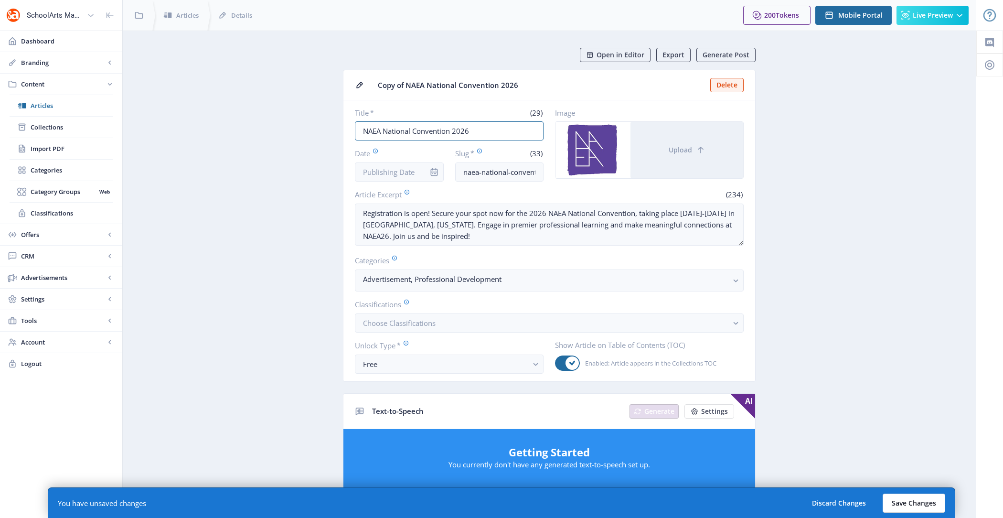
type input "NAEA National Convention 2026"
click at [909, 499] on button "Save Changes" at bounding box center [914, 503] width 63 height 19
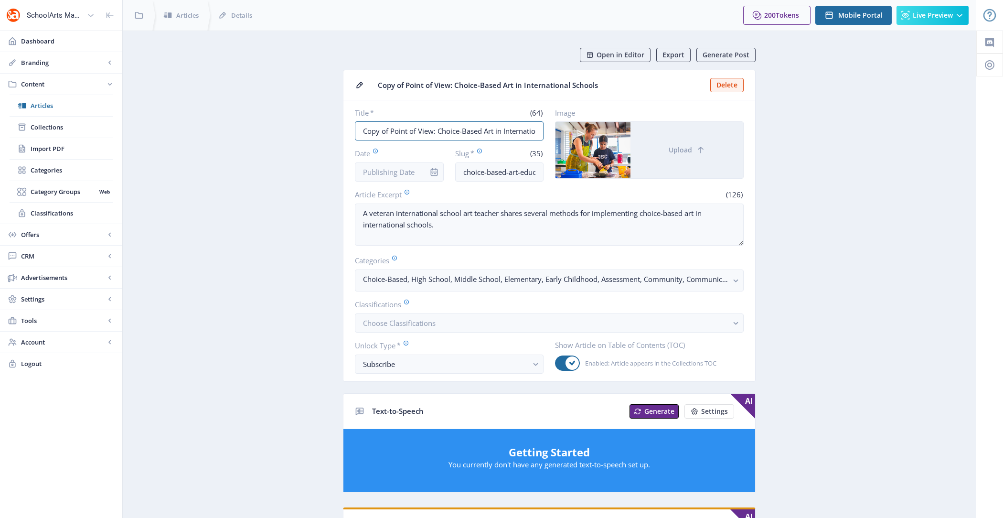
drag, startPoint x: 389, startPoint y: 129, endPoint x: 307, endPoint y: 129, distance: 82.2
click at [307, 129] on app-content-article "Open in Editor Export Generate Post Copy of Point of View: Choice-Based Art in …" at bounding box center [550, 488] width 820 height 881
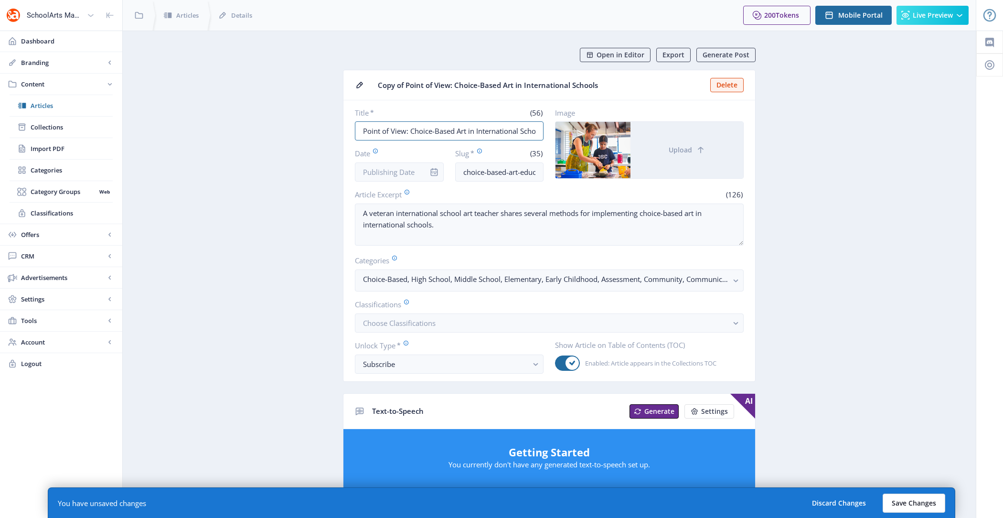
type input "Point of View: Choice-Based Art in International Schools"
click at [907, 495] on button "Save Changes" at bounding box center [914, 503] width 63 height 19
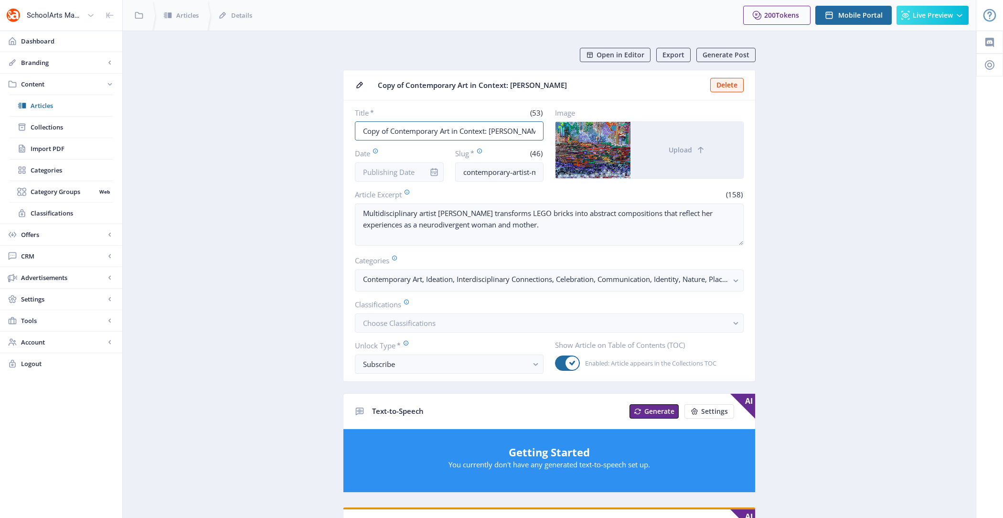
drag, startPoint x: 390, startPoint y: 130, endPoint x: 315, endPoint y: 130, distance: 75.5
click at [315, 130] on app-content-article "Open in Editor Export Generate Post Copy of Contemporary Art in Context: Kather…" at bounding box center [550, 493] width 820 height 890
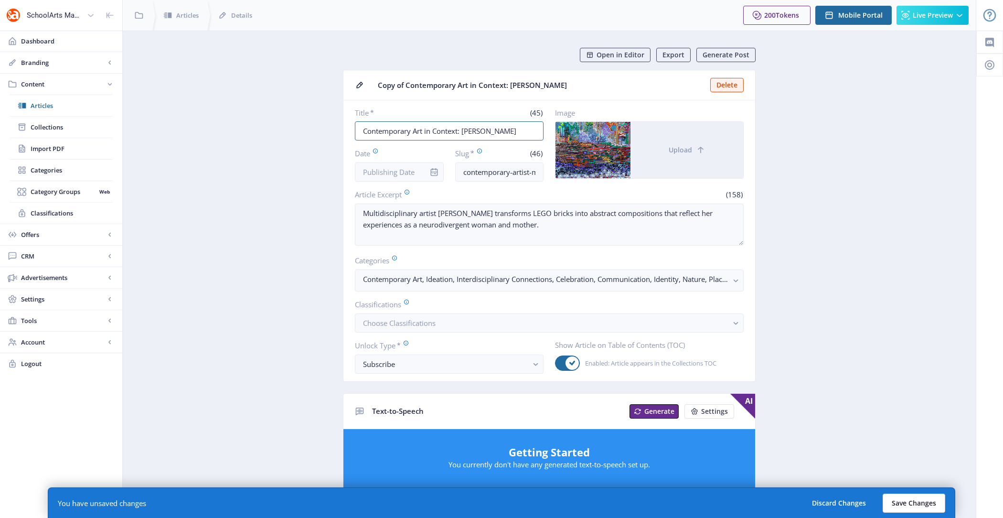
type input "Contemporary Art in Context: Katherine Duclos"
click at [930, 503] on button "Save Changes" at bounding box center [914, 503] width 63 height 19
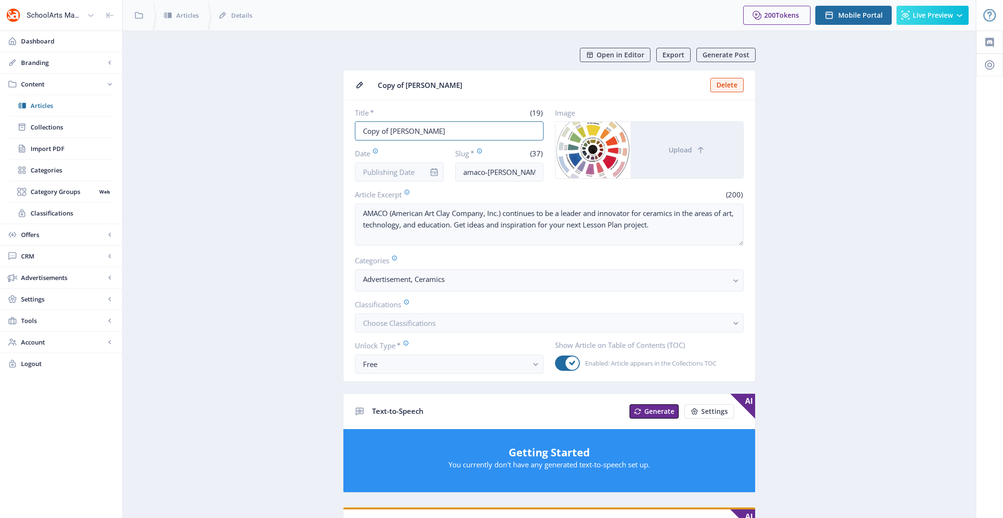
drag, startPoint x: 390, startPoint y: 129, endPoint x: 292, endPoint y: 129, distance: 98.0
click at [292, 129] on app-content-article "Open in Editor Export Generate Post Copy of [PERSON_NAME] Title * (19) Copy of …" at bounding box center [550, 488] width 820 height 881
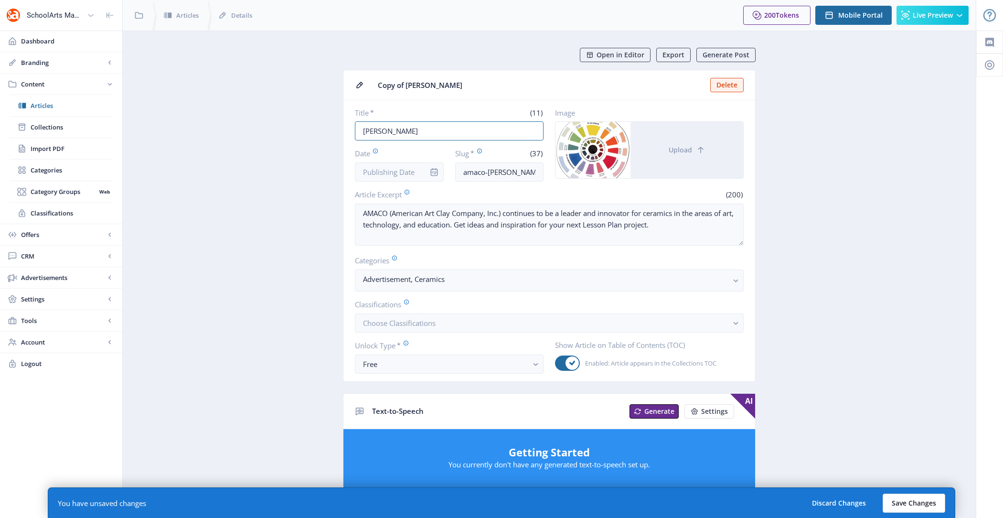
type input "[PERSON_NAME]"
click at [920, 507] on button "Save Changes" at bounding box center [914, 503] width 63 height 19
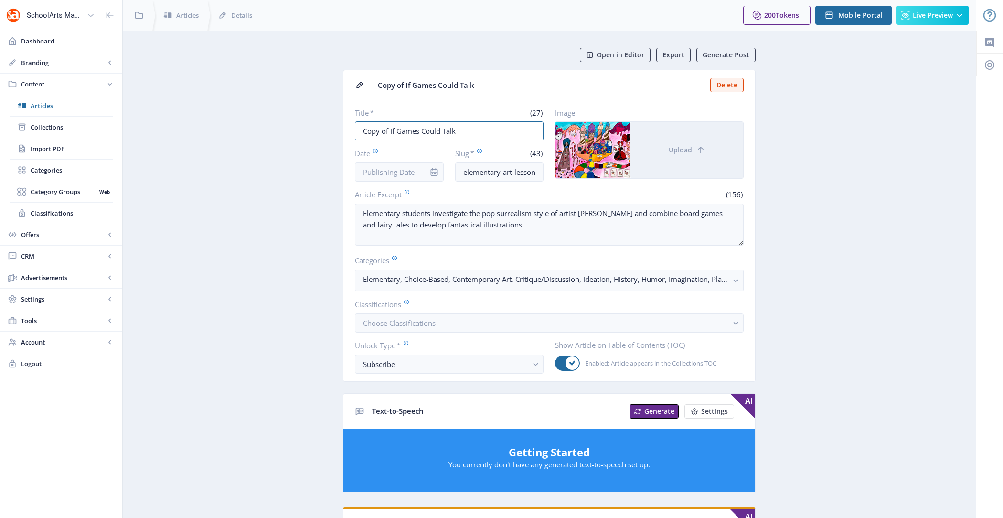
drag, startPoint x: 391, startPoint y: 129, endPoint x: 306, endPoint y: 129, distance: 85.0
click at [306, 129] on app-content-article "Open in Editor Export Generate Post Copy of If Games Could Talk Delete Title * …" at bounding box center [550, 488] width 820 height 881
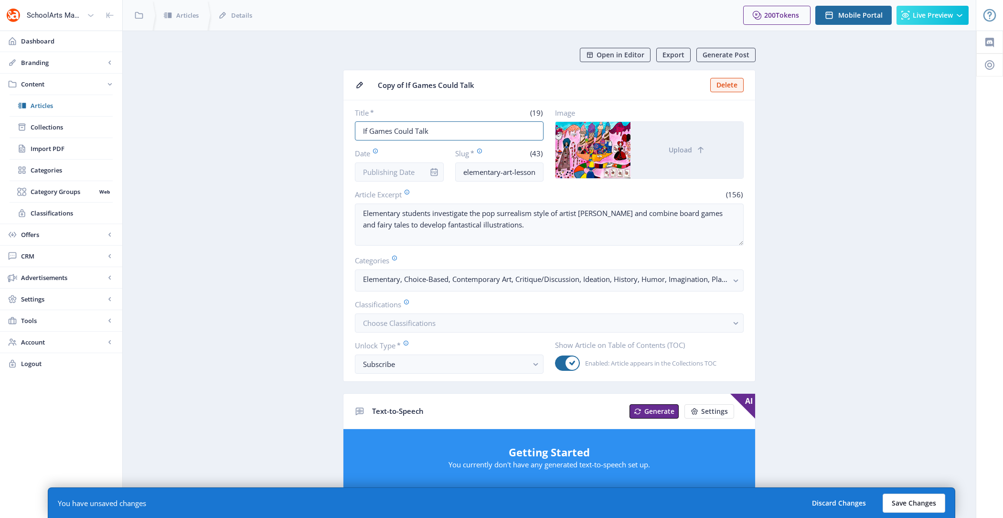
type input "If Games Could Talk"
click at [923, 499] on button "Save Changes" at bounding box center [914, 503] width 63 height 19
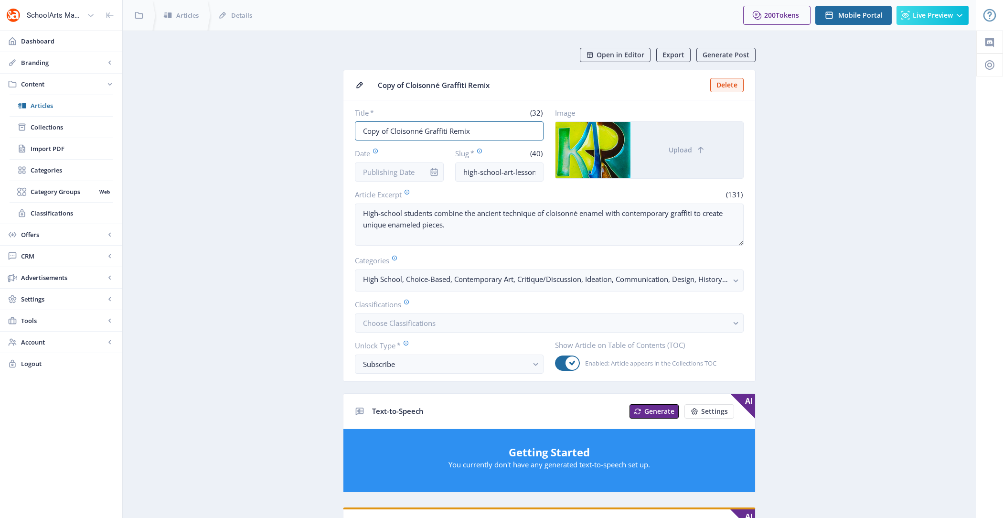
drag, startPoint x: 389, startPoint y: 129, endPoint x: 315, endPoint y: 129, distance: 74.1
click at [315, 129] on app-content-article "Open in Editor Export Generate Post Copy of Cloisonné Graffiti Remix Delete Tit…" at bounding box center [550, 488] width 820 height 881
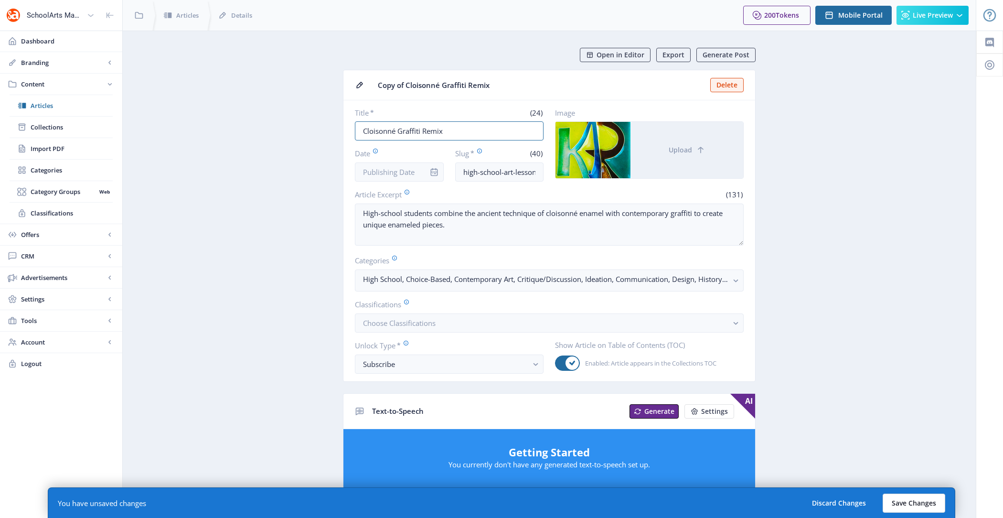
type input "Cloisonné Graffiti Remix"
click at [931, 509] on button "Save Changes" at bounding box center [914, 503] width 63 height 19
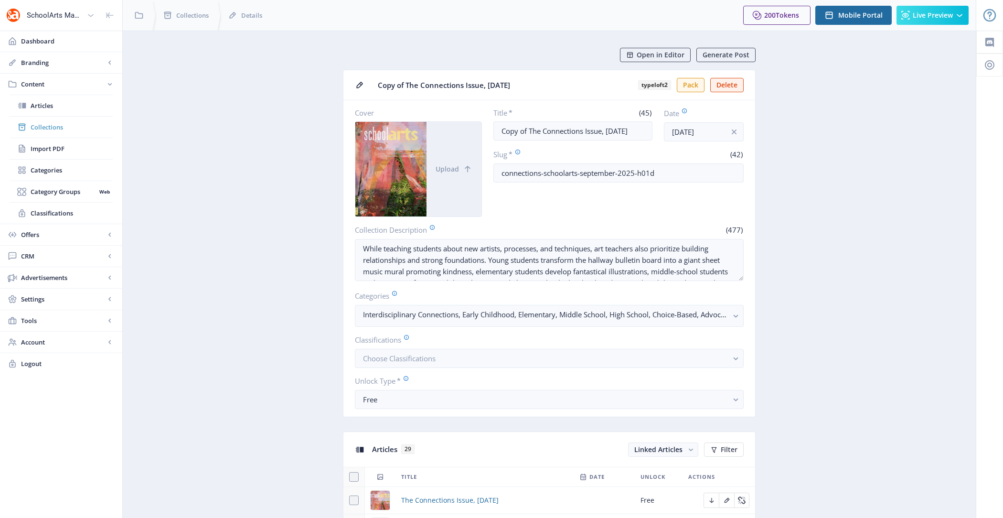
click at [67, 122] on span "Collections" at bounding box center [72, 127] width 82 height 10
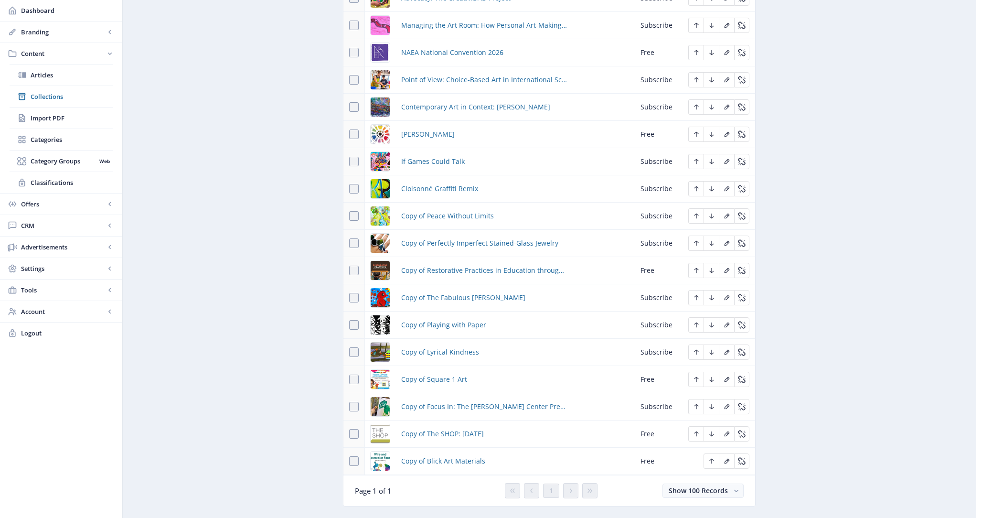
scroll to position [808, 0]
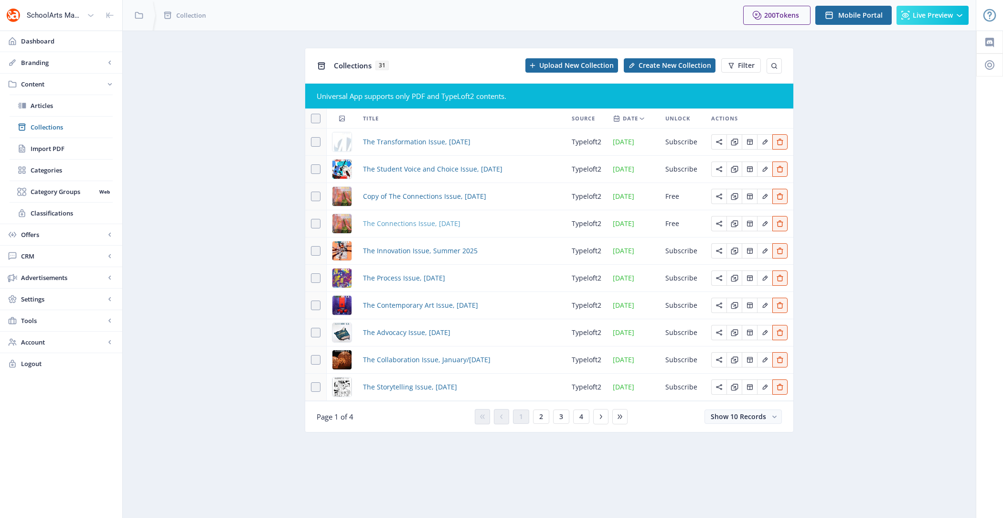
click at [407, 226] on span "The Connections Issue, [DATE]" at bounding box center [411, 223] width 97 height 11
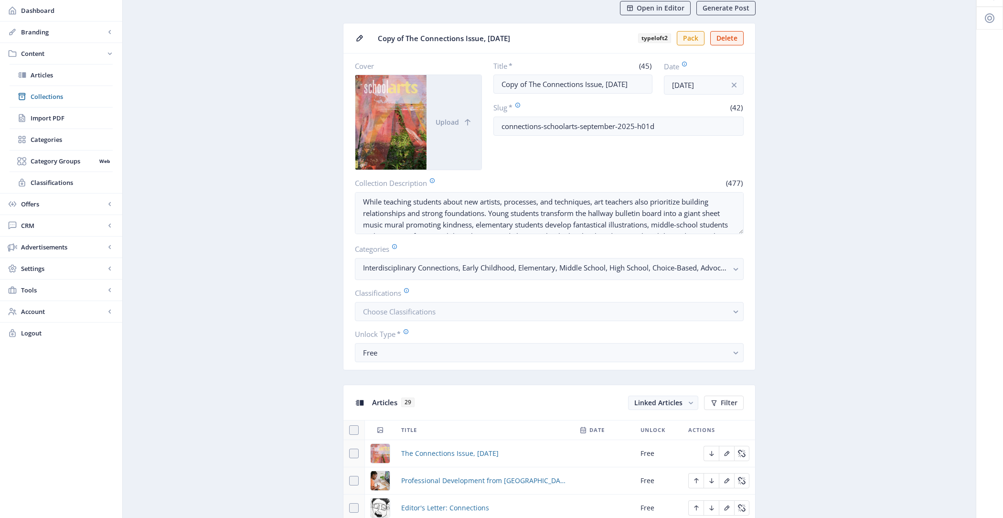
scroll to position [29, 0]
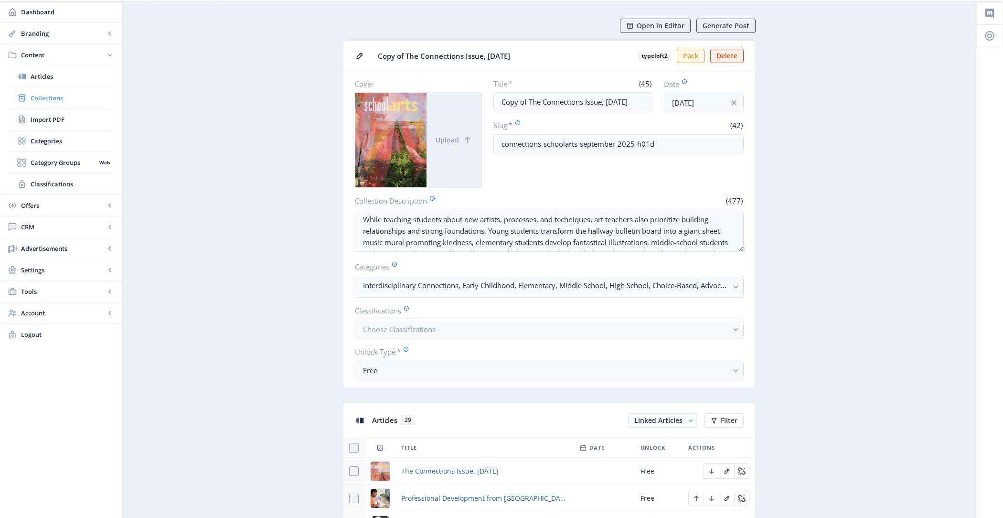
click at [53, 97] on span "Collections" at bounding box center [72, 98] width 82 height 10
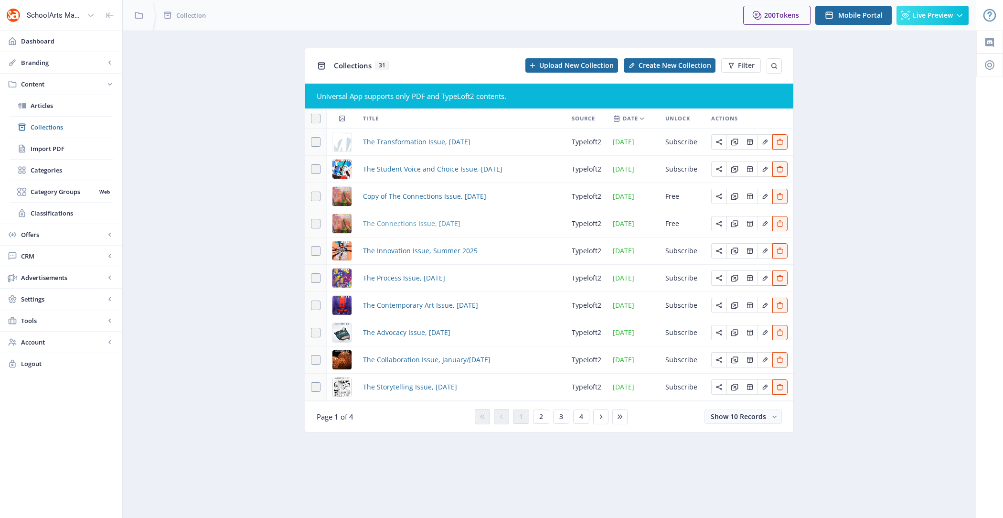
click at [431, 223] on span "The Connections Issue, September 2025" at bounding box center [411, 223] width 97 height 11
click at [422, 360] on span "The Collaboration Issue, January/February 2025" at bounding box center [427, 359] width 128 height 11
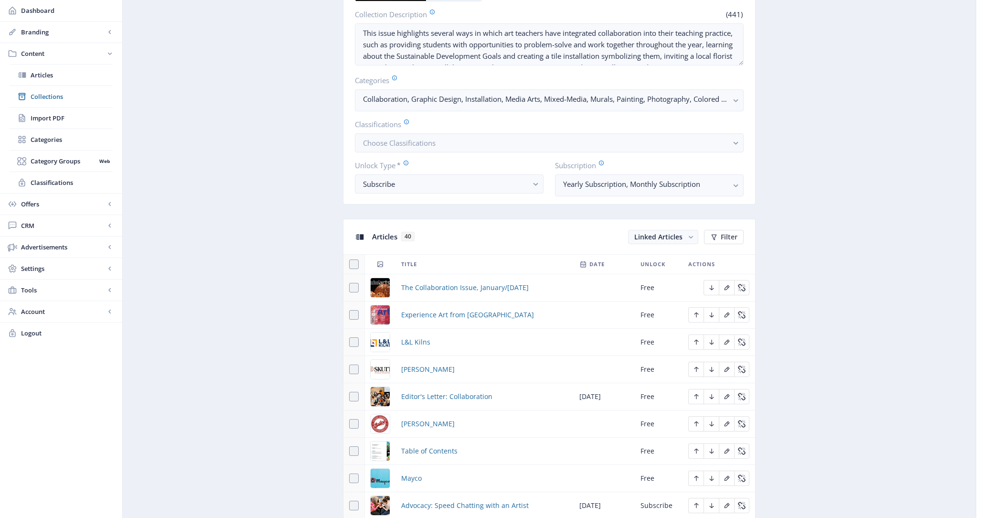
scroll to position [328, 0]
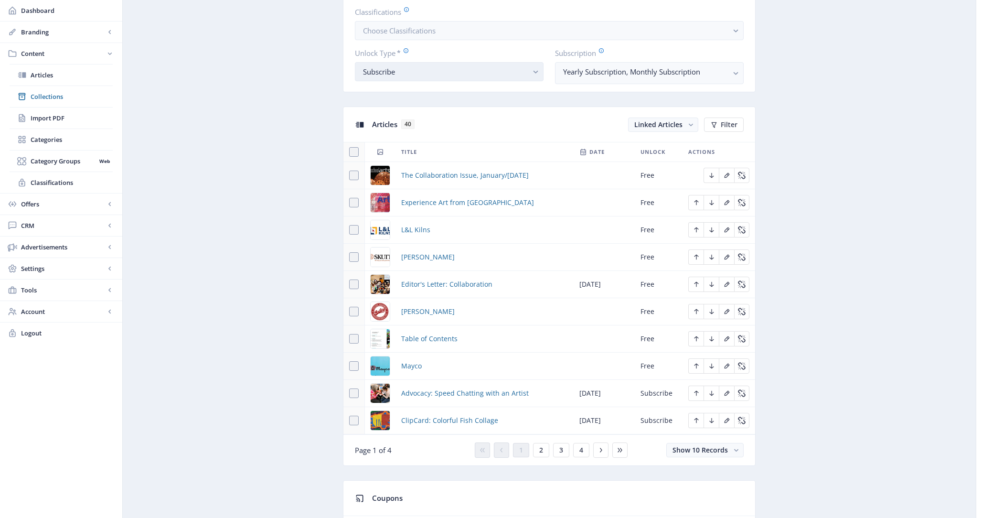
click at [464, 70] on div "Subscribe" at bounding box center [445, 71] width 165 height 11
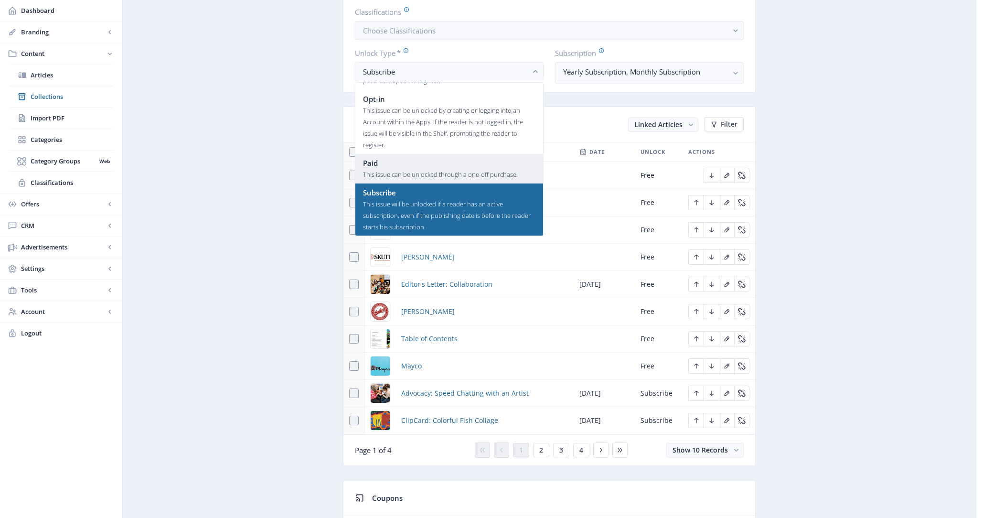
scroll to position [0, 0]
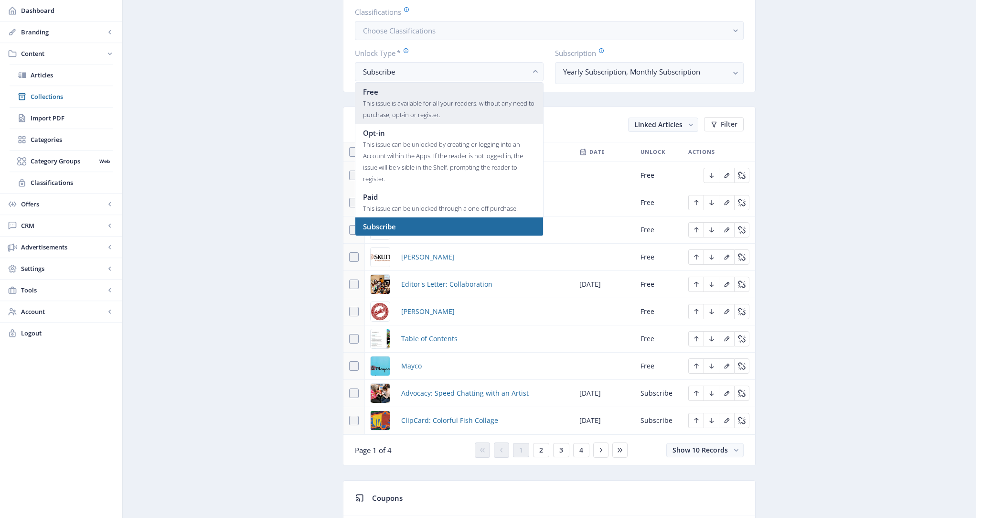
click at [419, 106] on div "This issue is available for all your readers, without any need to purchase, opt…" at bounding box center [449, 108] width 172 height 23
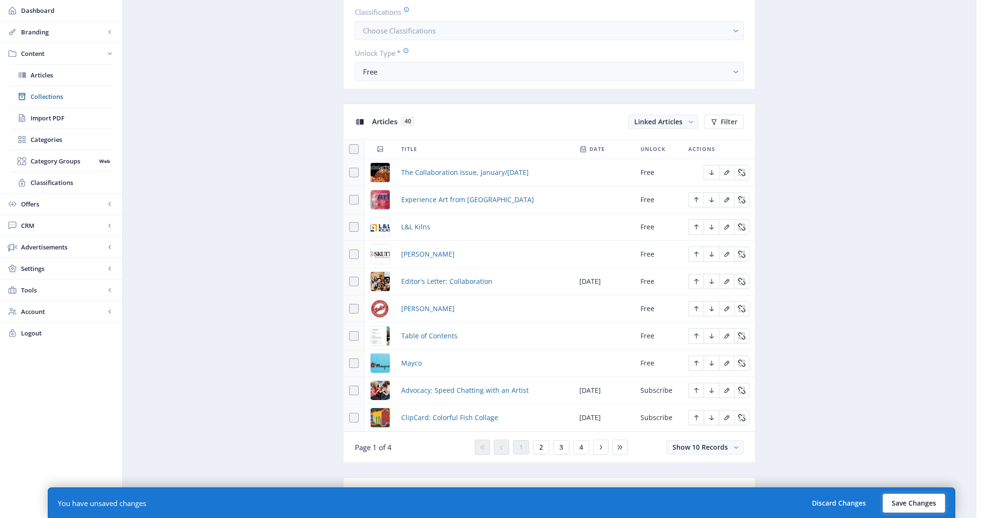
click at [920, 502] on button "Save Changes" at bounding box center [914, 503] width 63 height 19
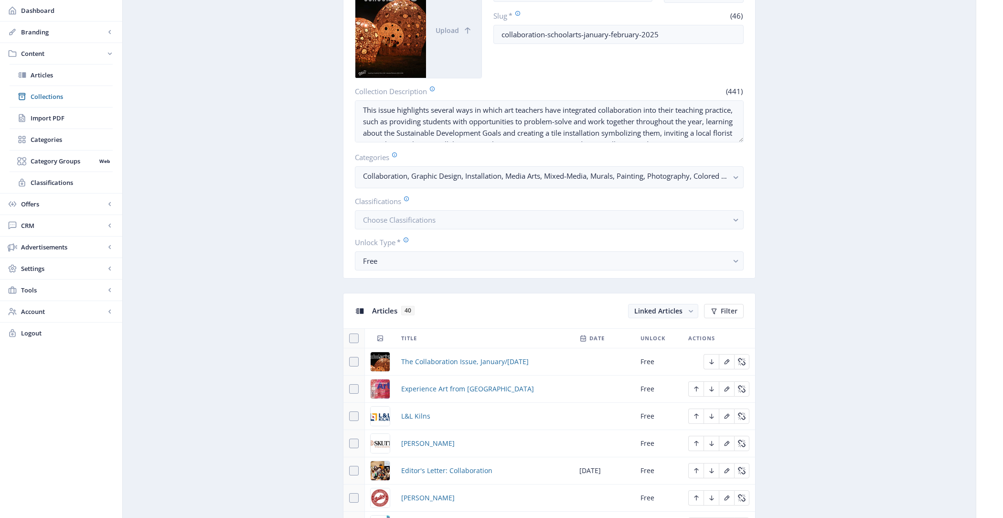
scroll to position [24, 0]
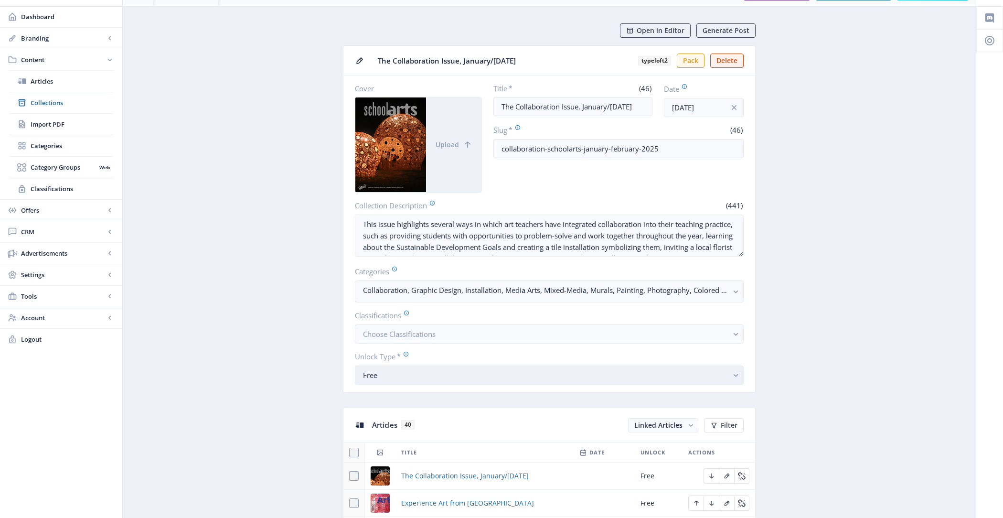
click at [448, 369] on div "Free" at bounding box center [545, 374] width 365 height 11
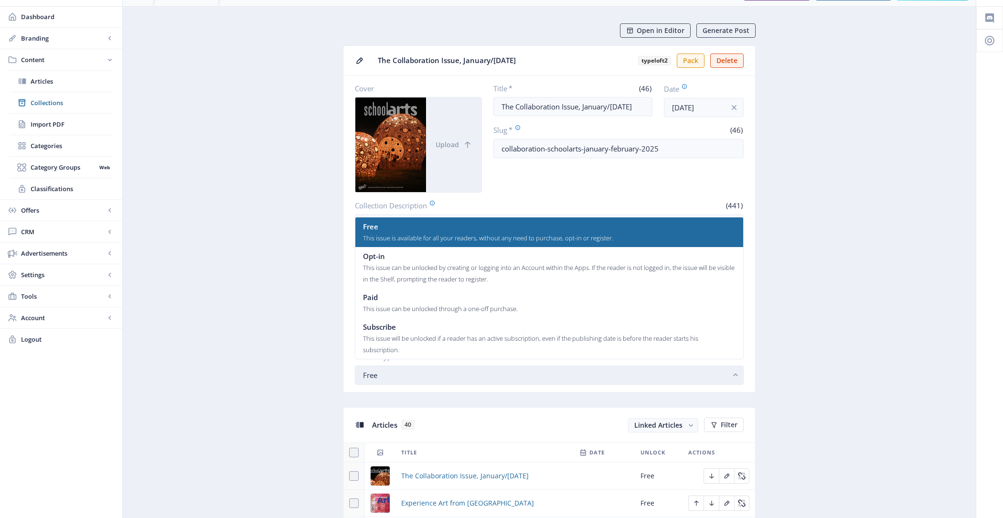
scroll to position [0, 0]
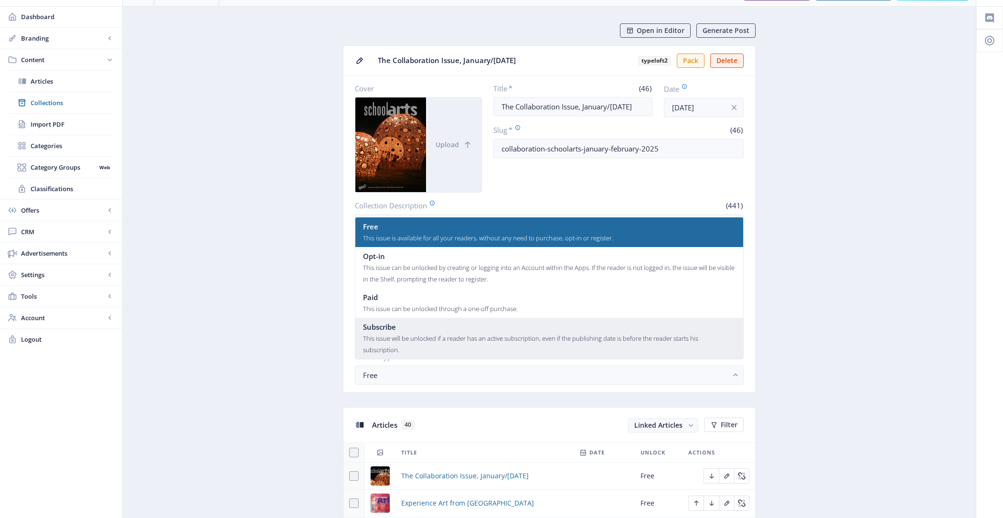
click at [449, 335] on div "This issue will be unlocked if a reader has an active subscription, even if the…" at bounding box center [549, 344] width 373 height 23
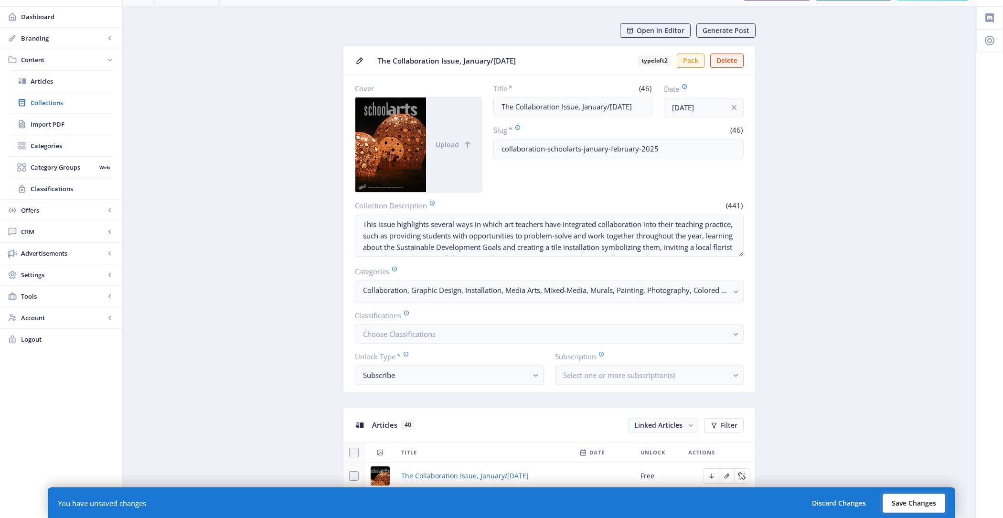
click at [928, 500] on button "Save Changes" at bounding box center [914, 503] width 63 height 19
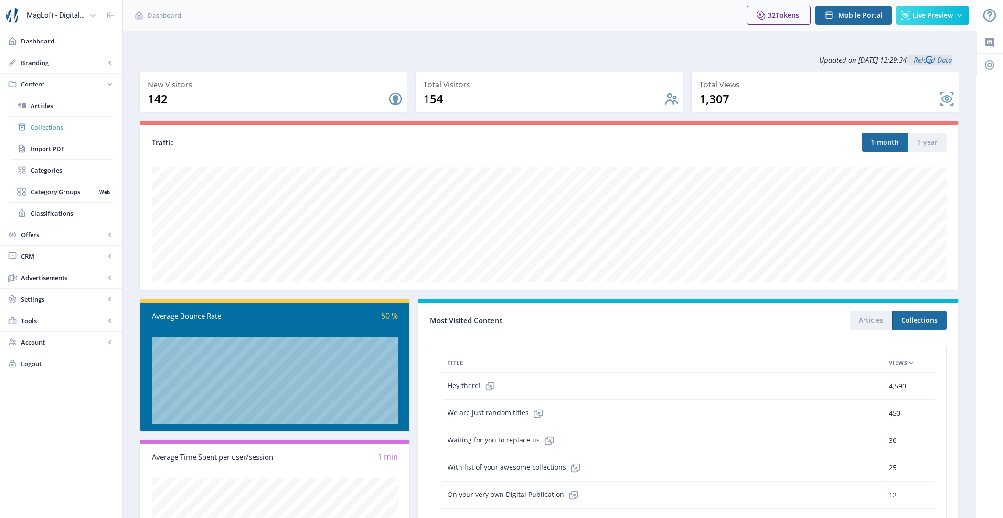
click at [65, 129] on span "Collections" at bounding box center [72, 127] width 82 height 10
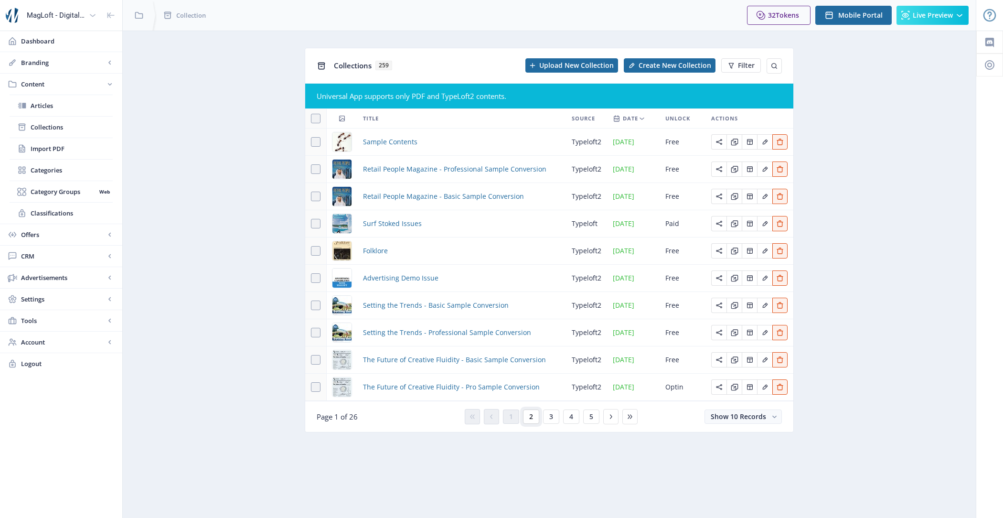
click at [533, 418] on button "2" at bounding box center [531, 416] width 16 height 14
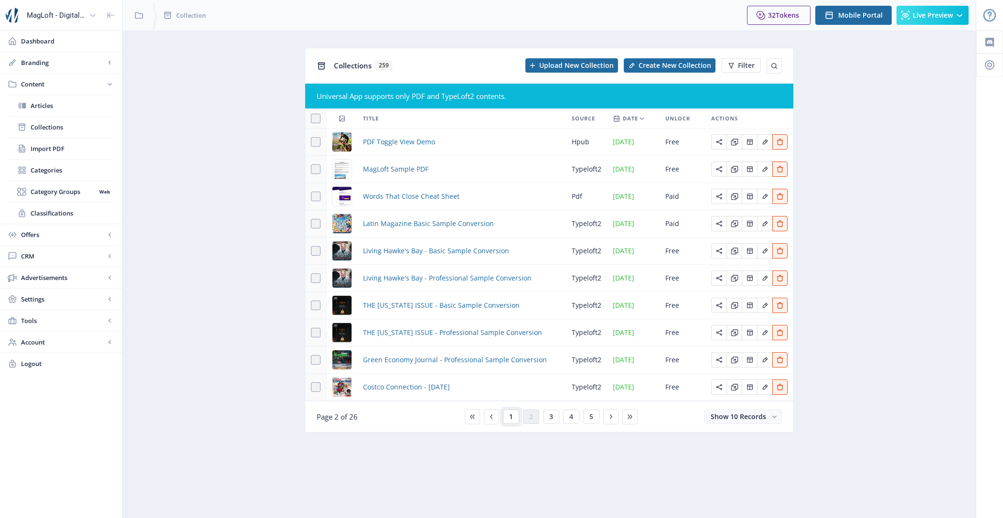
click at [515, 424] on button "1" at bounding box center [511, 416] width 16 height 14
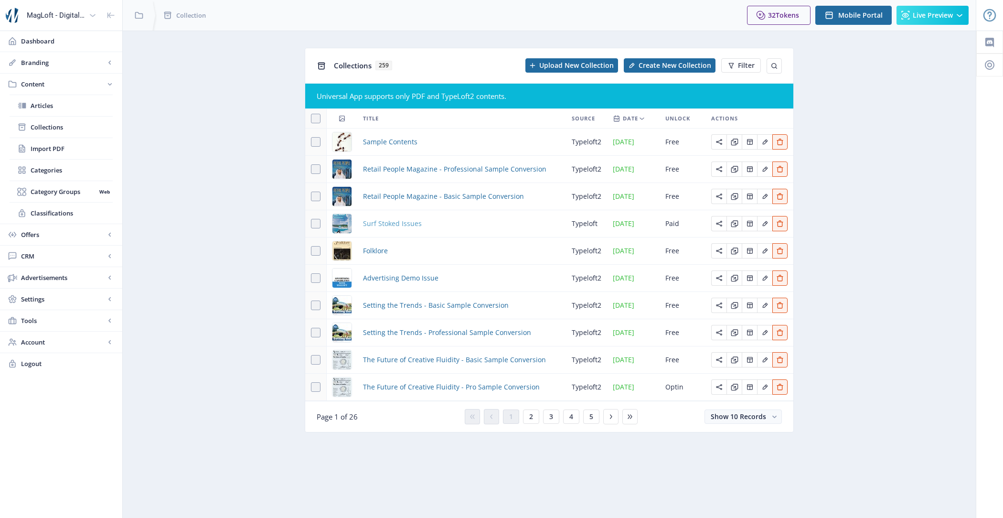
click at [384, 222] on span "Surf Stoked Issues" at bounding box center [392, 223] width 59 height 11
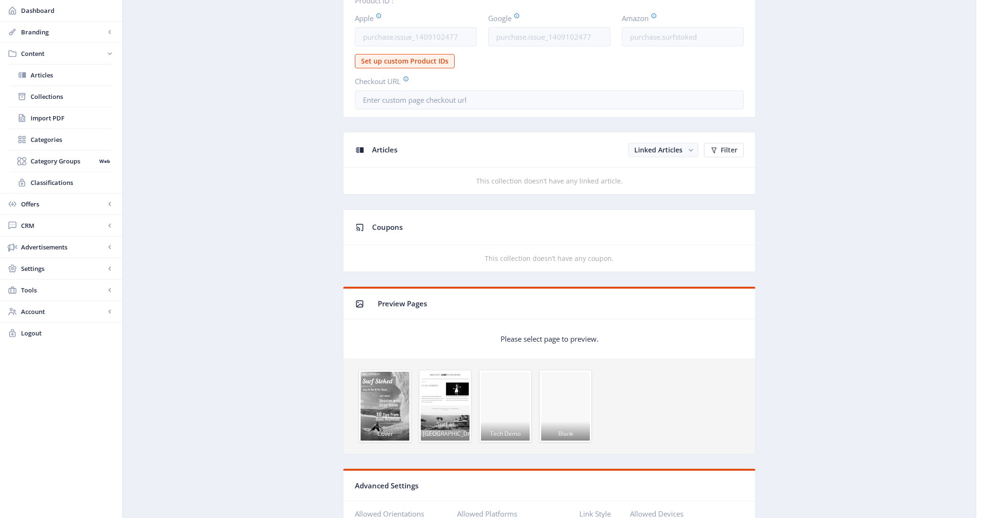
scroll to position [421, 0]
click at [67, 94] on span "Collections" at bounding box center [72, 97] width 82 height 10
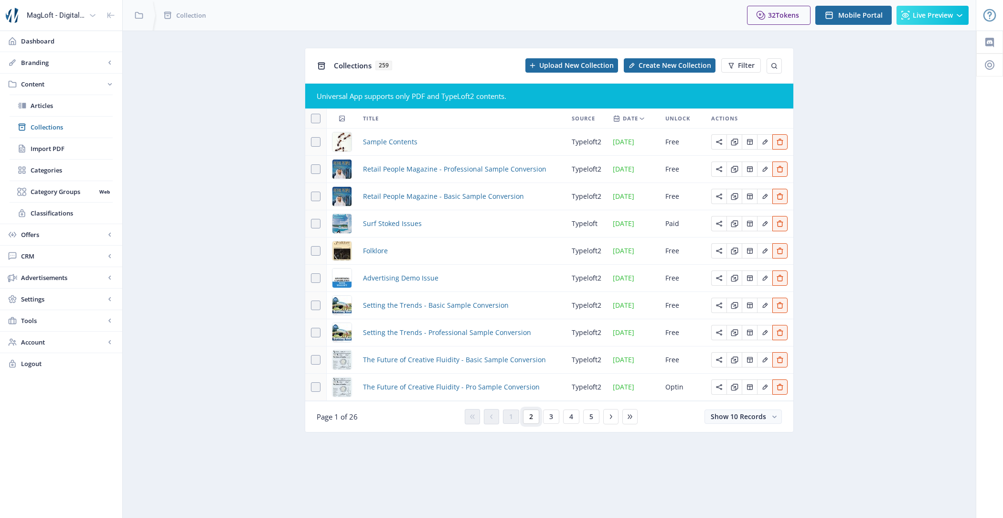
click at [534, 418] on button "2" at bounding box center [531, 416] width 16 height 14
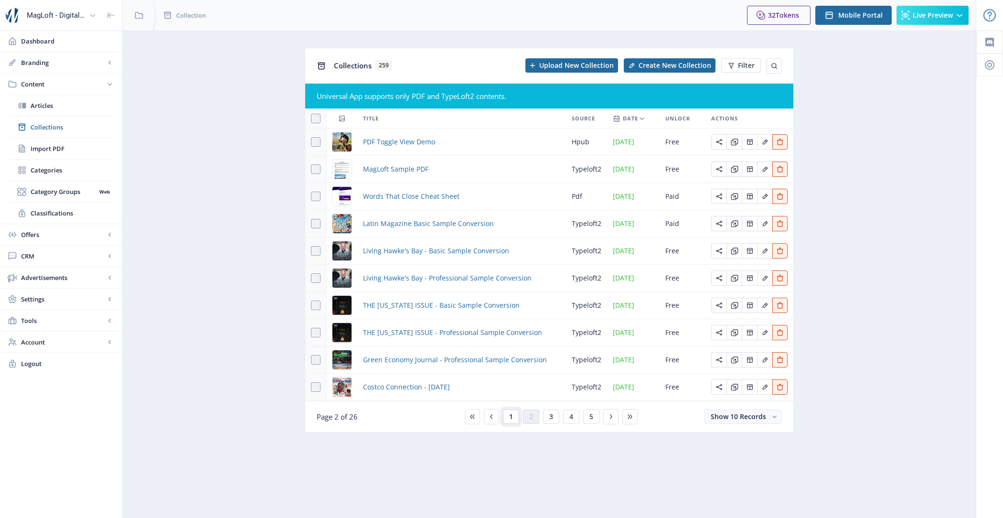
click at [514, 424] on button "1" at bounding box center [511, 416] width 16 height 14
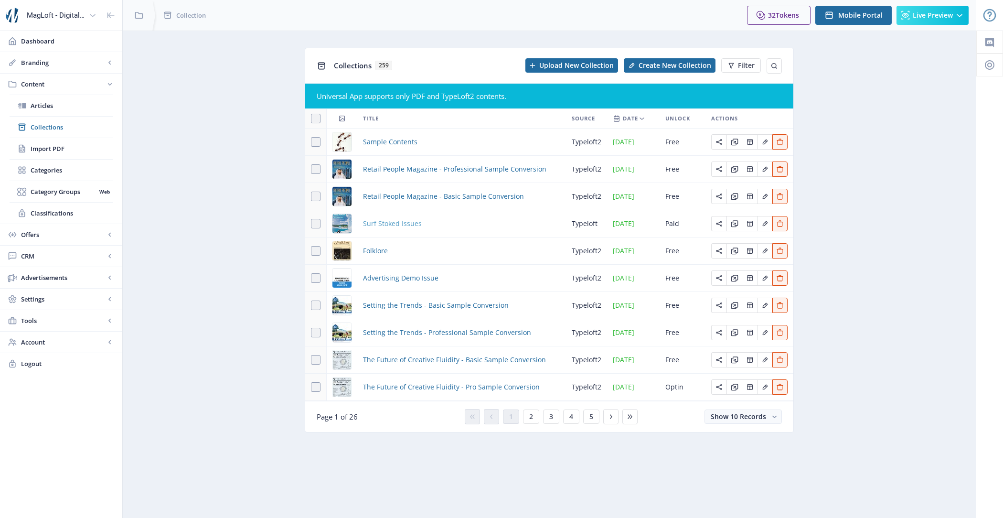
click at [398, 224] on span "Surf Stoked Issues" at bounding box center [392, 223] width 59 height 11
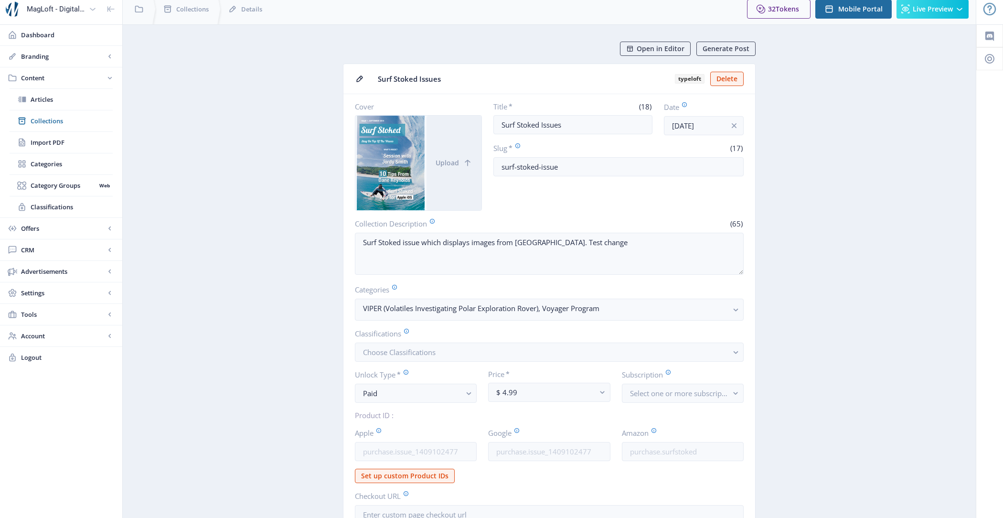
scroll to position [8, 0]
click at [389, 393] on div "Paid" at bounding box center [412, 391] width 98 height 11
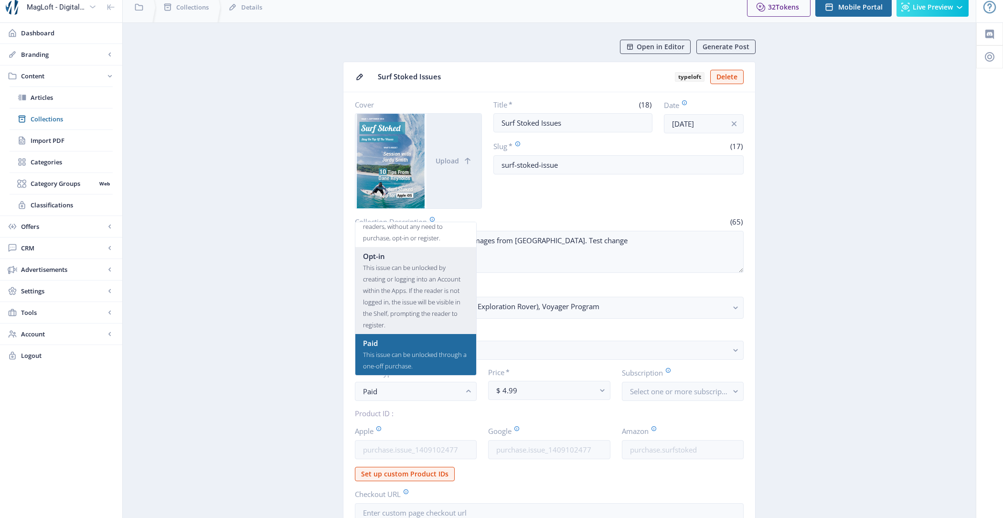
scroll to position [0, 0]
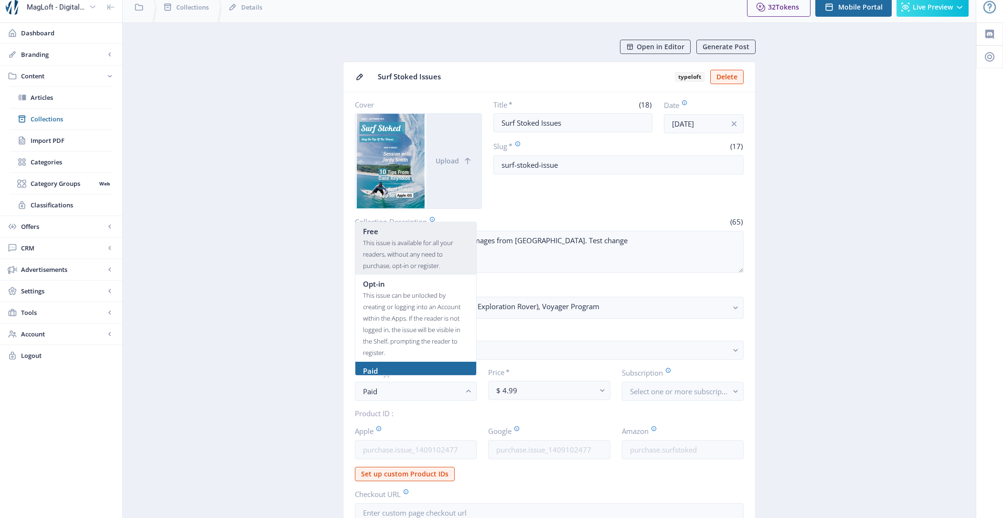
click at [398, 257] on div "This issue is available for all your readers, without any need to purchase, opt…" at bounding box center [416, 254] width 106 height 34
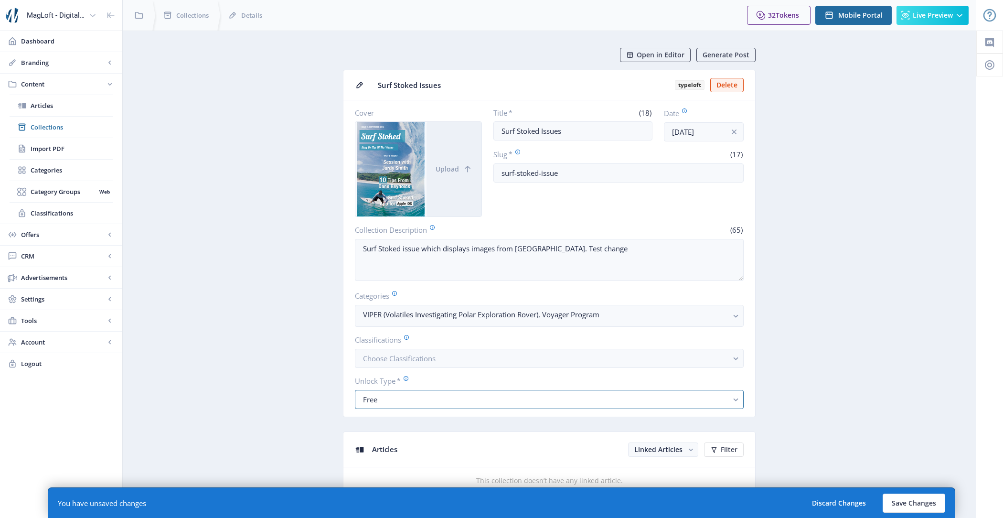
scroll to position [8, 0]
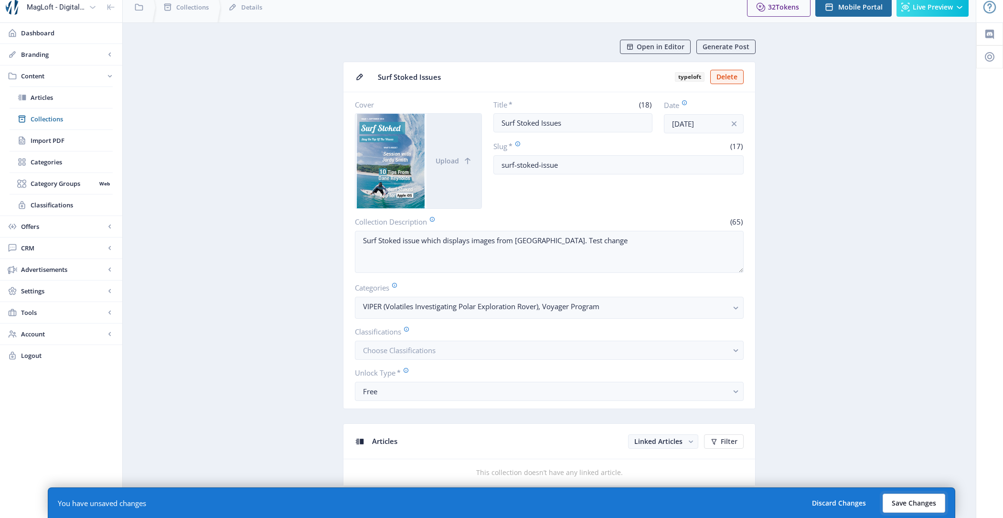
click at [931, 503] on button "Save Changes" at bounding box center [914, 503] width 63 height 19
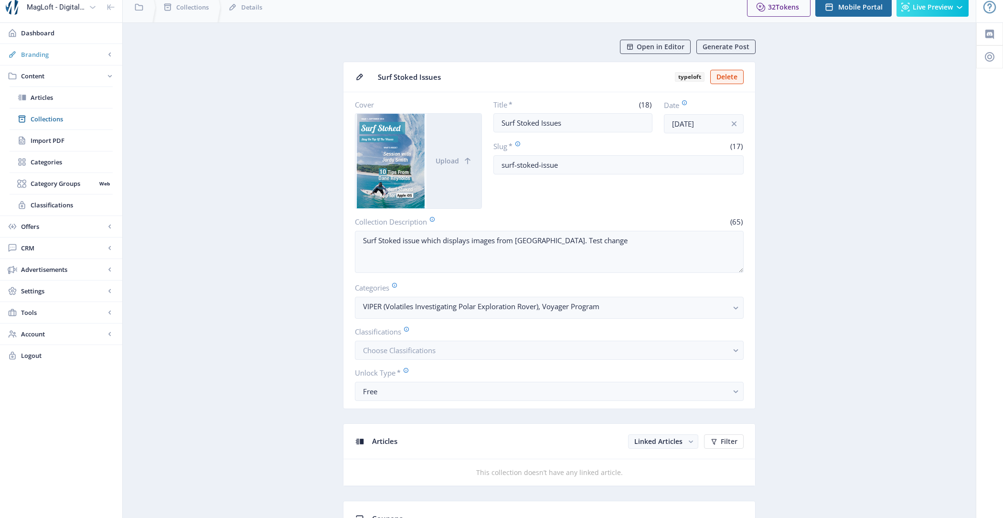
click at [62, 59] on link "Branding" at bounding box center [61, 54] width 122 height 21
click at [64, 158] on span "Custom Domain" at bounding box center [63, 162] width 65 height 10
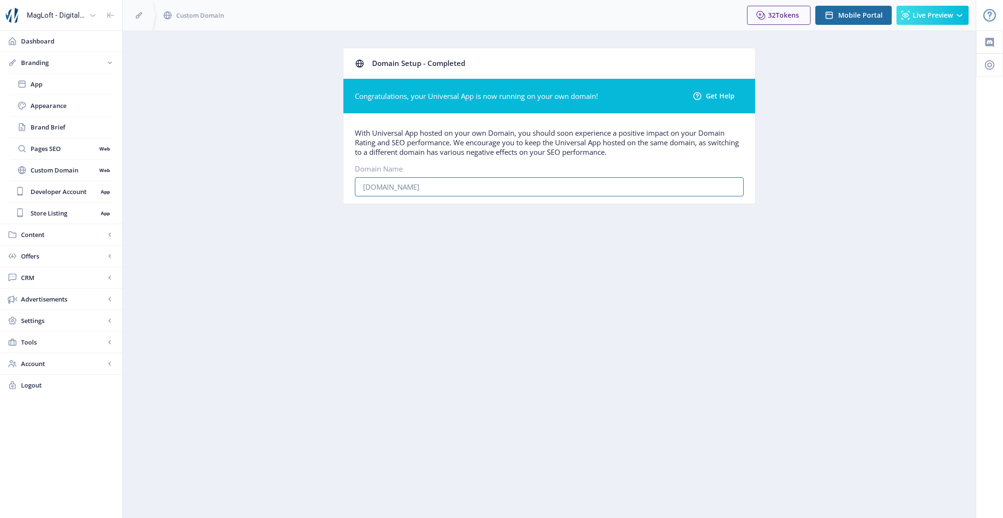
drag, startPoint x: 441, startPoint y: 185, endPoint x: 276, endPoint y: 184, distance: 165.3
click at [276, 184] on app-branding-domain "Domain Setup - Completed Congratulations, your Universal App is now running on …" at bounding box center [550, 133] width 820 height 171
click at [216, 148] on app-branding-domain "Domain Setup - Completed Congratulations, your Universal App is now running on …" at bounding box center [550, 133] width 820 height 171
click at [76, 234] on span "Content" at bounding box center [63, 235] width 84 height 10
click at [78, 124] on span "Collections" at bounding box center [72, 127] width 82 height 10
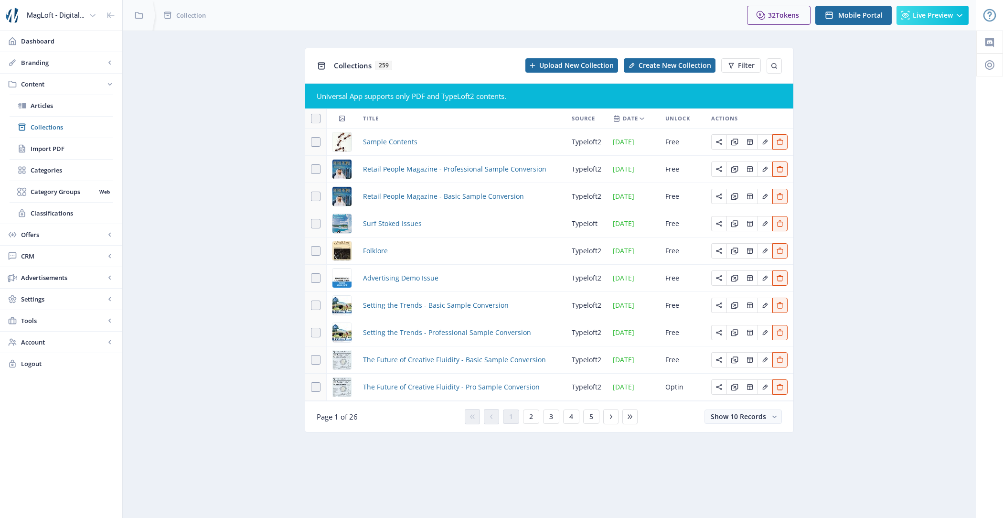
click at [683, 118] on span "Unlock" at bounding box center [678, 118] width 25 height 11
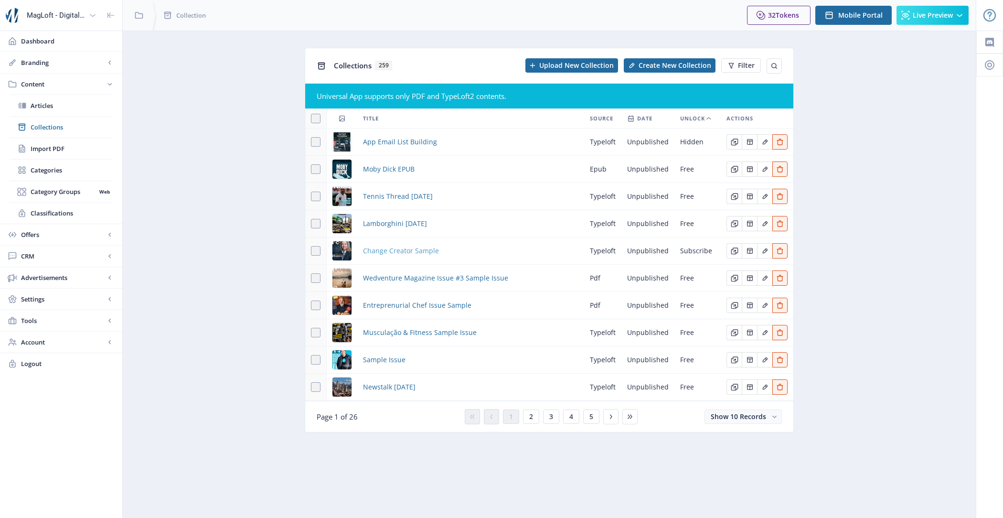
click at [411, 249] on span "Change Creator Sample" at bounding box center [401, 250] width 76 height 11
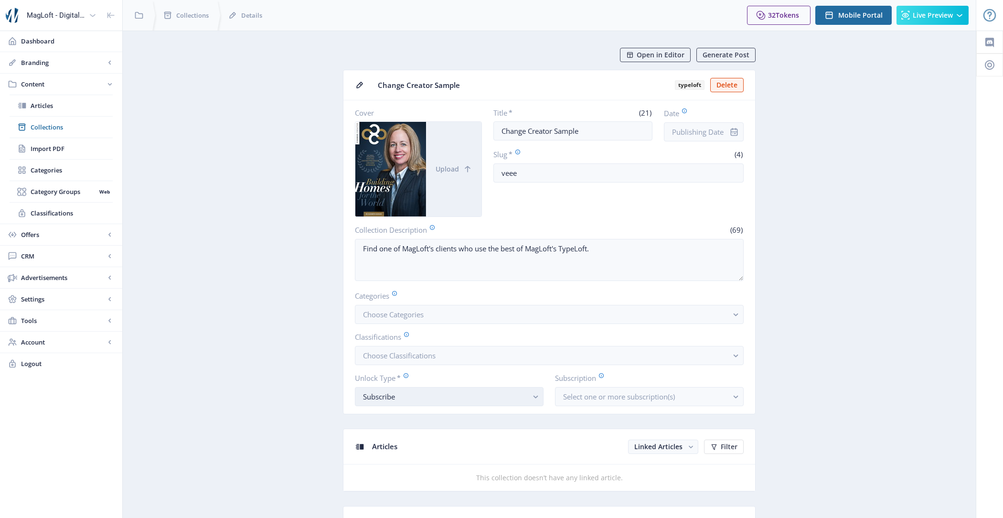
click at [414, 395] on div "Subscribe" at bounding box center [445, 396] width 165 height 11
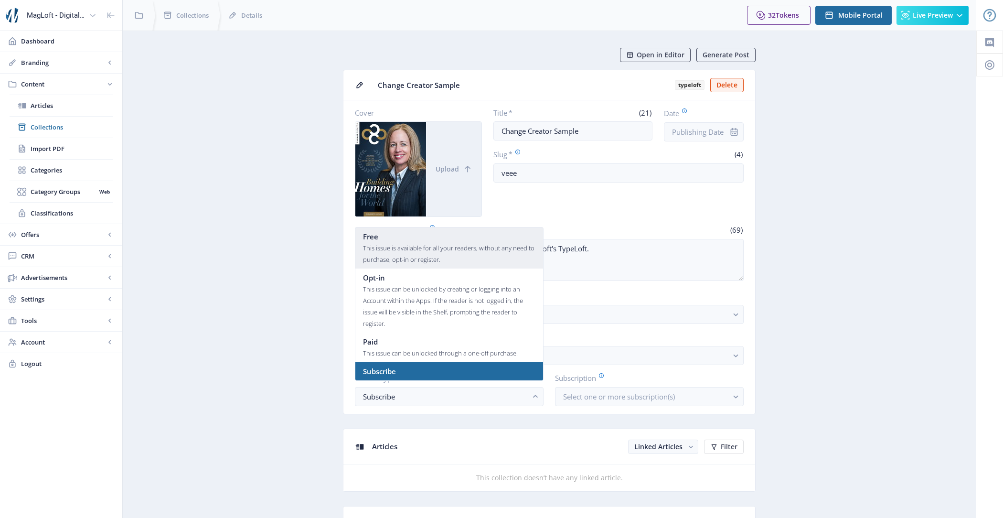
click at [420, 247] on div "This issue is available for all your readers, without any need to purchase, opt…" at bounding box center [449, 253] width 172 height 23
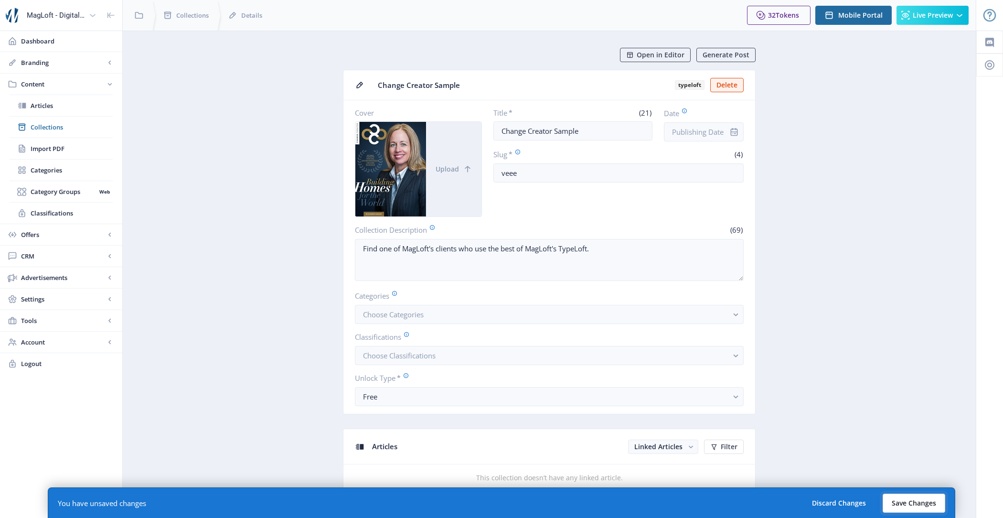
click at [922, 500] on button "Save Changes" at bounding box center [914, 503] width 63 height 19
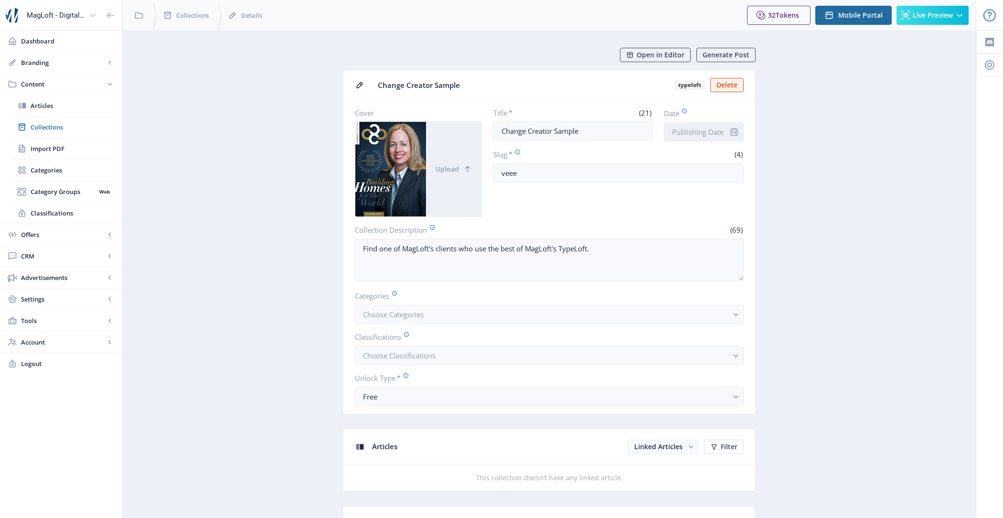
click at [709, 130] on input "Date" at bounding box center [704, 131] width 80 height 19
click at [664, 269] on div "22" at bounding box center [661, 270] width 21 height 21
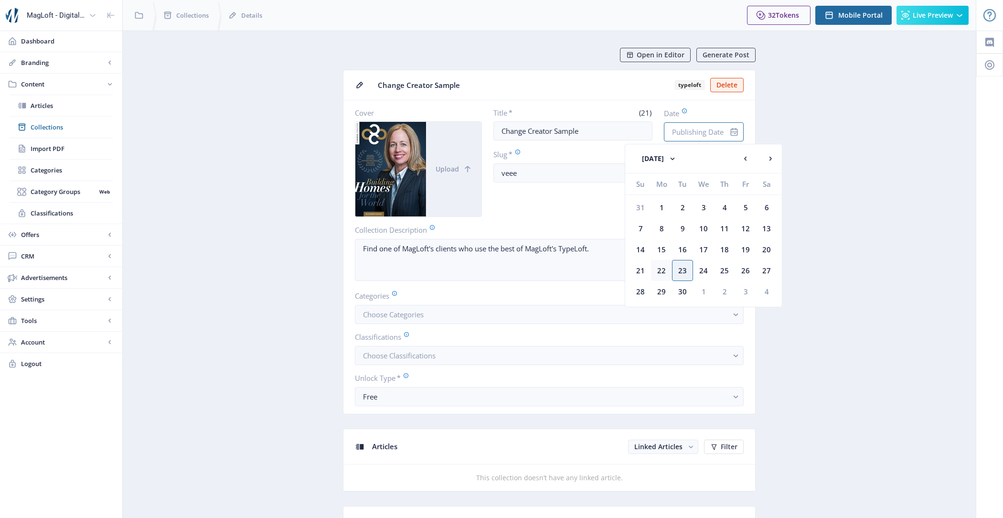
type input "[DATE]"
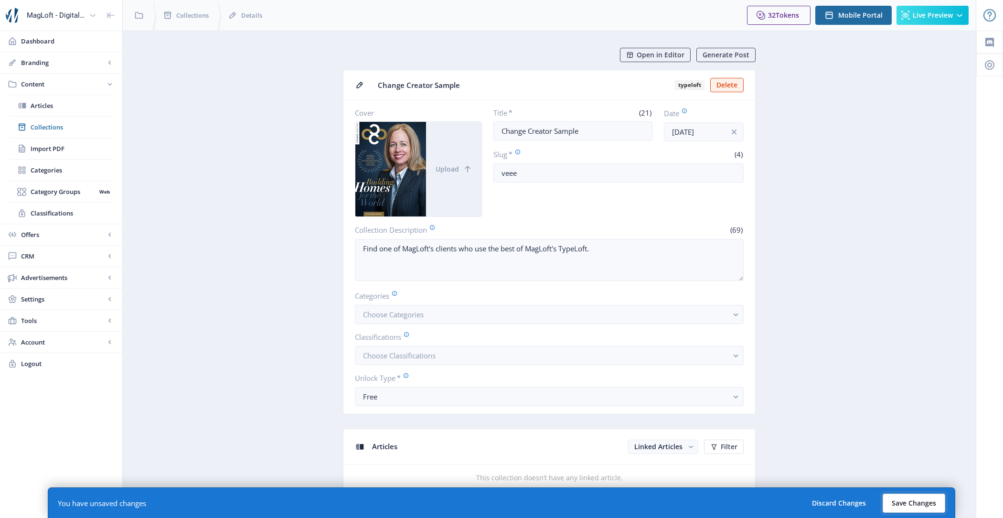
click at [920, 497] on button "Save Changes" at bounding box center [914, 503] width 63 height 19
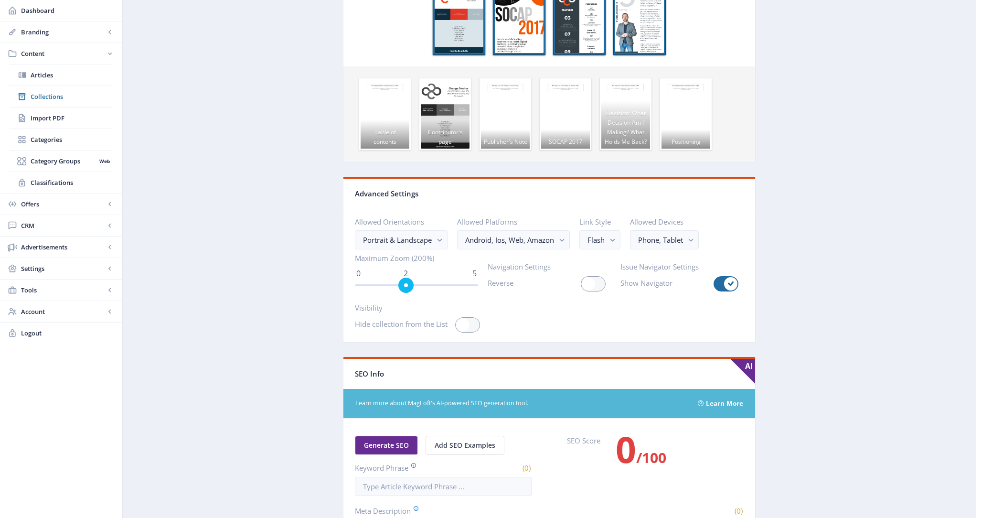
scroll to position [688, 0]
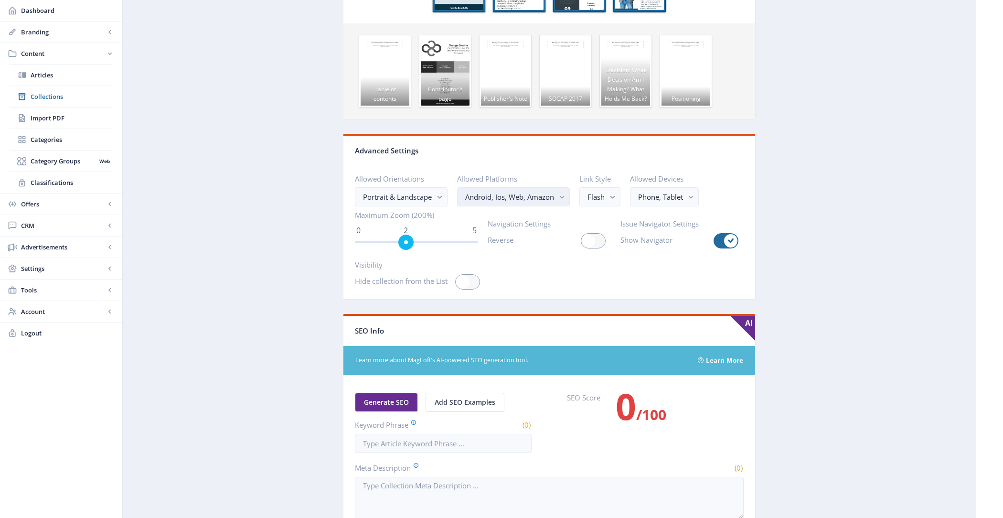
click at [557, 190] on button "Android, Ios, Web, Amazon" at bounding box center [513, 196] width 113 height 19
click at [282, 193] on app-content-issue "Open in Editor Generate Post Change Creator Sample typeloft Delete Cover Upload…" at bounding box center [550, 33] width 820 height 1347
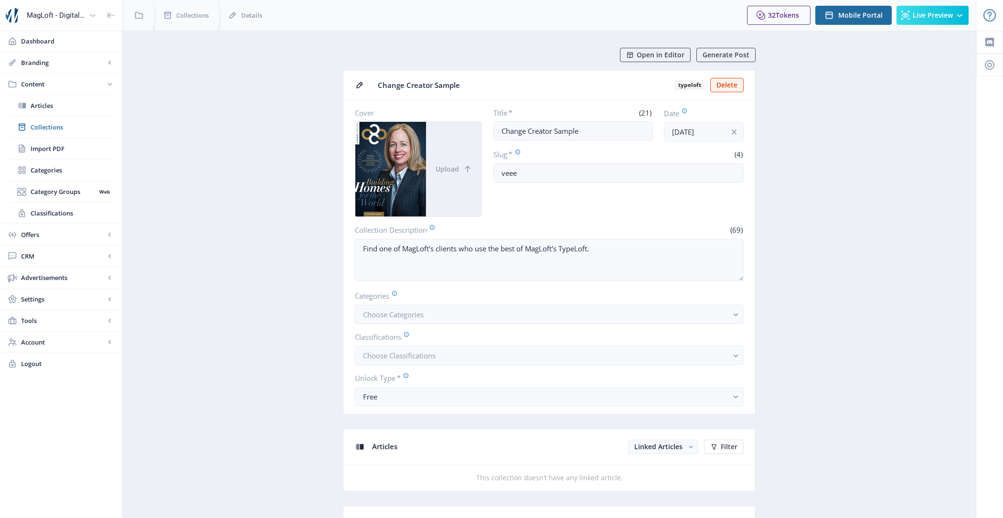
scroll to position [688, 0]
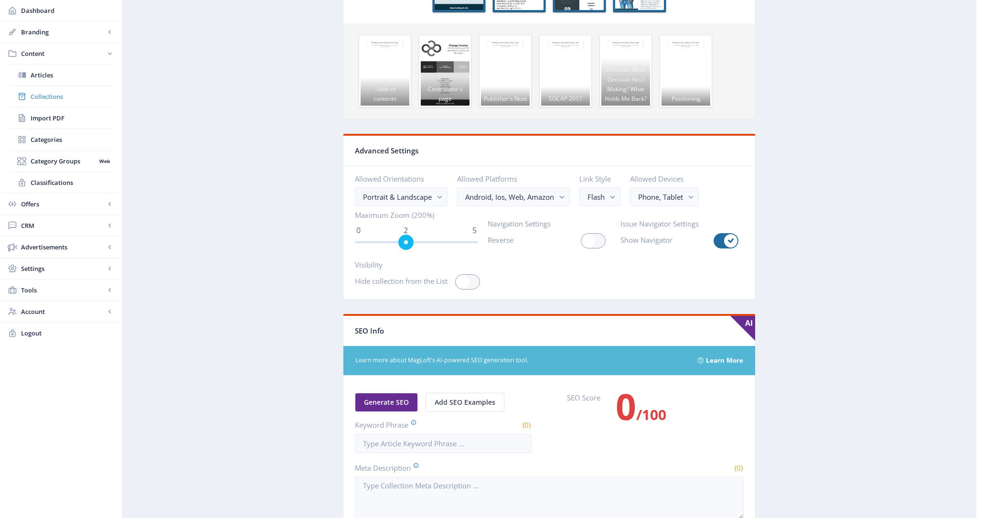
click at [66, 89] on link "Collections" at bounding box center [61, 96] width 103 height 21
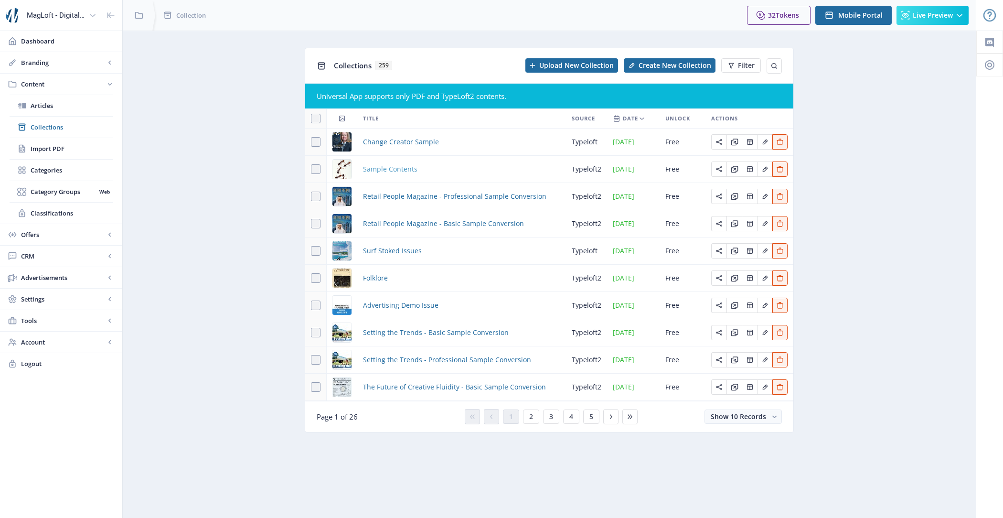
click at [402, 168] on span "Sample Contents" at bounding box center [390, 168] width 54 height 11
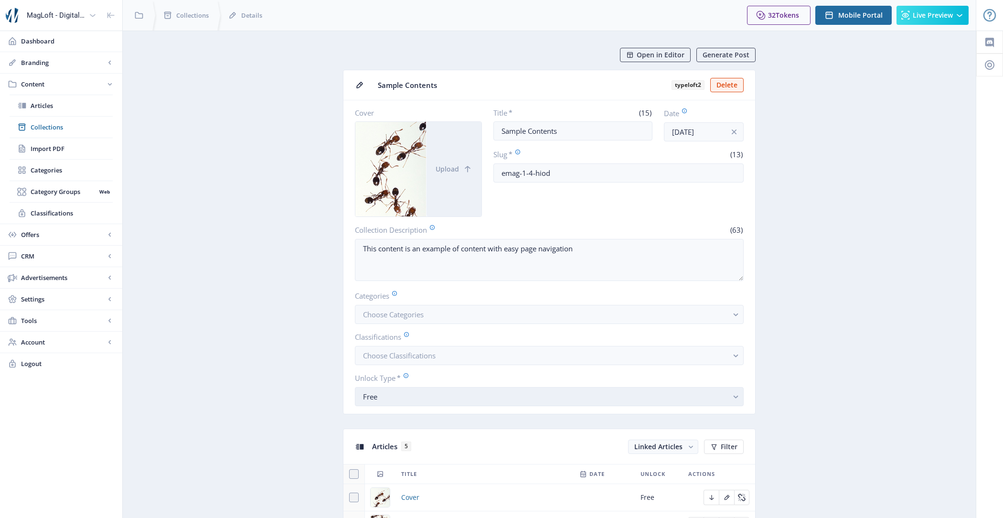
click at [453, 392] on div "Free" at bounding box center [545, 396] width 365 height 11
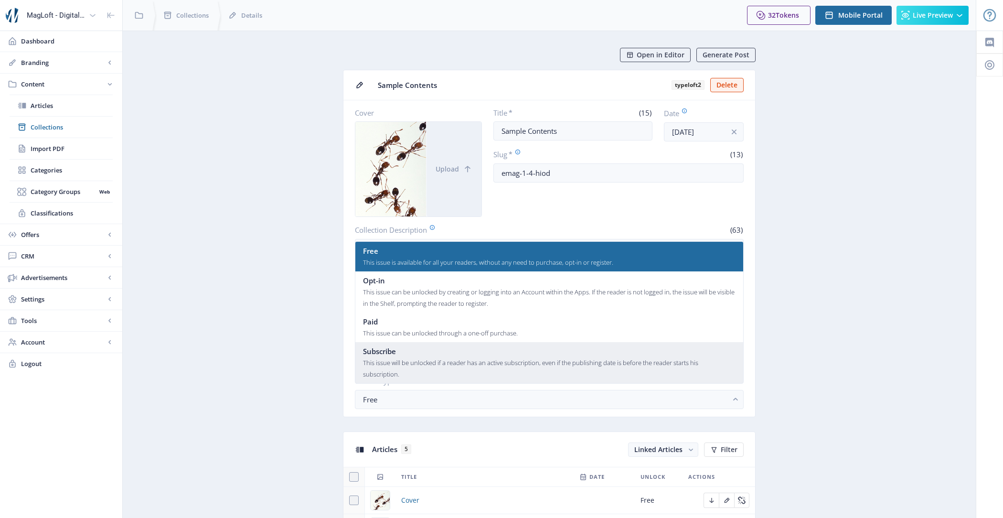
click at [454, 357] on div "This issue will be unlocked if a reader has an active subscription, even if the…" at bounding box center [549, 368] width 373 height 23
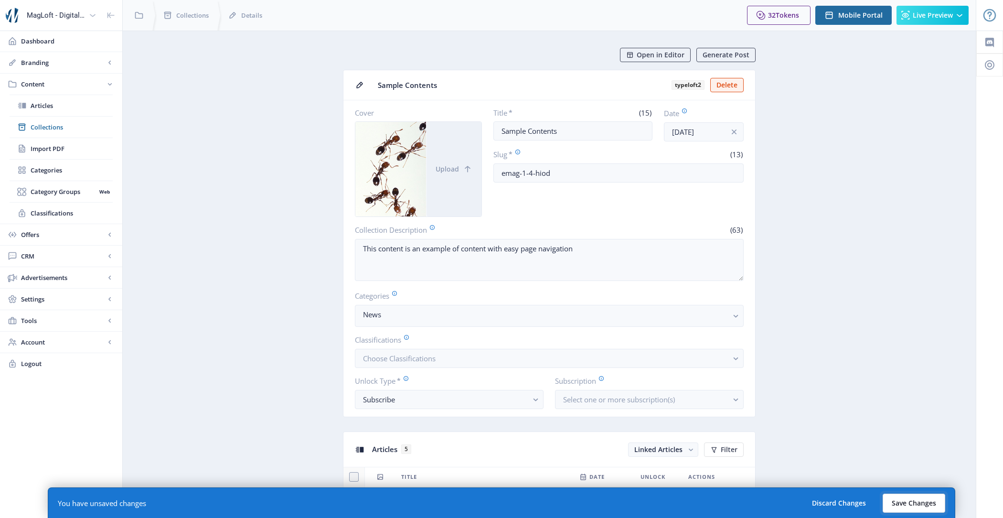
click at [902, 504] on button "Save Changes" at bounding box center [914, 503] width 63 height 19
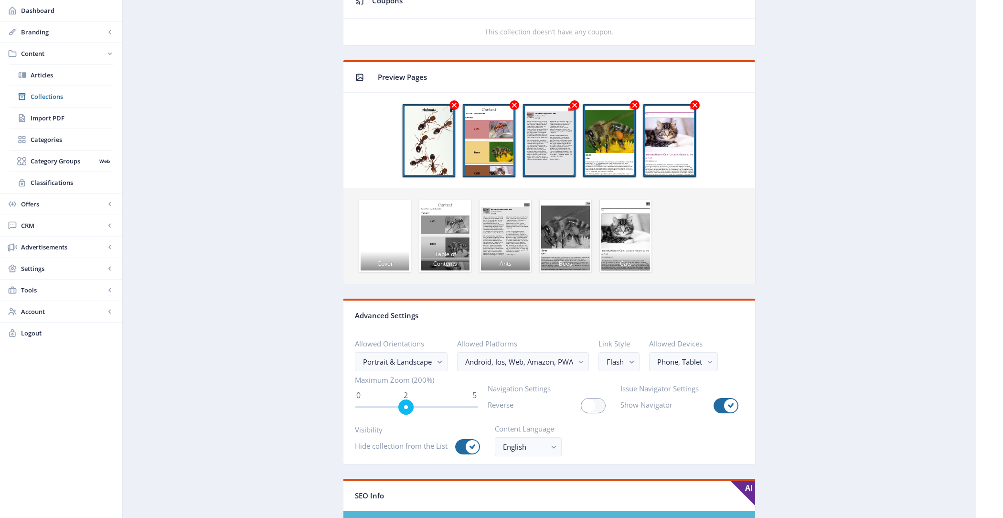
scroll to position [692, 0]
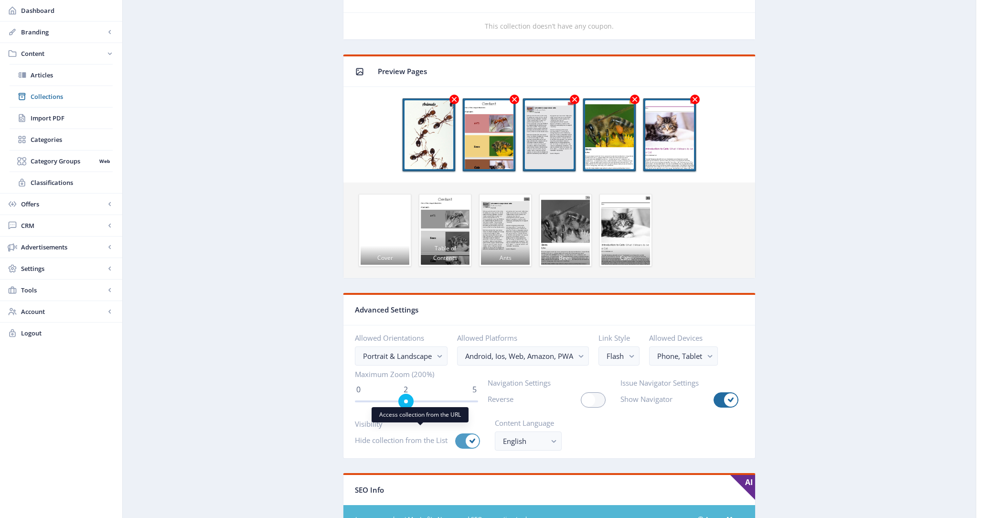
click at [467, 434] on span at bounding box center [472, 440] width 13 height 13
click at [456, 441] on input "checkbox" at bounding box center [455, 441] width 0 height 0
checkbox input "false"
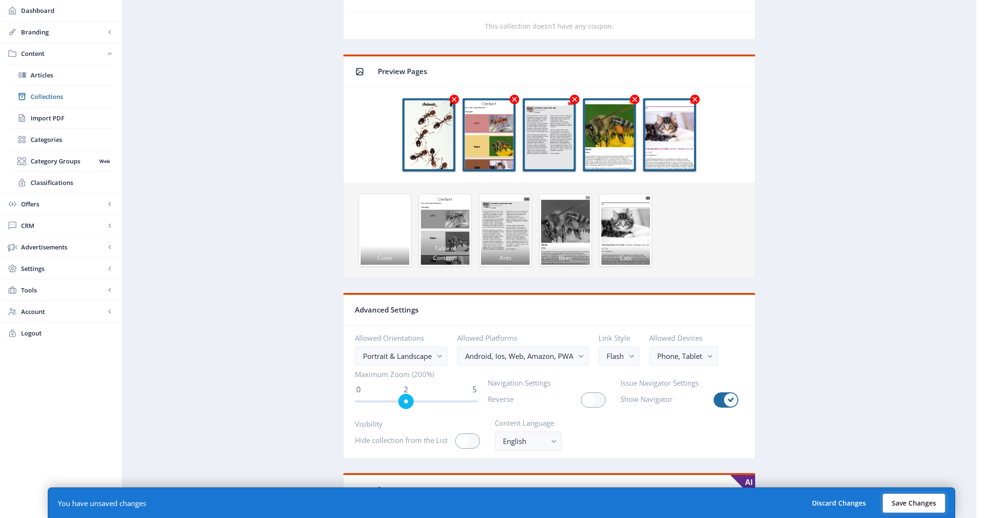
click at [900, 508] on button "Save Changes" at bounding box center [914, 503] width 63 height 19
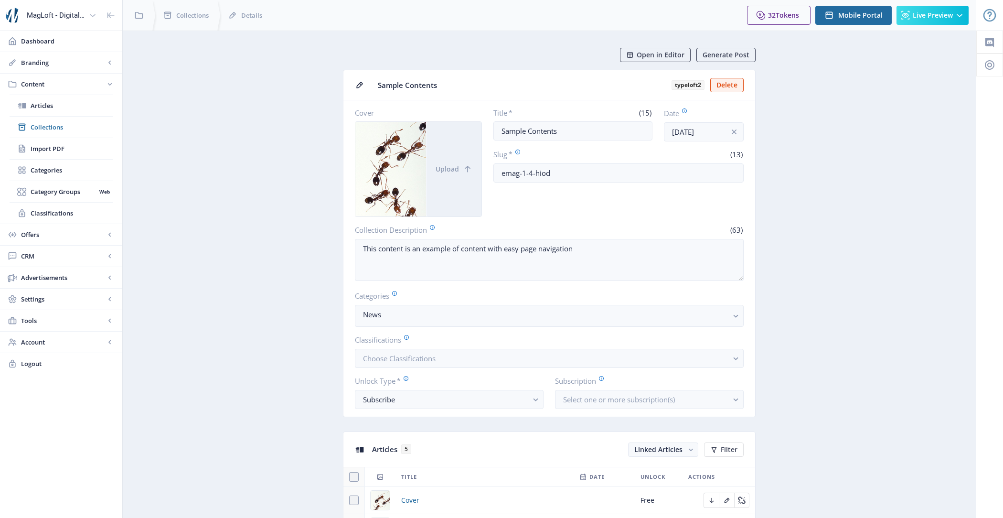
scroll to position [2, 0]
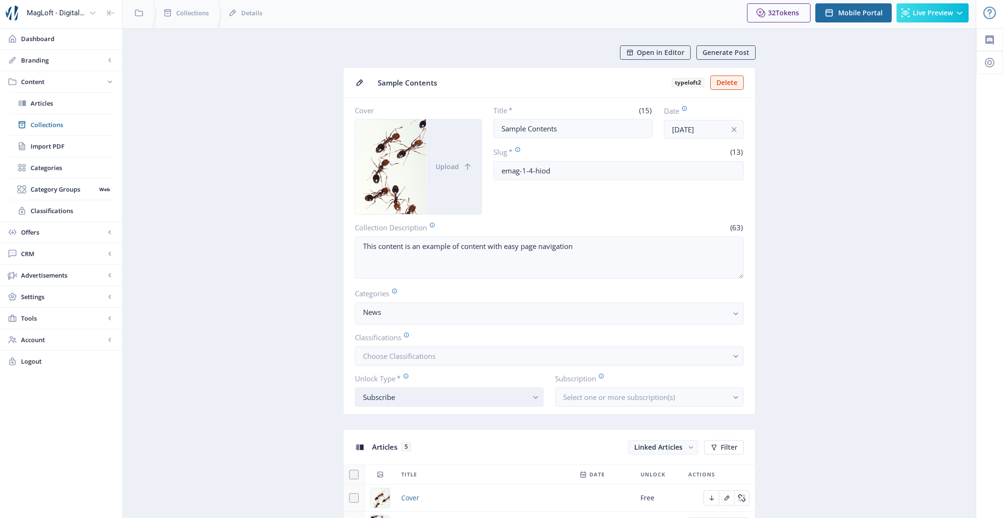
click at [414, 402] on button "Subscribe" at bounding box center [449, 397] width 189 height 19
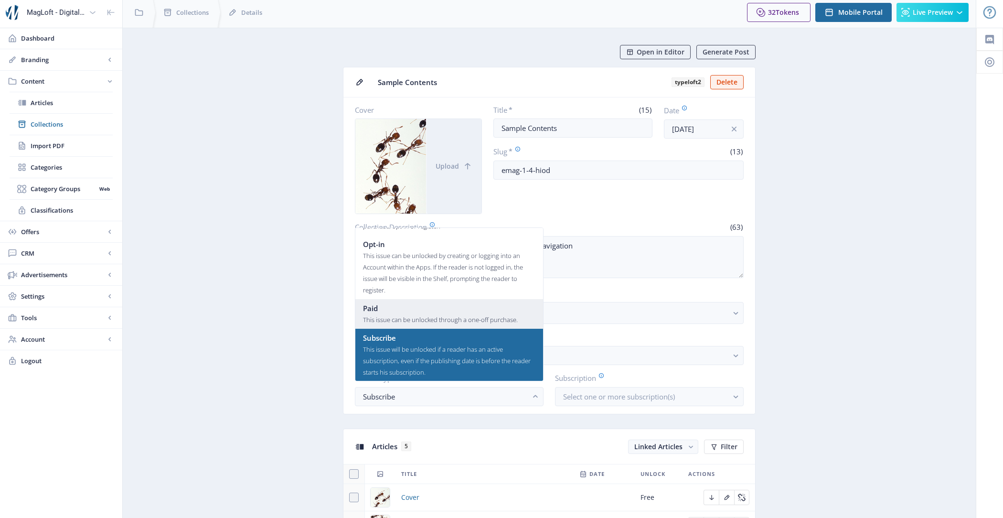
scroll to position [0, 0]
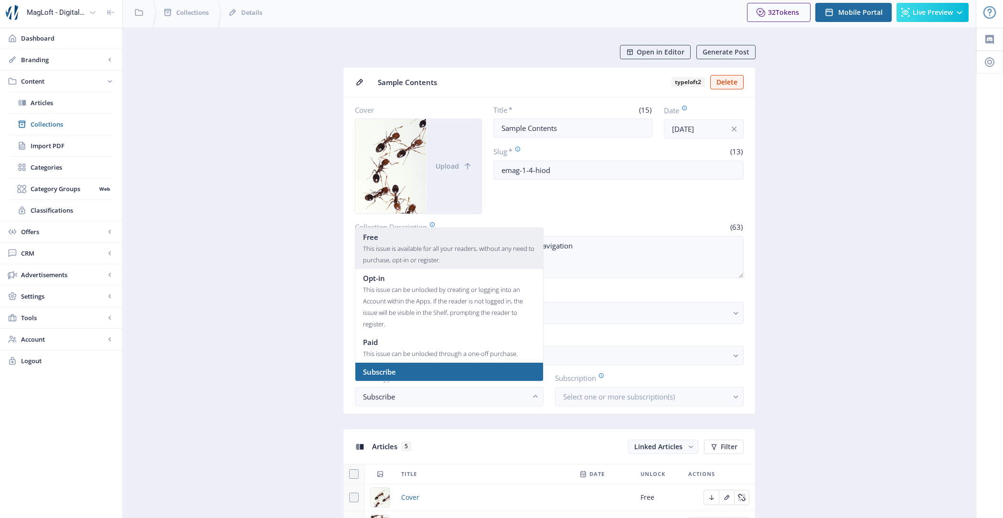
click at [417, 237] on div "Free" at bounding box center [449, 236] width 172 height 11
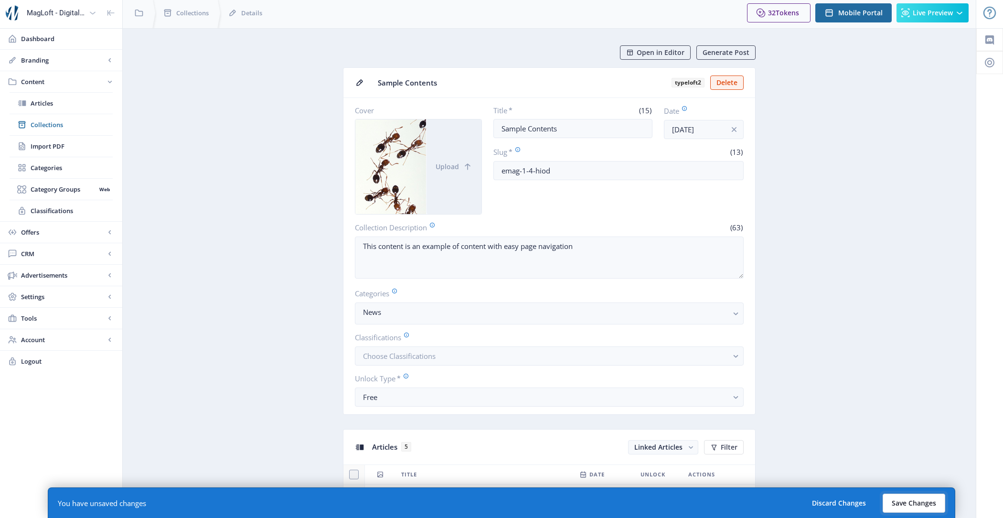
click at [930, 496] on button "Save Changes" at bounding box center [914, 503] width 63 height 19
